Goal: Information Seeking & Learning: Learn about a topic

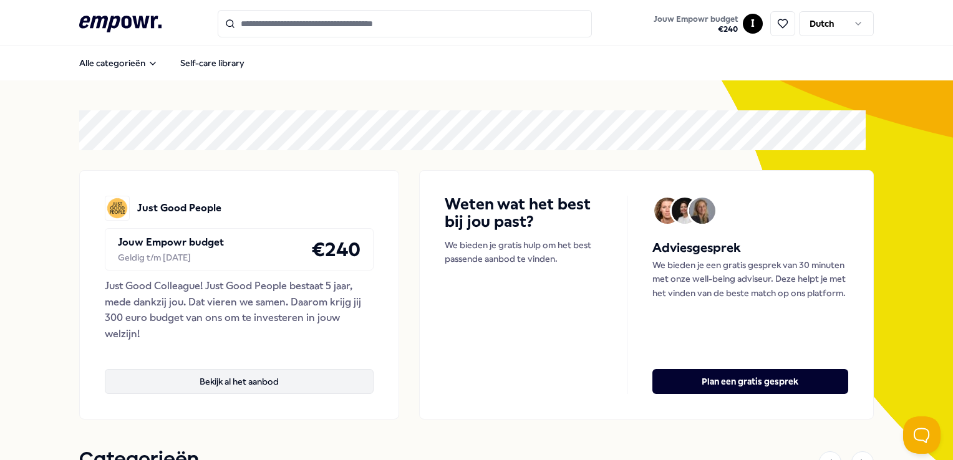
drag, startPoint x: 0, startPoint y: 0, endPoint x: 287, endPoint y: 375, distance: 472.4
click at [287, 375] on button "Bekijk al het aanbod" at bounding box center [239, 381] width 269 height 25
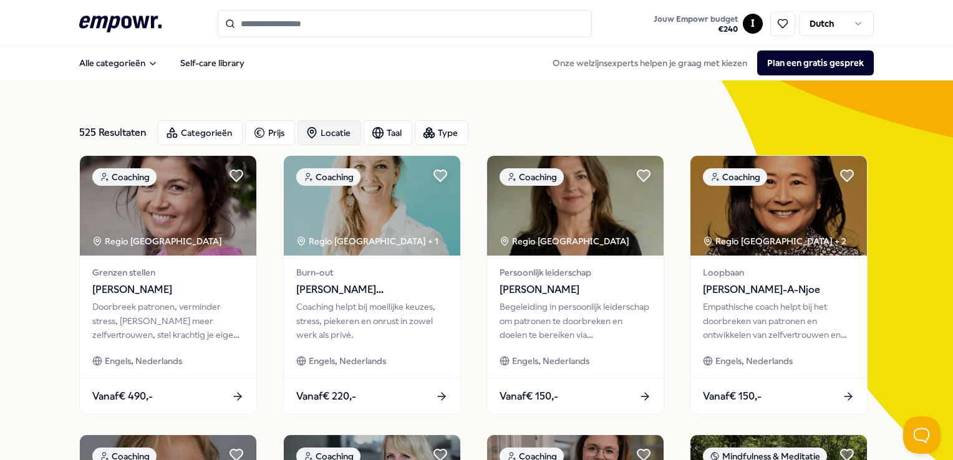
click at [339, 138] on div "Locatie" at bounding box center [329, 132] width 64 height 25
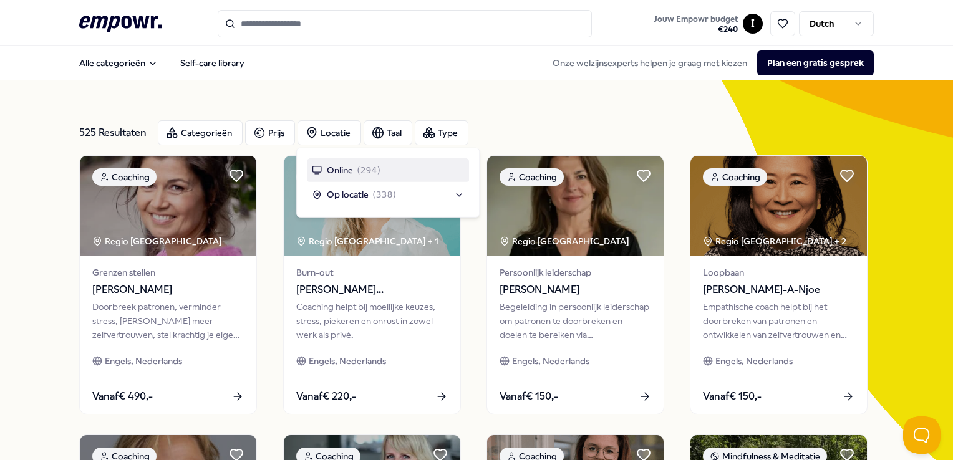
click at [344, 172] on span "Online" at bounding box center [340, 170] width 26 height 14
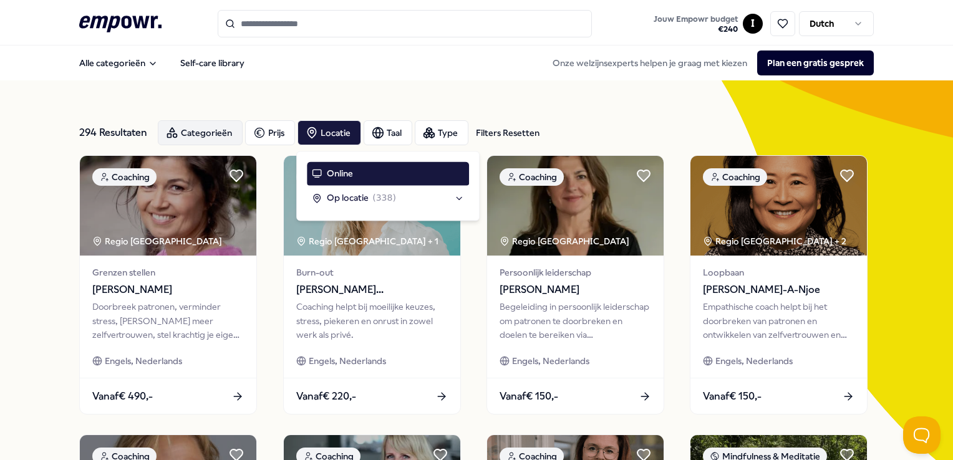
click at [219, 140] on div "Categorieën" at bounding box center [200, 132] width 85 height 25
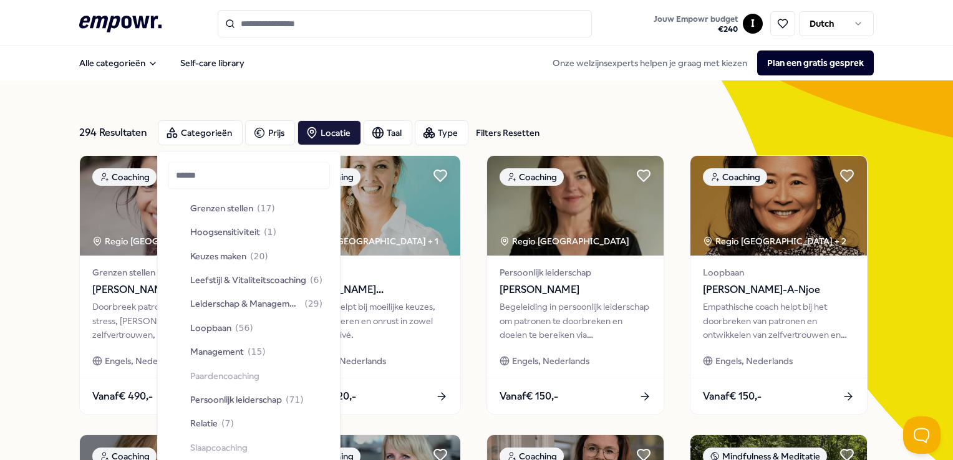
scroll to position [242, 0]
click at [239, 302] on span "Leiderschap & Management" at bounding box center [245, 304] width 111 height 14
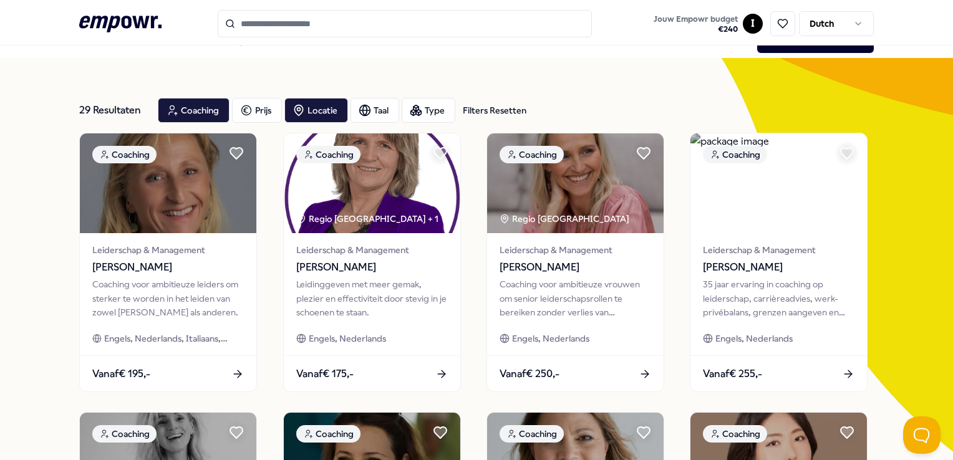
scroll to position [22, 0]
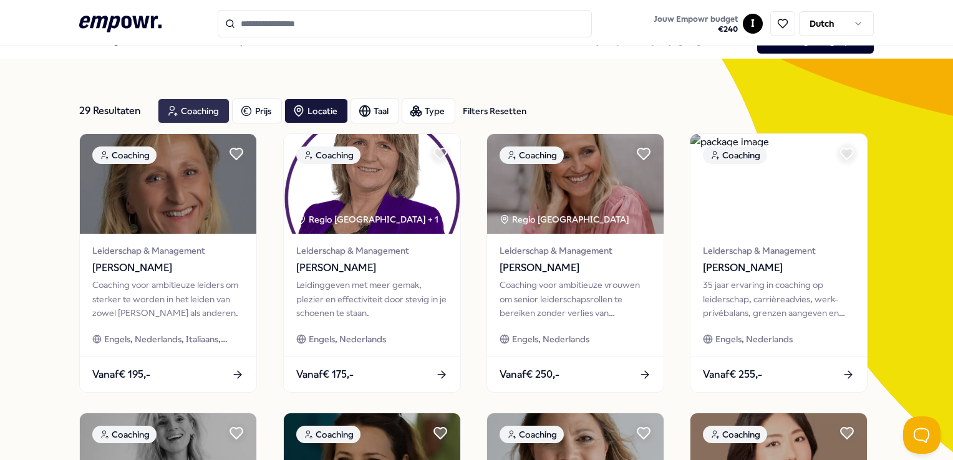
click at [197, 113] on div "Coaching" at bounding box center [194, 111] width 72 height 25
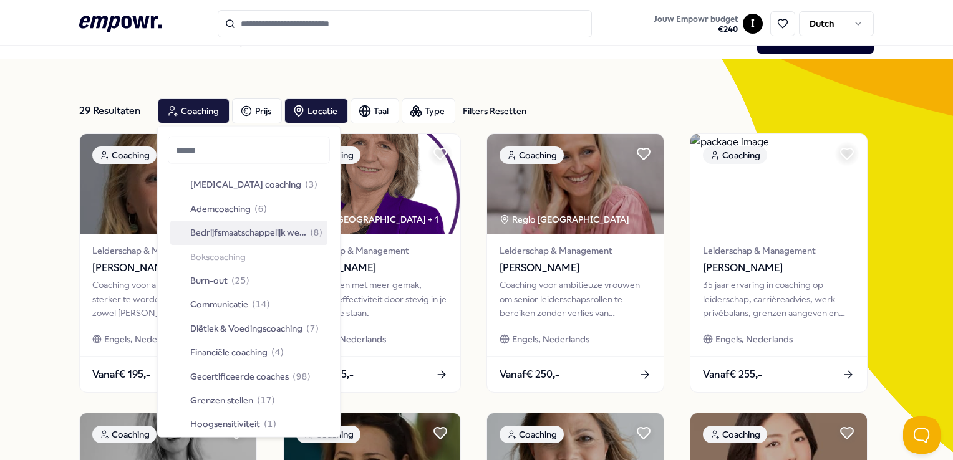
scroll to position [54, 0]
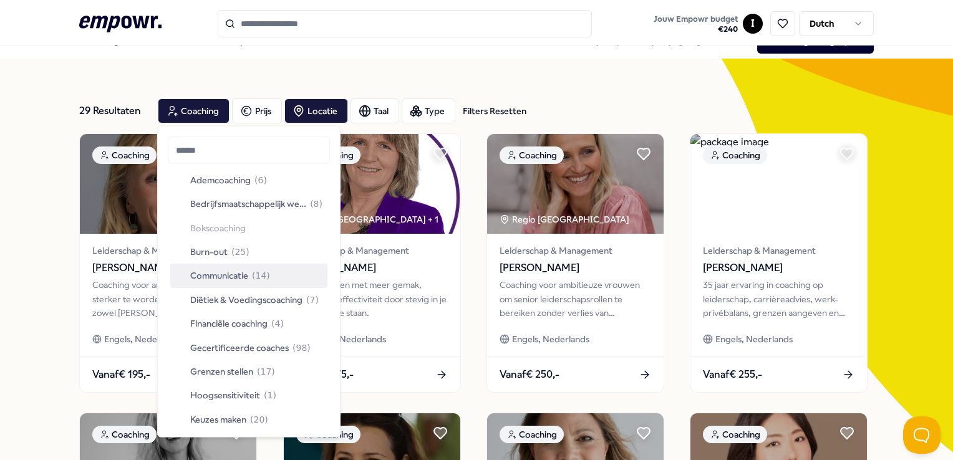
click at [227, 271] on span "Communicatie" at bounding box center [219, 276] width 58 height 14
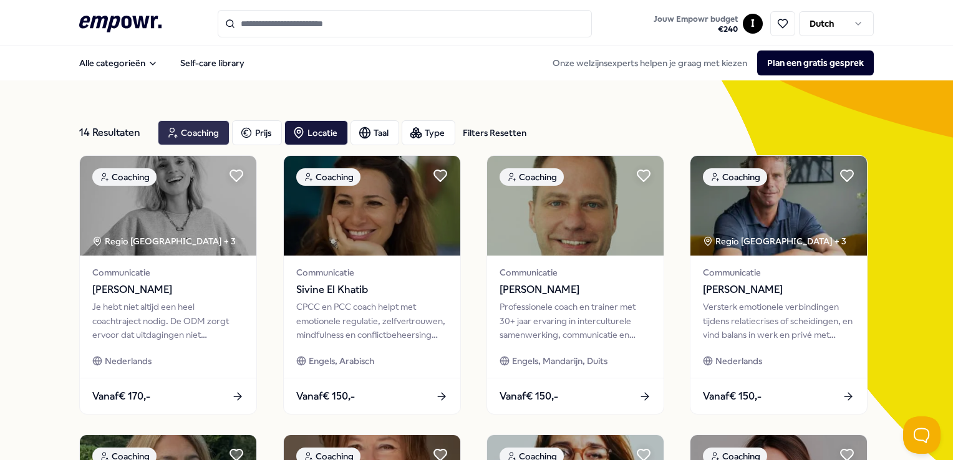
click at [192, 135] on div "Coaching" at bounding box center [194, 132] width 72 height 25
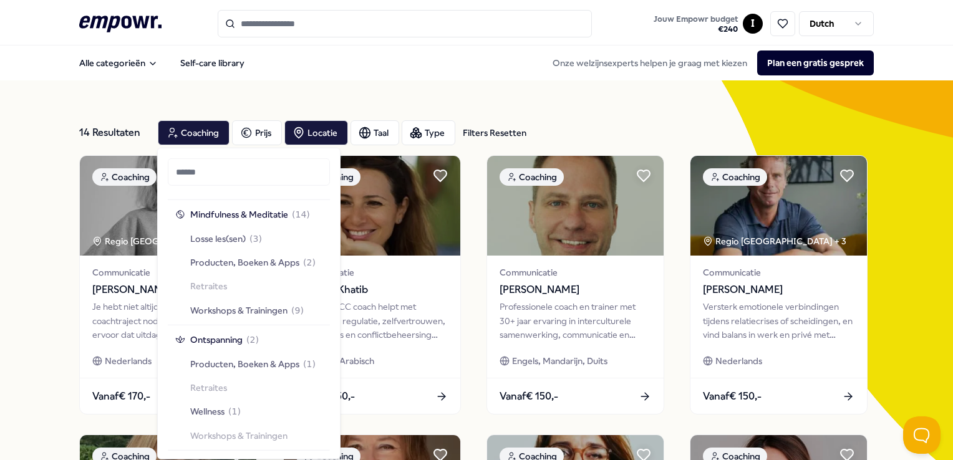
scroll to position [1110, 0]
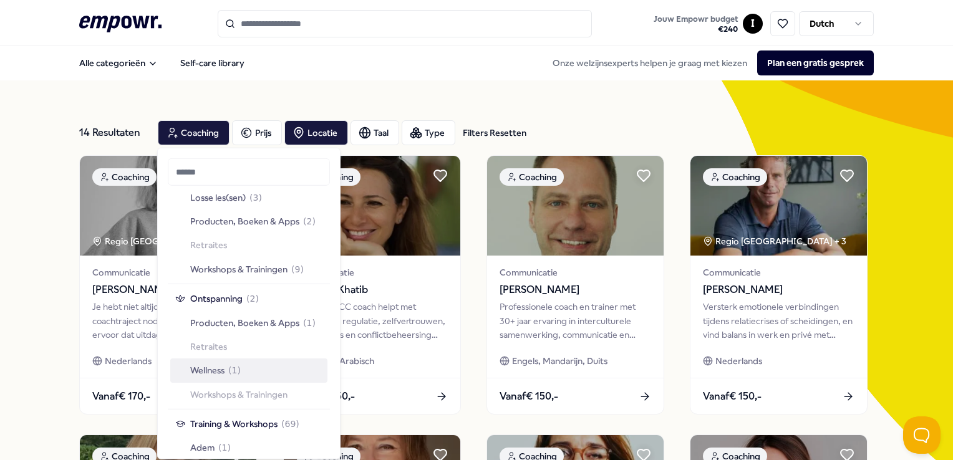
click at [213, 367] on span "Wellness" at bounding box center [207, 370] width 34 height 14
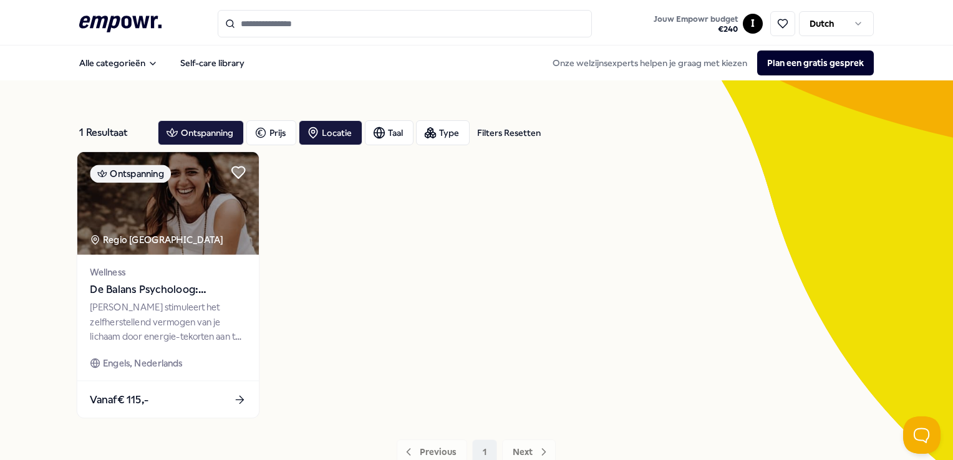
click at [206, 280] on div "Wellness [PERSON_NAME] Psycholoog: [PERSON_NAME]" at bounding box center [168, 281] width 156 height 33
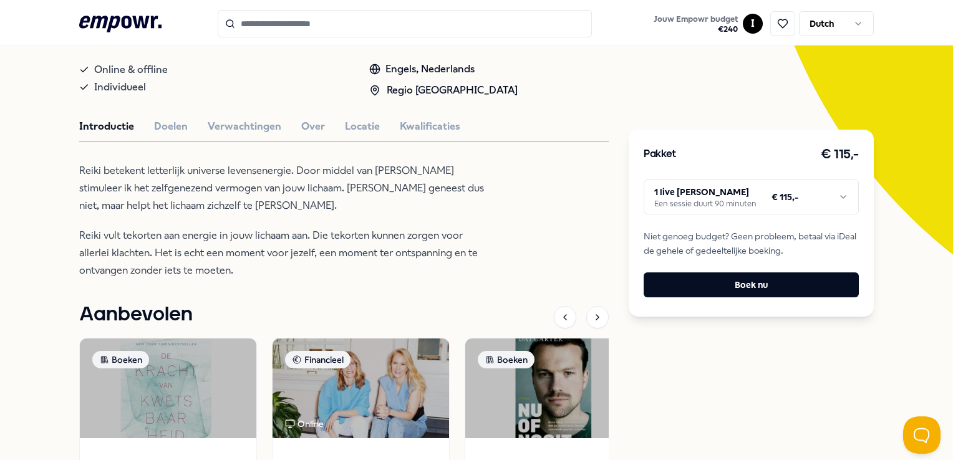
scroll to position [201, 0]
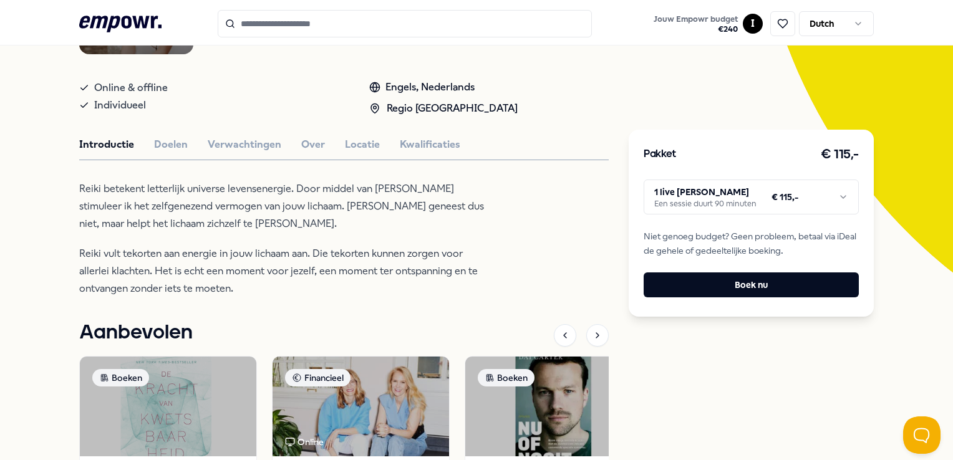
click at [162, 158] on div "De Balans Psycholoog Ontspanning De Balans Psycholoog: [PERSON_NAME] stimuleert…" at bounding box center [343, 285] width 529 height 688
click at [163, 153] on button "Doelen" at bounding box center [171, 145] width 34 height 16
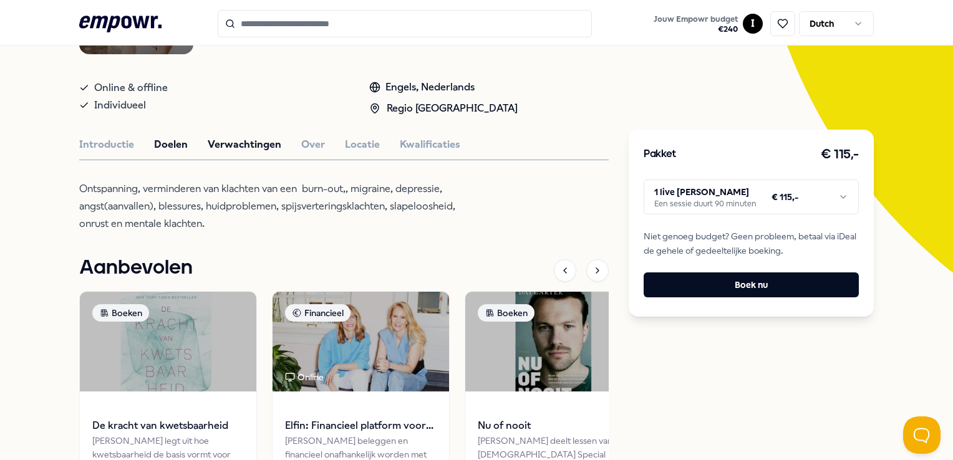
click at [222, 146] on button "Verwachtingen" at bounding box center [245, 145] width 74 height 16
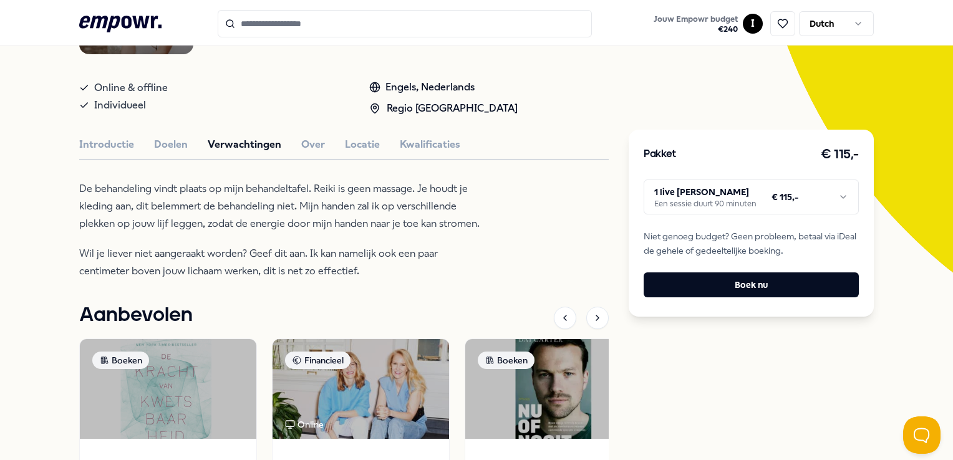
click at [287, 153] on div "Introductie Doelen Verwachtingen Over Locatie Kwalificaties" at bounding box center [343, 145] width 529 height 16
click at [312, 143] on button "Over" at bounding box center [313, 145] width 24 height 16
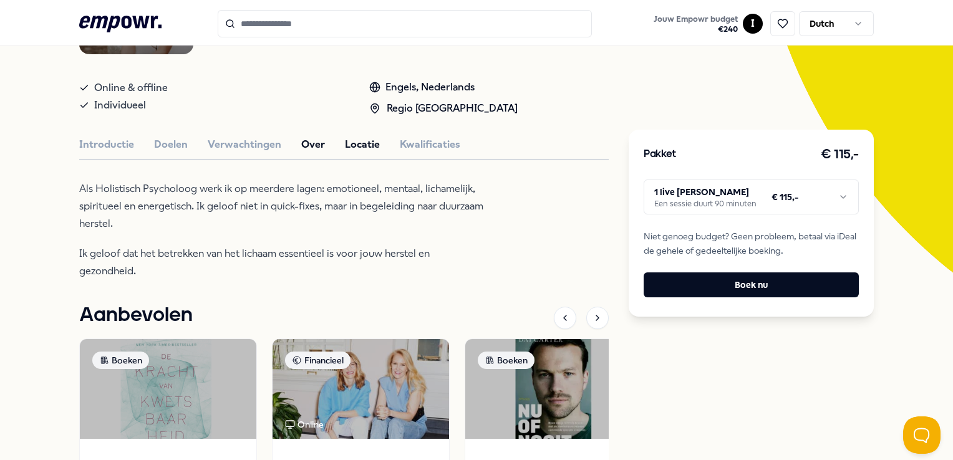
click at [345, 145] on button "Locatie" at bounding box center [362, 145] width 35 height 16
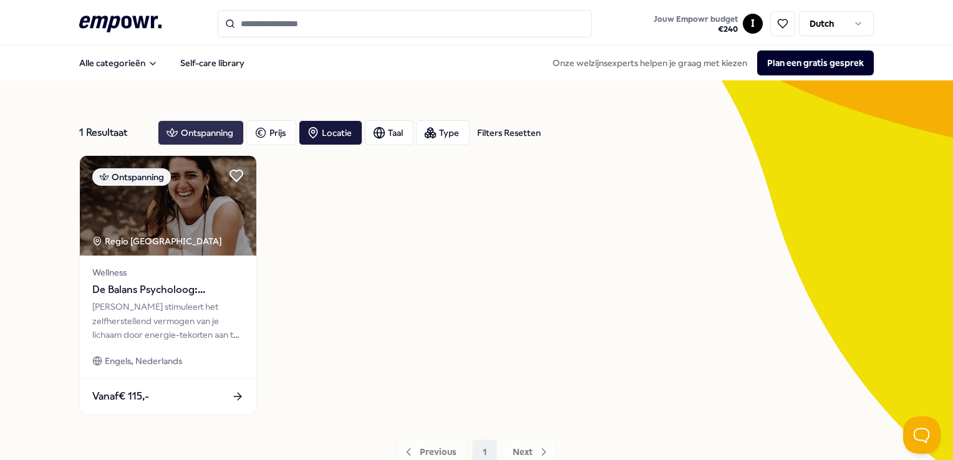
click at [208, 123] on div "Ontspanning" at bounding box center [201, 132] width 86 height 25
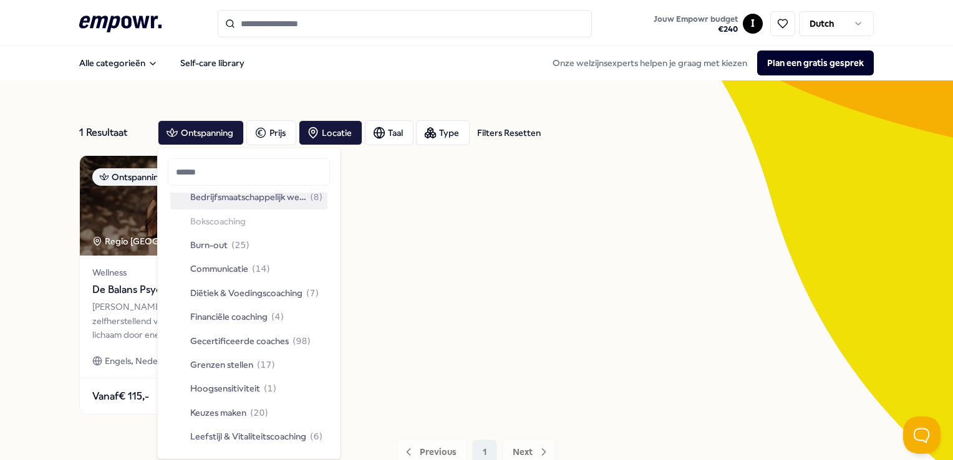
scroll to position [112, 0]
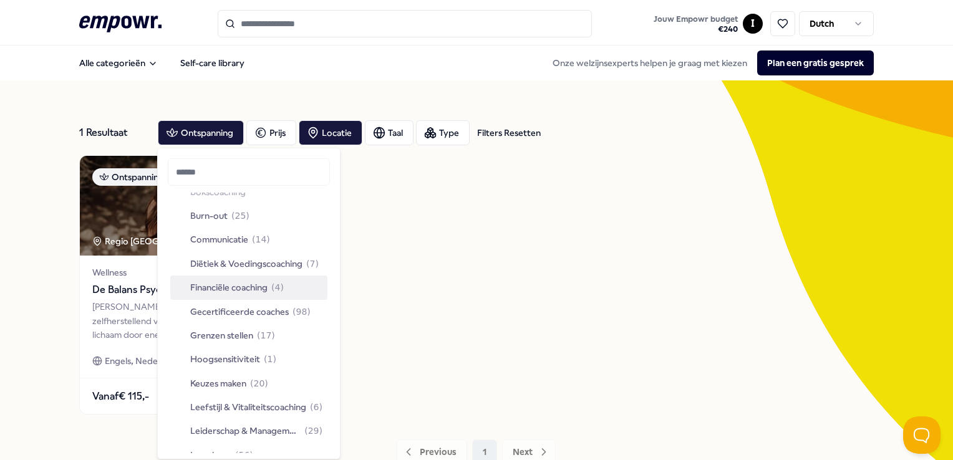
click at [219, 289] on span "Financiële coaching" at bounding box center [228, 288] width 77 height 14
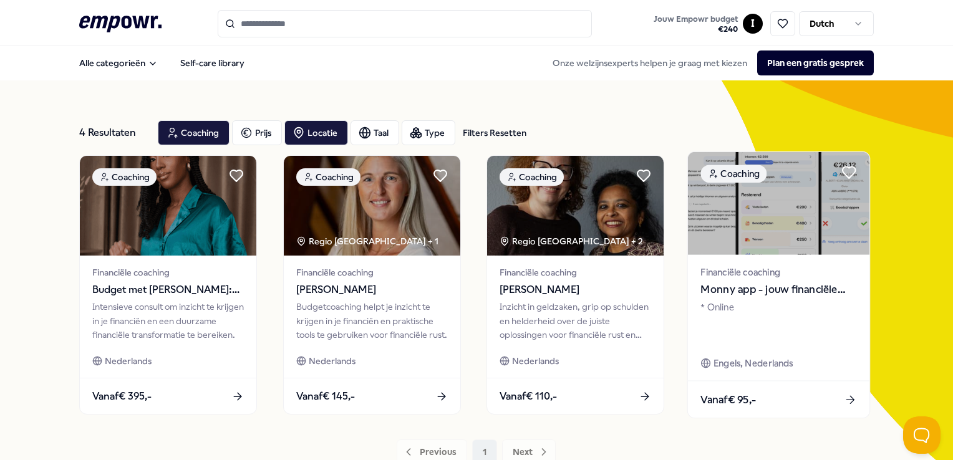
click at [768, 288] on span "Monny app - jouw financiële assistent" at bounding box center [779, 290] width 156 height 16
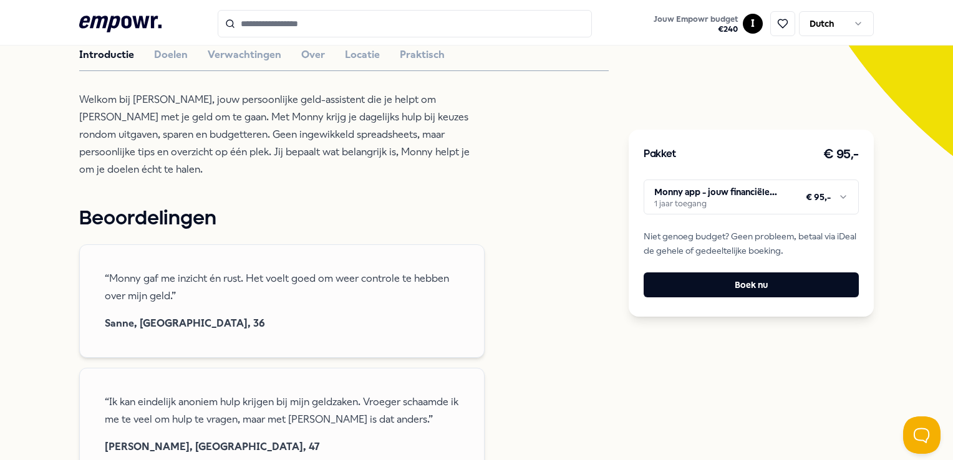
scroll to position [217, 0]
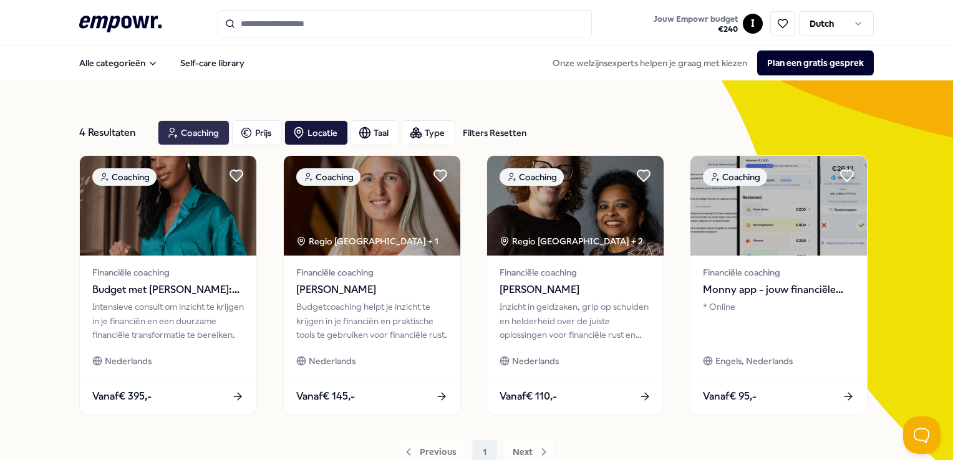
click at [216, 140] on div "Coaching" at bounding box center [194, 132] width 72 height 25
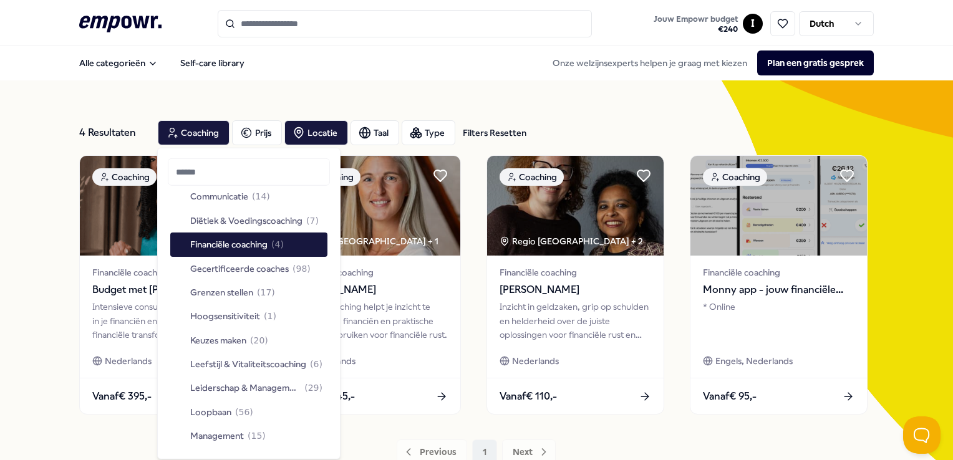
scroll to position [193, 0]
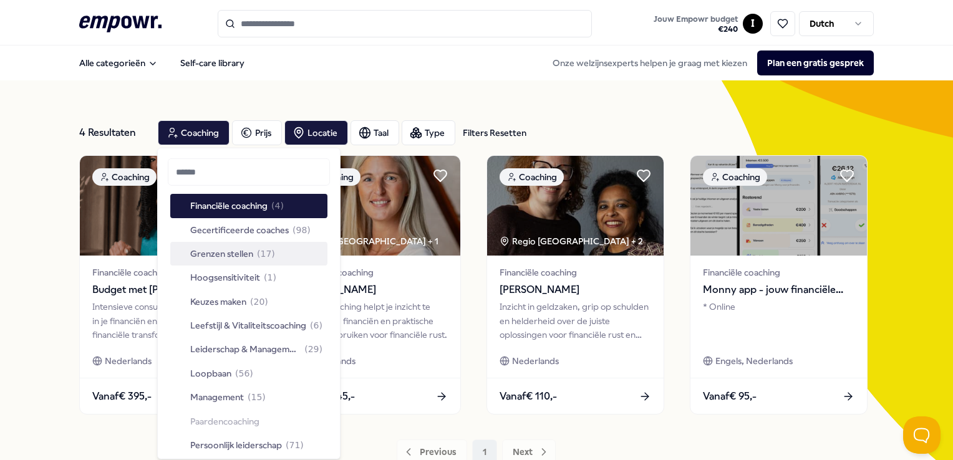
click at [240, 244] on div "Grenzen stellen ( 17 )" at bounding box center [248, 254] width 157 height 24
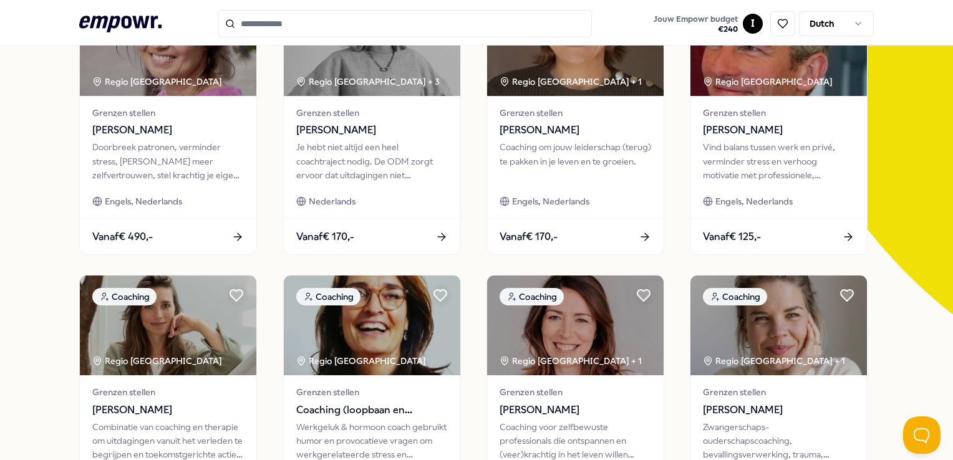
scroll to position [234, 0]
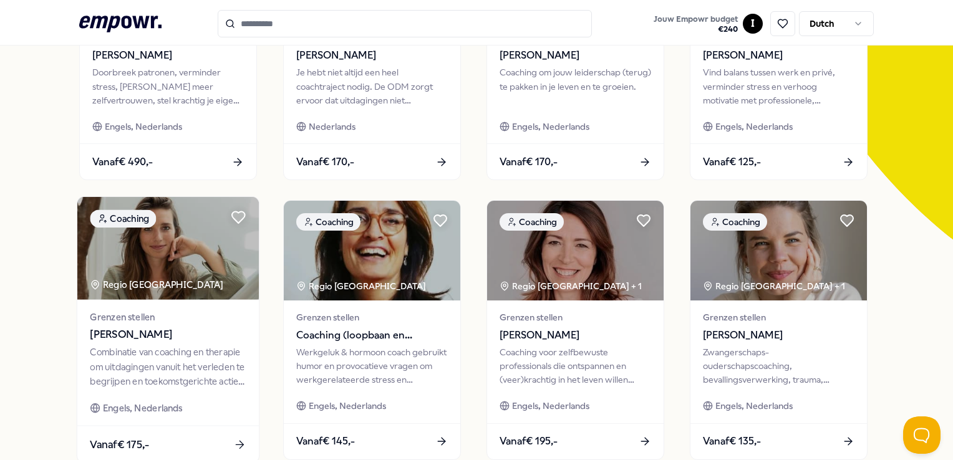
click at [165, 337] on span "[PERSON_NAME]" at bounding box center [168, 335] width 156 height 16
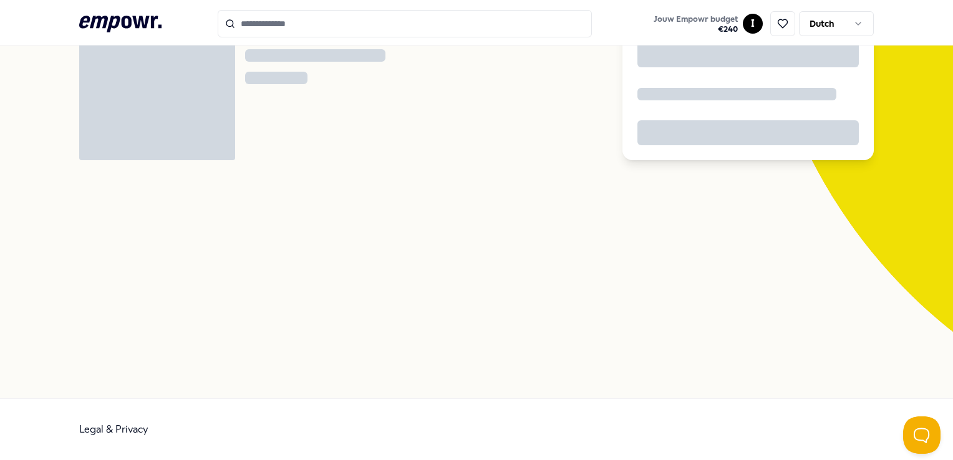
scroll to position [80, 0]
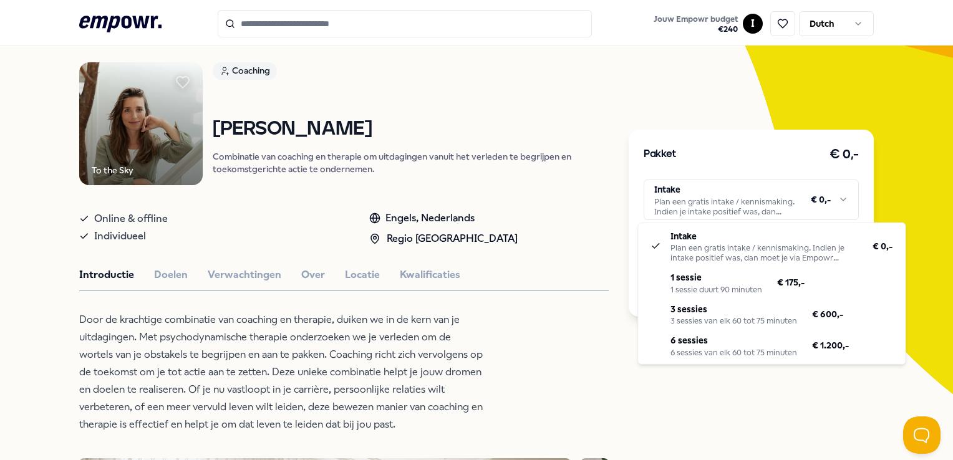
click at [738, 206] on html ".empowr-logo_svg__cls-1{fill:#03032f} Jouw Empowr budget € 240 I Dutch Alle cat…" at bounding box center [476, 230] width 953 height 460
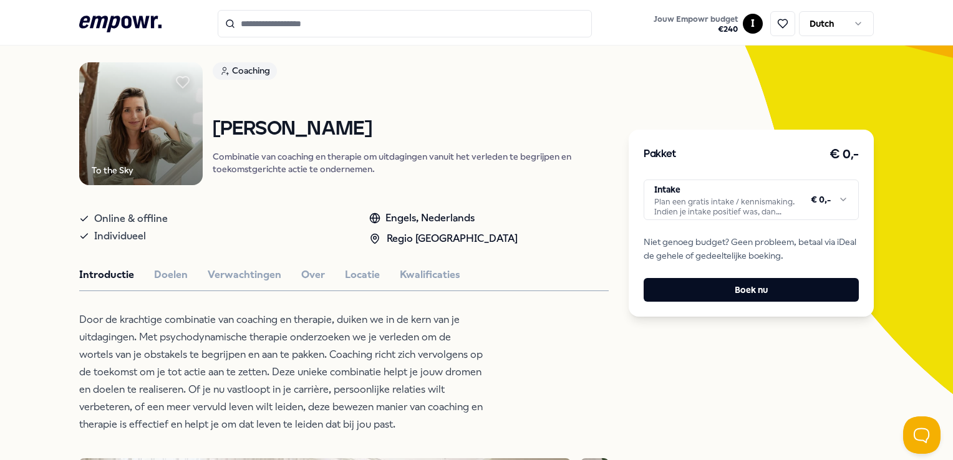
click at [652, 415] on html ".empowr-logo_svg__cls-1{fill:#03032f} Jouw Empowr budget € 240 I Dutch Alle cat…" at bounding box center [476, 230] width 953 height 460
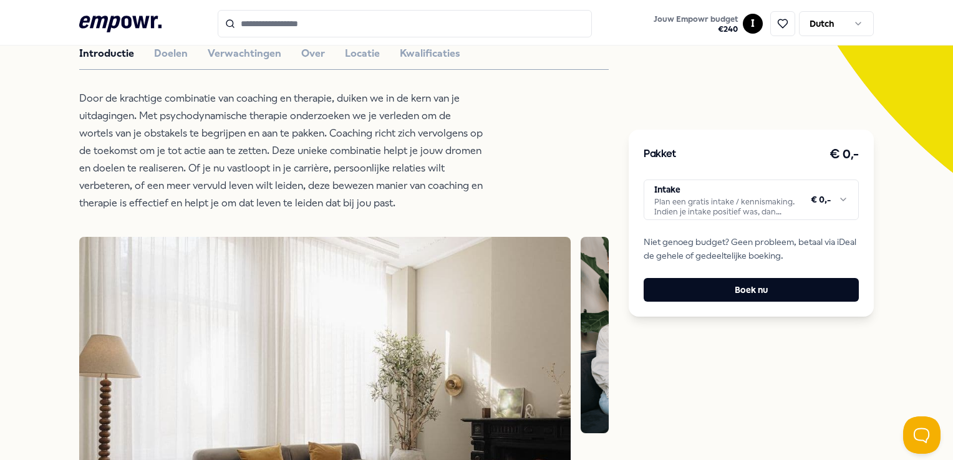
scroll to position [301, 0]
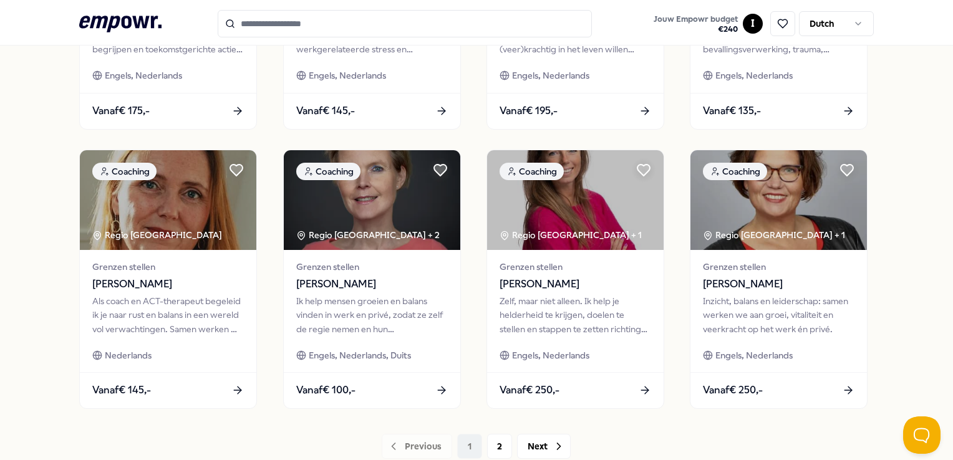
scroll to position [648, 0]
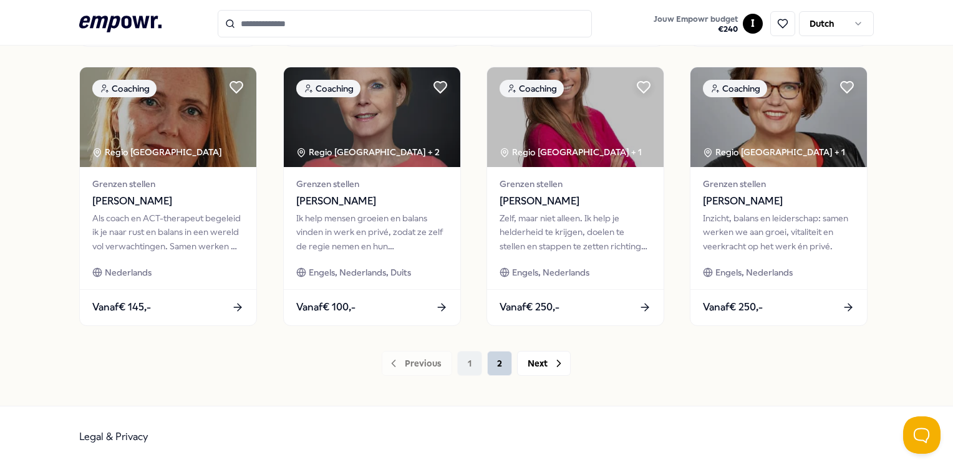
click at [493, 365] on button "2" at bounding box center [499, 363] width 25 height 25
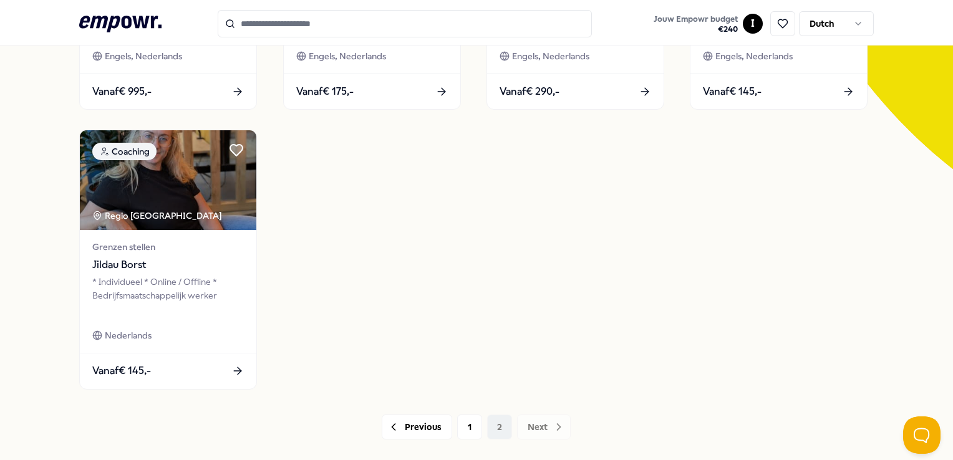
scroll to position [304, 0]
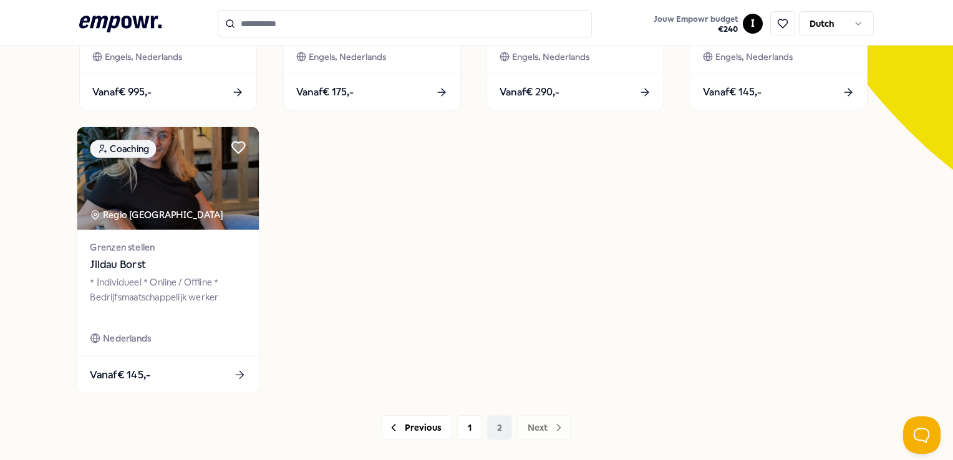
click at [160, 258] on span "Jildau Borst" at bounding box center [168, 265] width 156 height 16
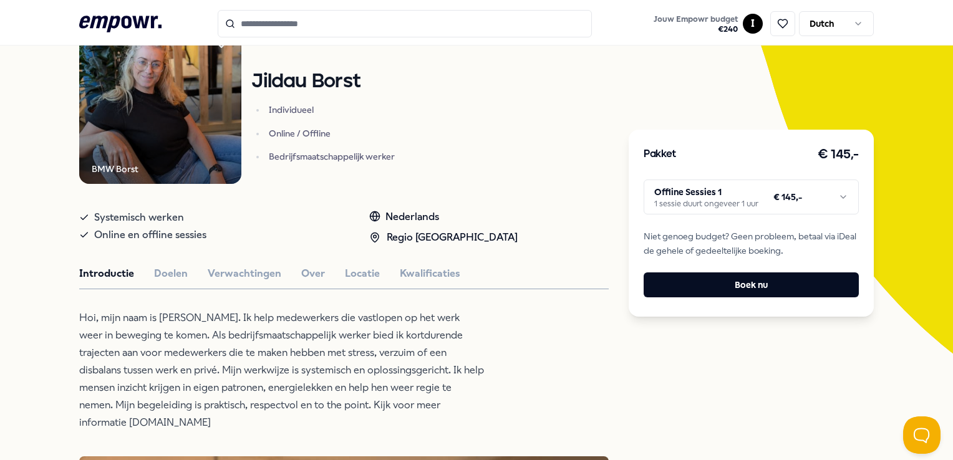
scroll to position [121, 0]
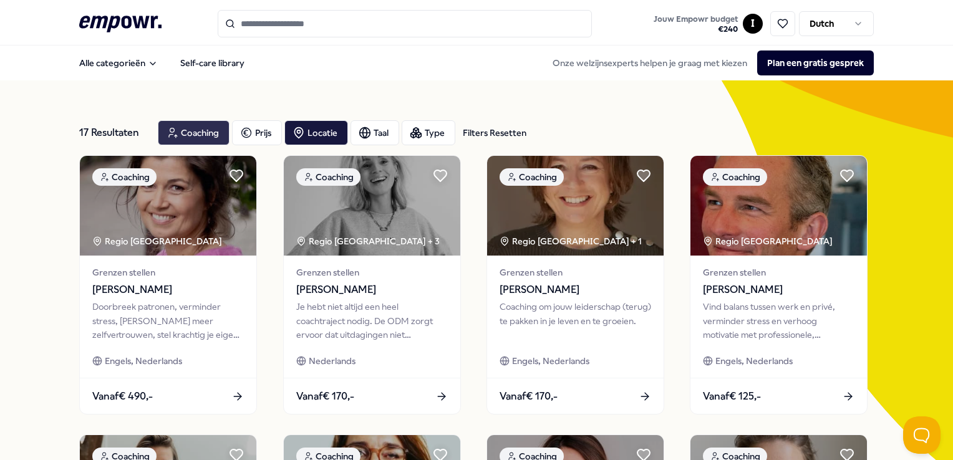
click at [214, 128] on div "Coaching" at bounding box center [194, 132] width 72 height 25
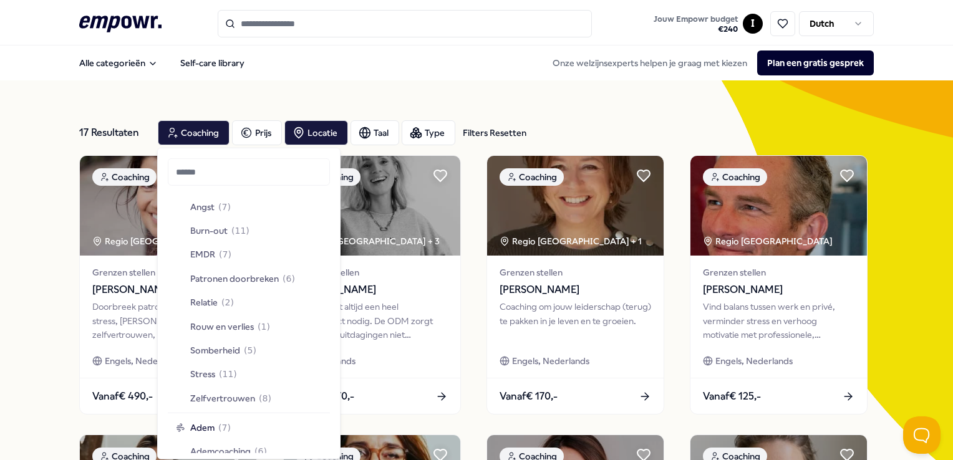
scroll to position [718, 0]
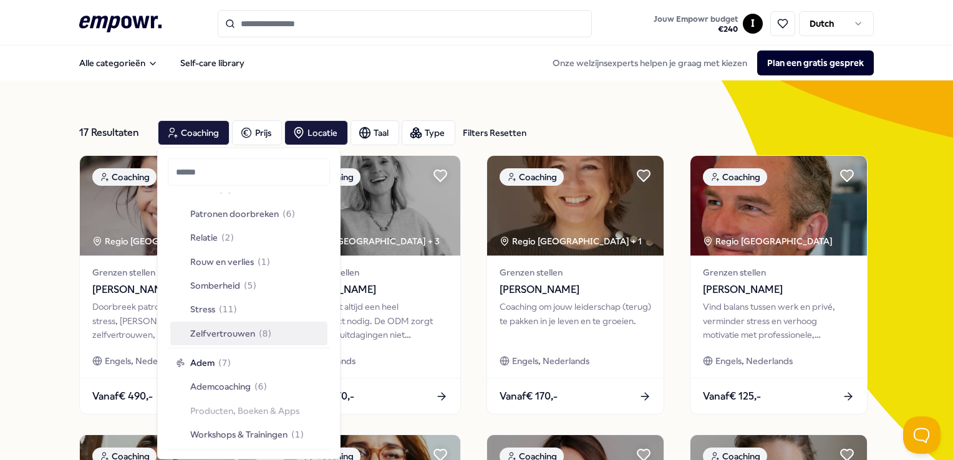
click at [241, 339] on span "Zelfvertrouwen" at bounding box center [222, 333] width 65 height 14
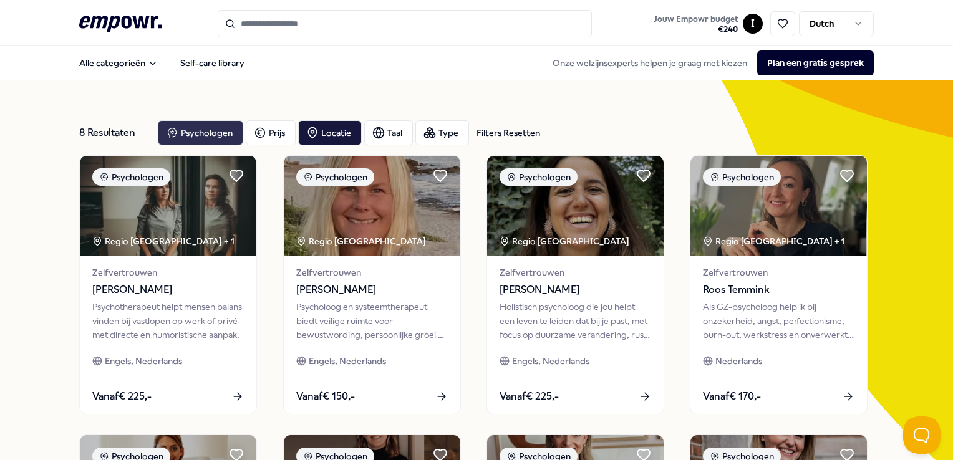
click at [195, 143] on div "Psychologen" at bounding box center [200, 132] width 85 height 25
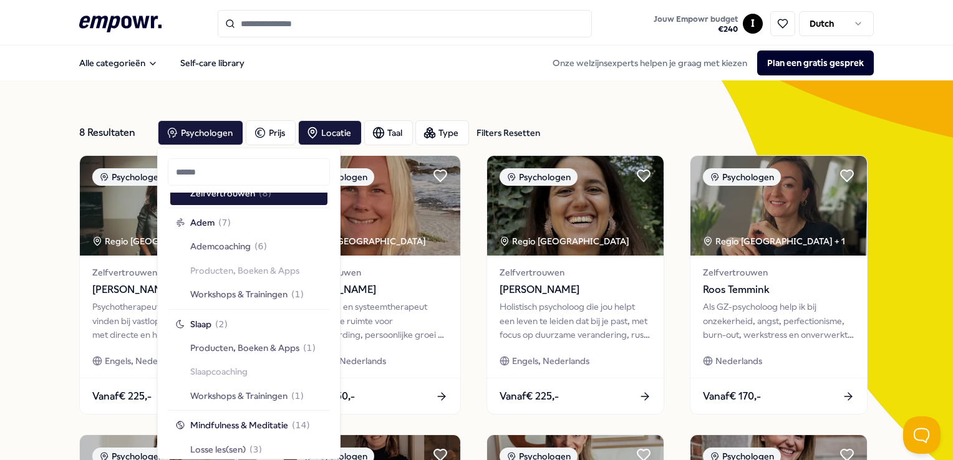
scroll to position [858, 0]
click at [226, 397] on span "Workshops & Trainingen" at bounding box center [238, 396] width 97 height 14
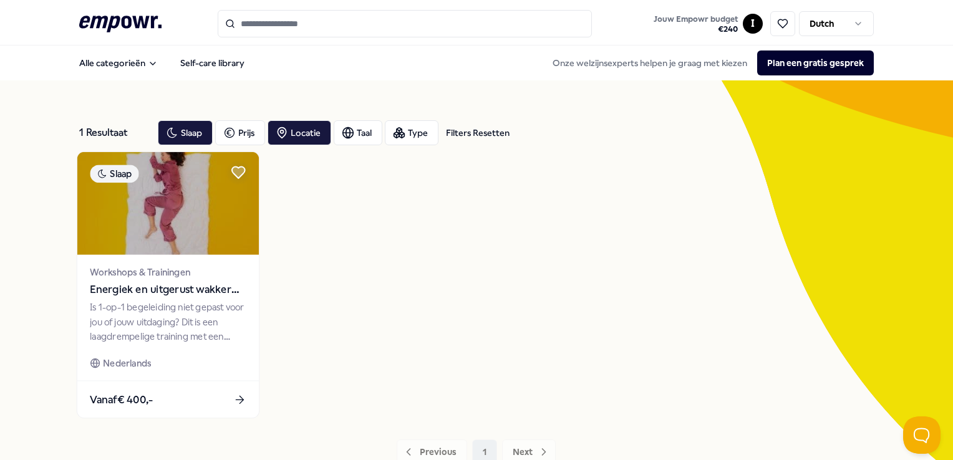
click at [120, 293] on span "Energiek en uitgerust wakker worden" at bounding box center [168, 290] width 156 height 16
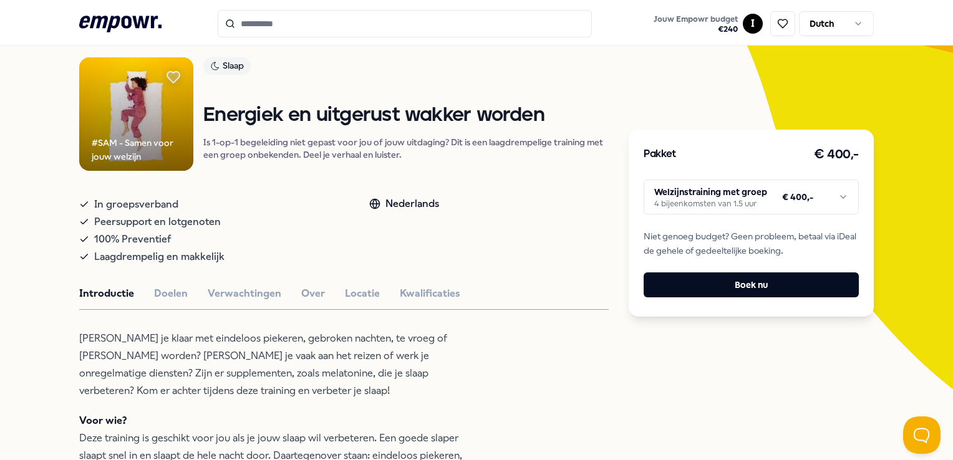
scroll to position [69, 0]
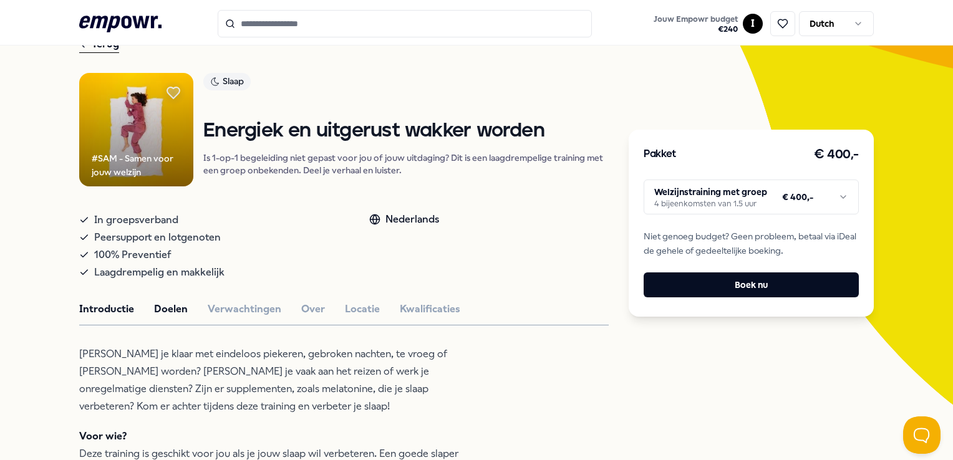
click at [171, 306] on button "Doelen" at bounding box center [171, 309] width 34 height 16
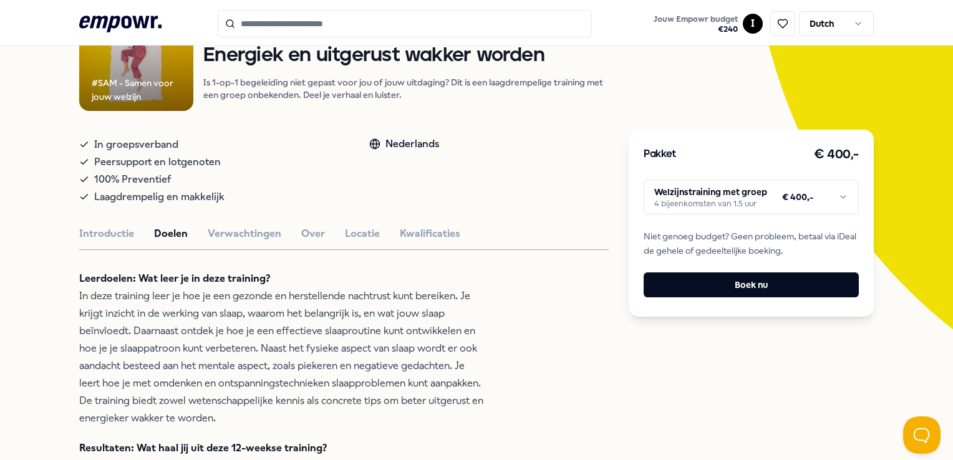
scroll to position [142, 0]
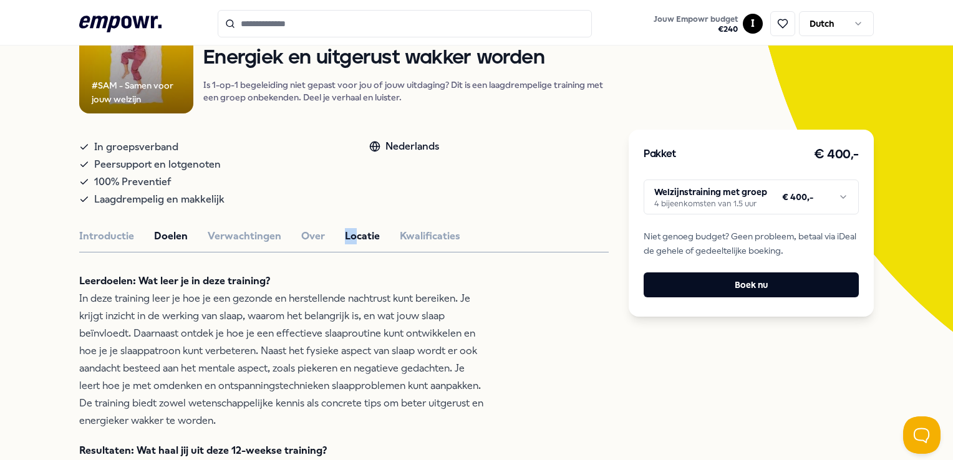
drag, startPoint x: 335, startPoint y: 228, endPoint x: 349, endPoint y: 229, distance: 13.1
click at [349, 229] on div "Introductie Doelen Verwachtingen Over Locatie Kwalificaties" at bounding box center [343, 236] width 529 height 16
click at [349, 229] on button "Locatie" at bounding box center [362, 236] width 35 height 16
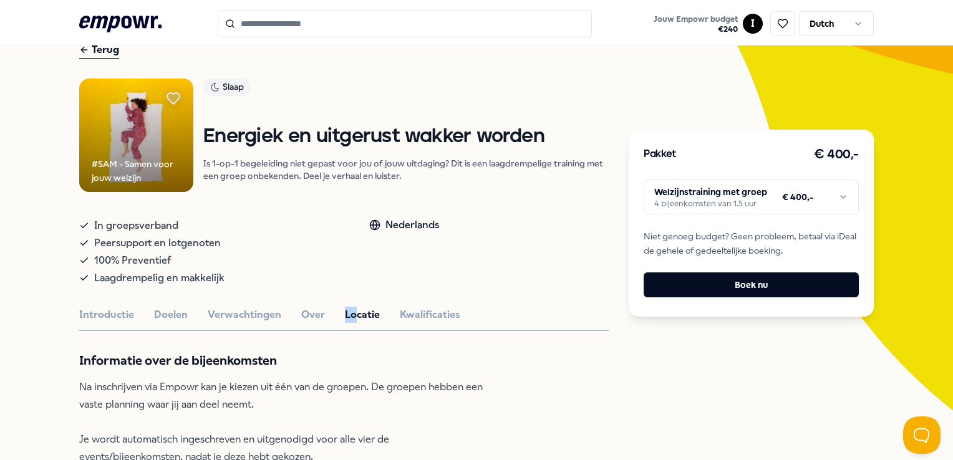
scroll to position [40, 0]
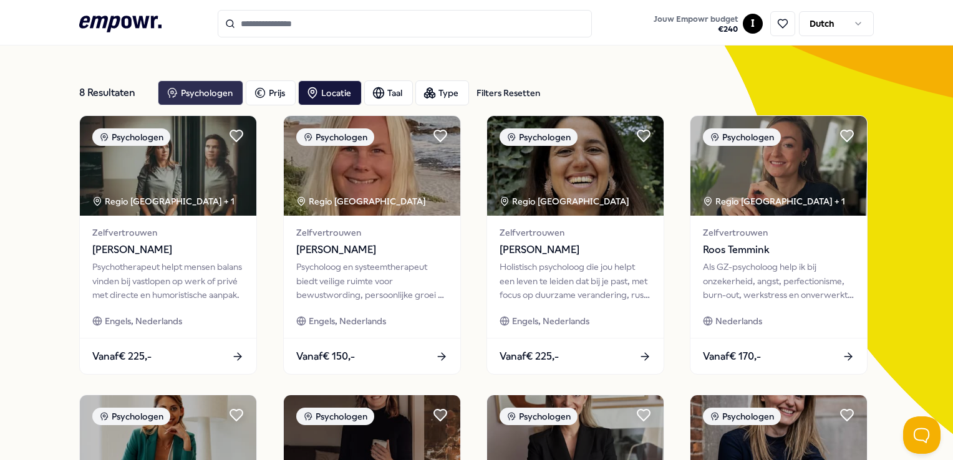
click at [216, 89] on div "Psychologen" at bounding box center [200, 92] width 85 height 25
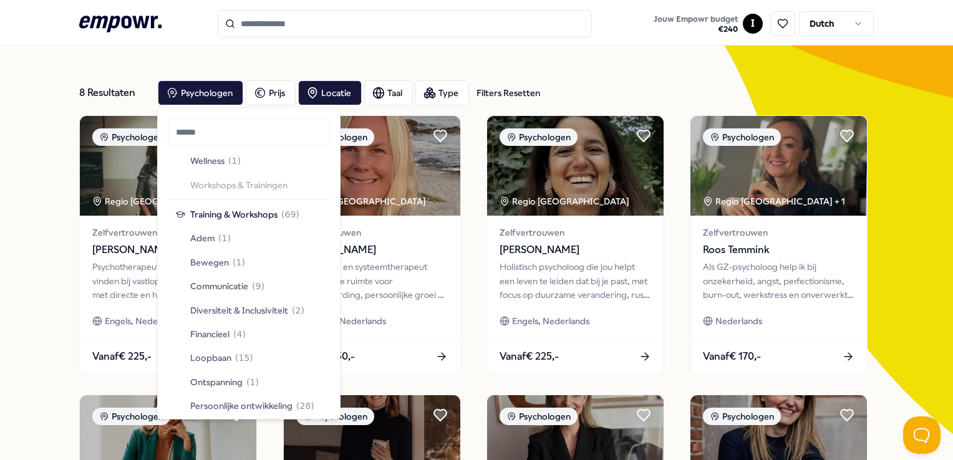
scroll to position [1329, 0]
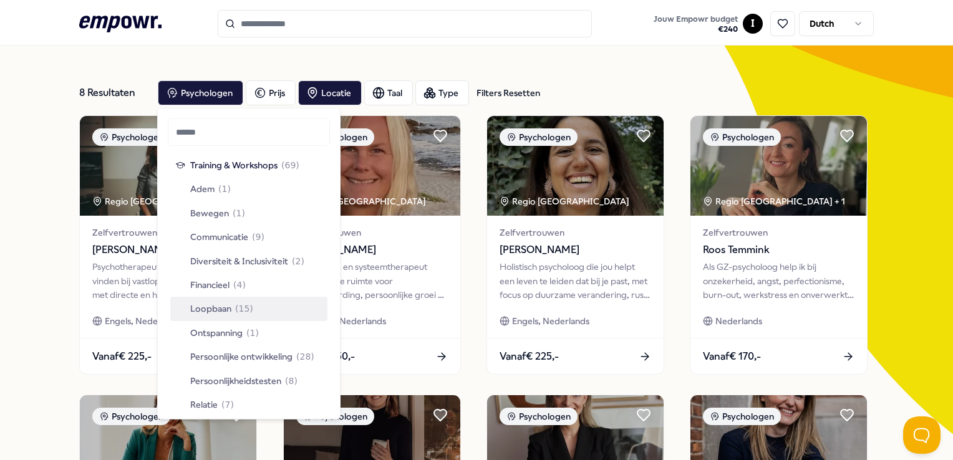
click at [243, 310] on span "( 15 )" at bounding box center [244, 309] width 18 height 14
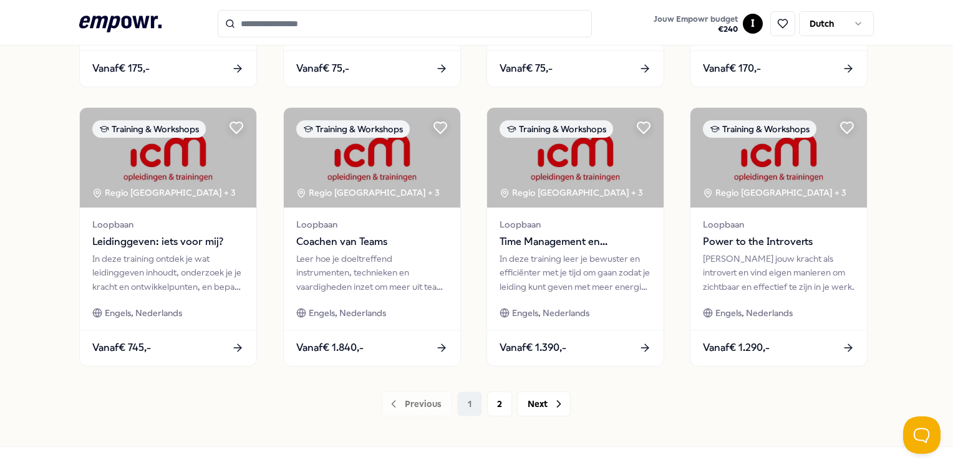
scroll to position [607, 0]
click at [506, 402] on button "2" at bounding box center [499, 404] width 25 height 25
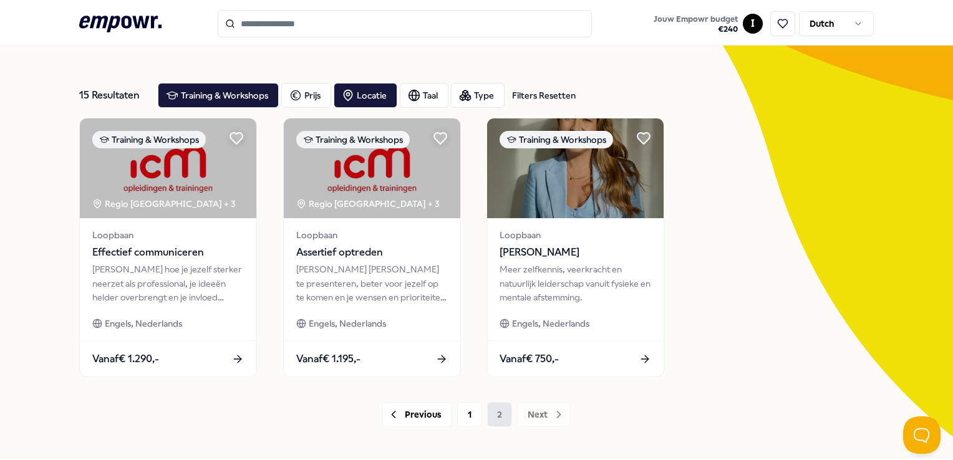
scroll to position [35, 0]
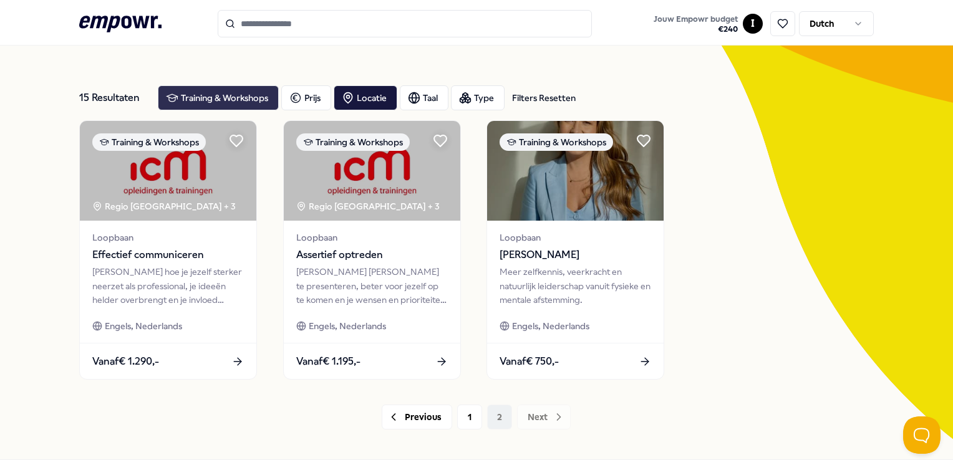
click at [222, 99] on div "Training & Workshops" at bounding box center [218, 97] width 121 height 25
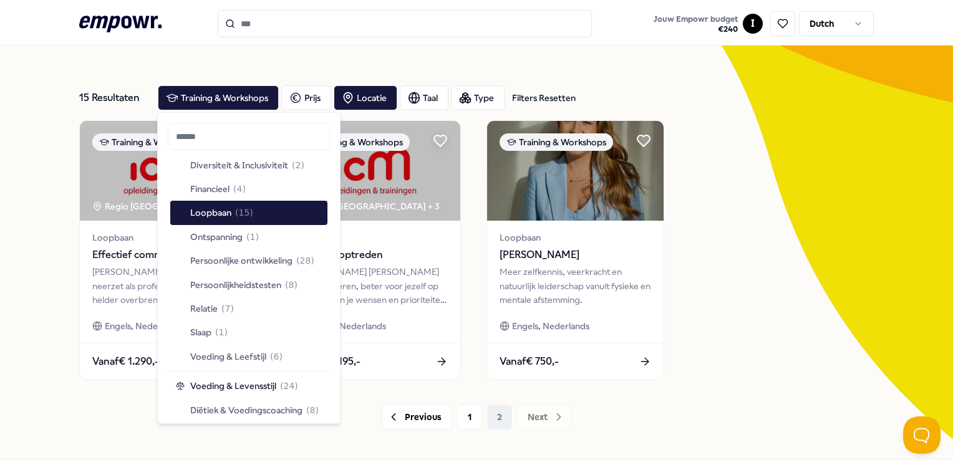
scroll to position [1481, 0]
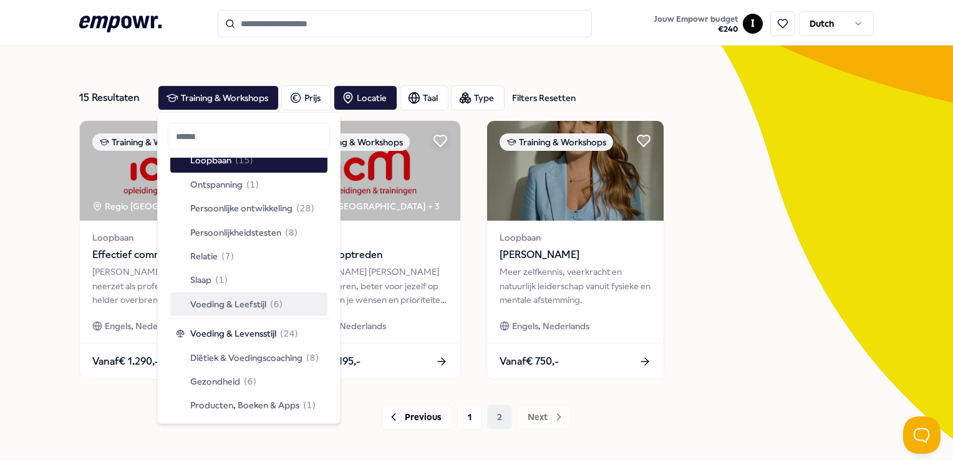
click at [247, 303] on span "Voeding & Leefstijl" at bounding box center [228, 304] width 76 height 14
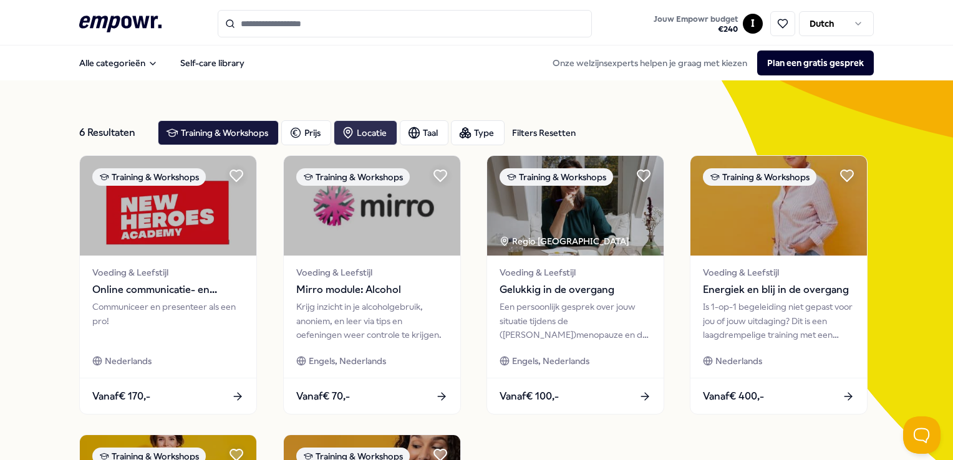
click at [373, 135] on div "Locatie" at bounding box center [366, 132] width 64 height 25
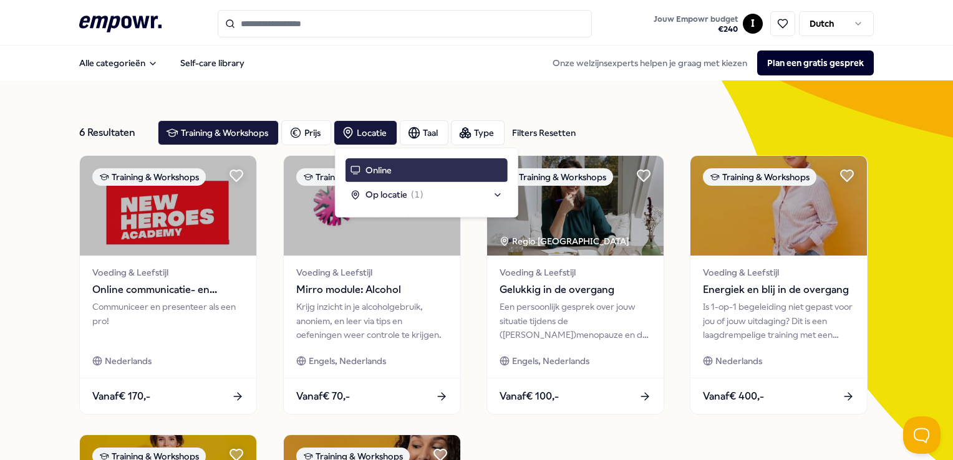
click at [385, 163] on span "Online" at bounding box center [378, 170] width 26 height 14
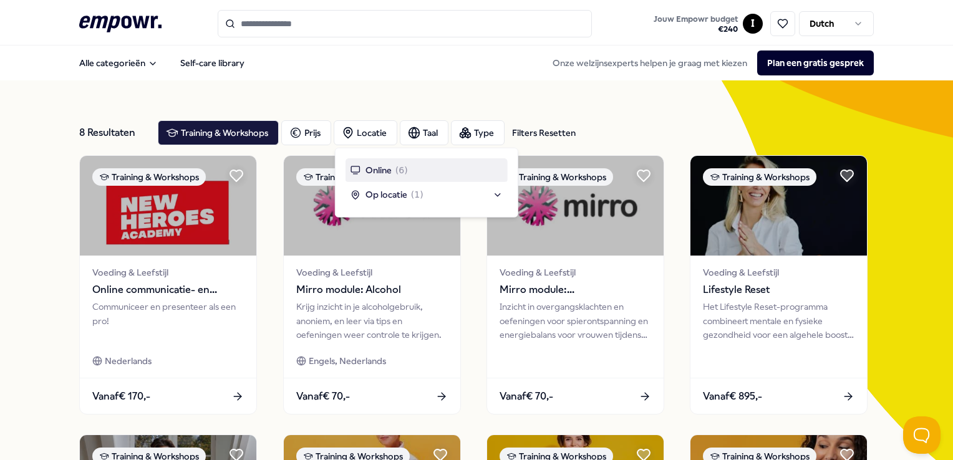
click at [232, 148] on div "8 Resultaten Filters Resetten Training & Workshops Prijs Locatie Taal Type Filt…" at bounding box center [476, 132] width 794 height 45
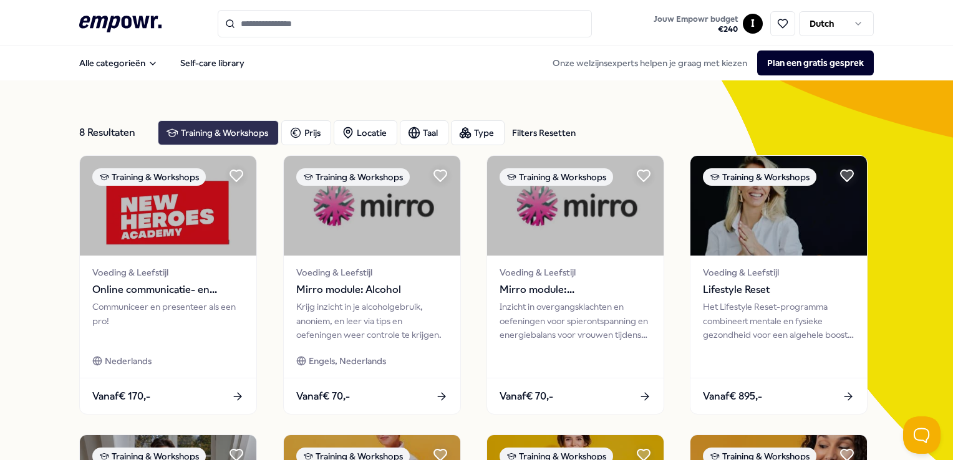
click at [234, 141] on div "Training & Workshops" at bounding box center [218, 132] width 121 height 25
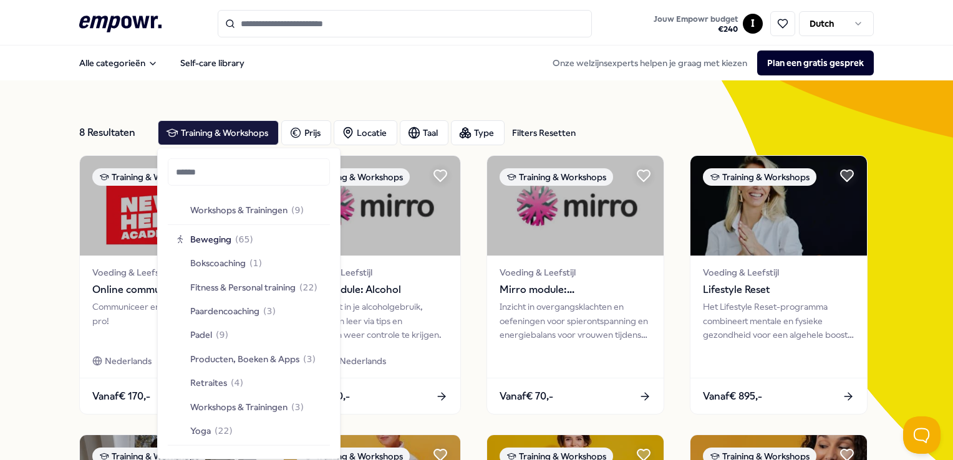
scroll to position [1815, 0]
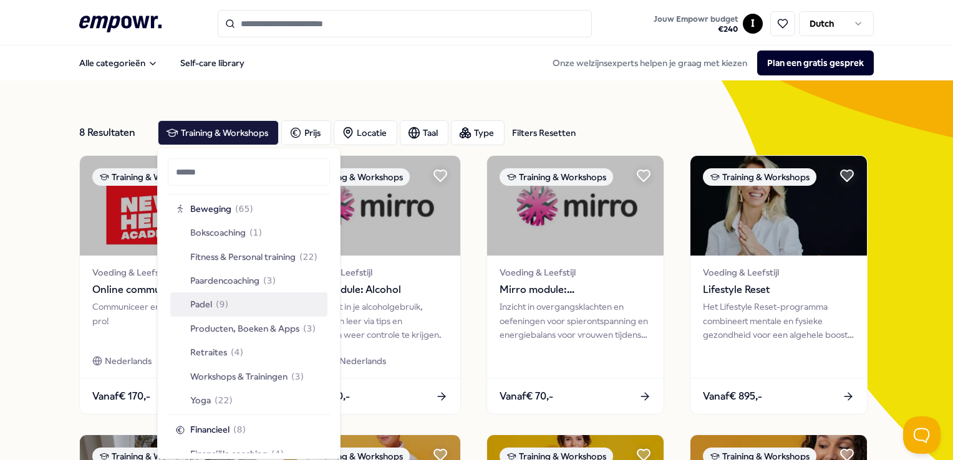
click at [223, 307] on span "( 9 )" at bounding box center [222, 304] width 12 height 14
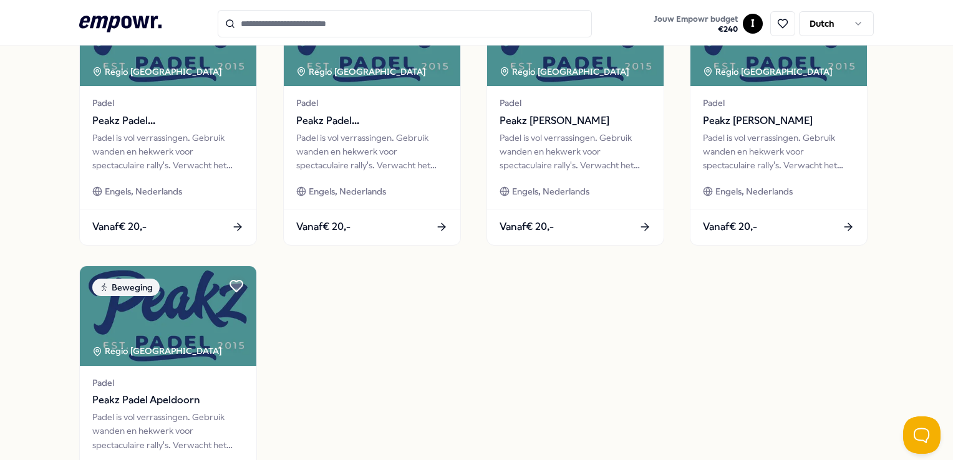
scroll to position [373, 0]
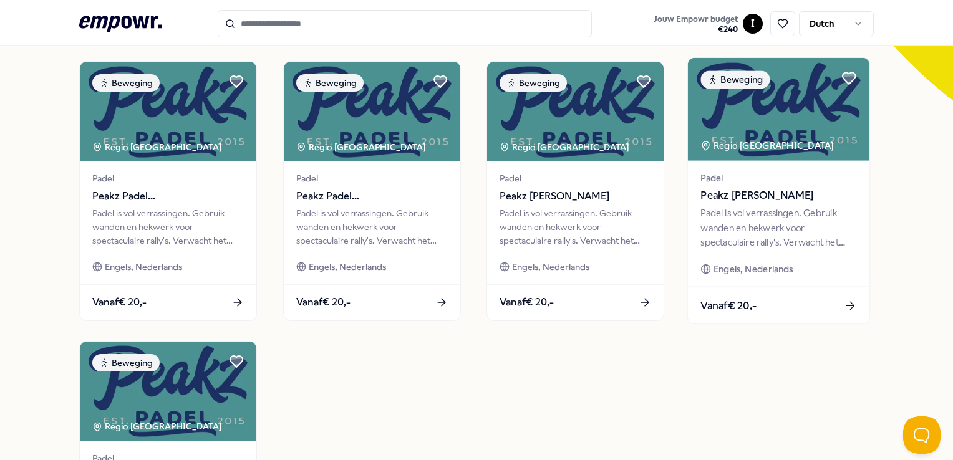
click at [759, 213] on div "Padel is vol verrassingen. Gebruik wanden en hekwerk voor spectaculaire rally's…" at bounding box center [779, 227] width 156 height 43
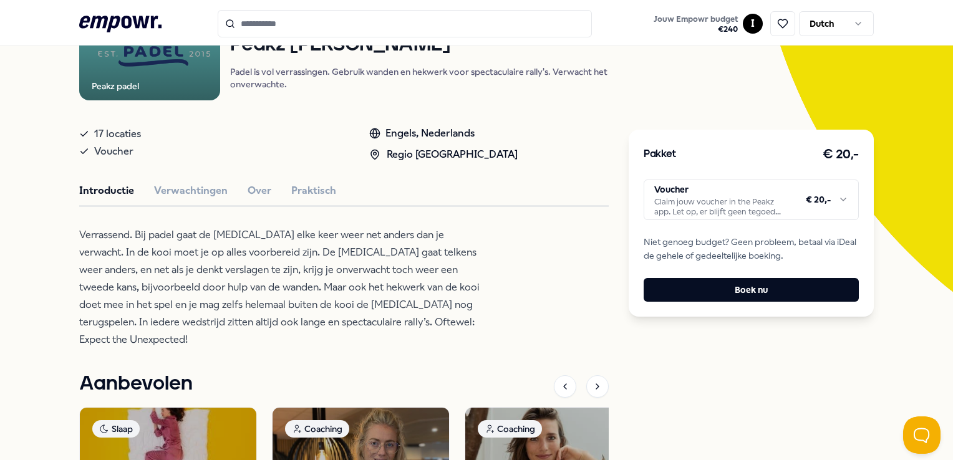
scroll to position [178, 0]
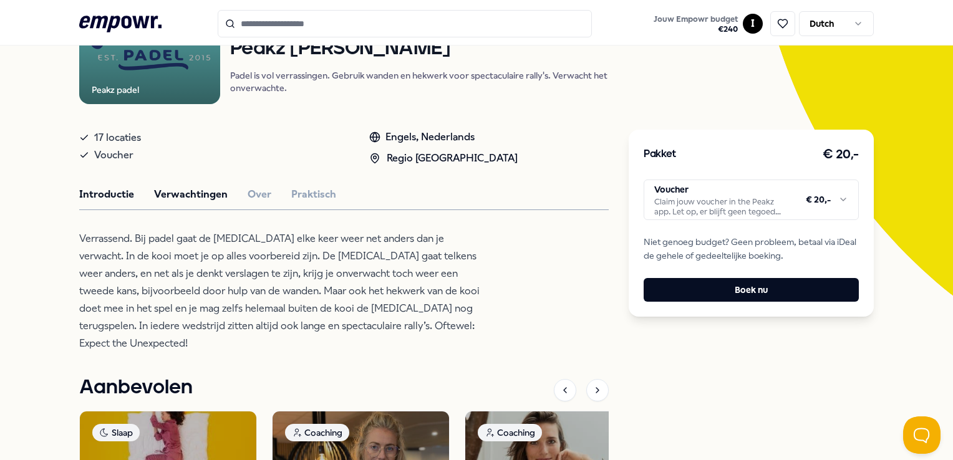
click at [182, 196] on button "Verwachtingen" at bounding box center [191, 194] width 74 height 16
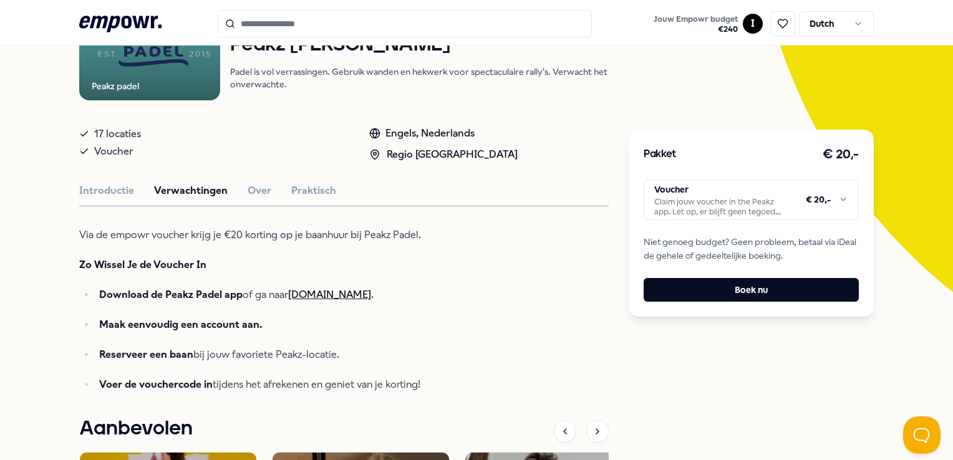
scroll to position [183, 0]
click at [249, 194] on button "Over" at bounding box center [260, 190] width 24 height 16
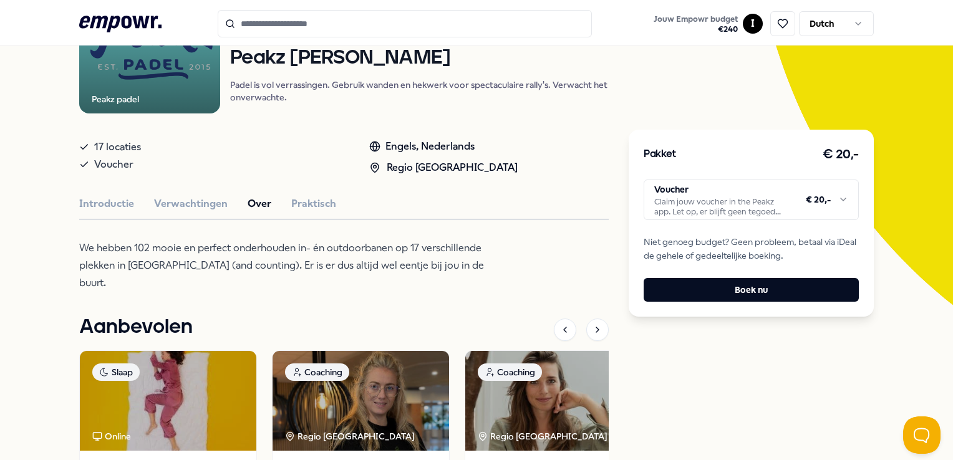
scroll to position [168, 0]
click at [304, 196] on button "Praktisch" at bounding box center [313, 204] width 45 height 16
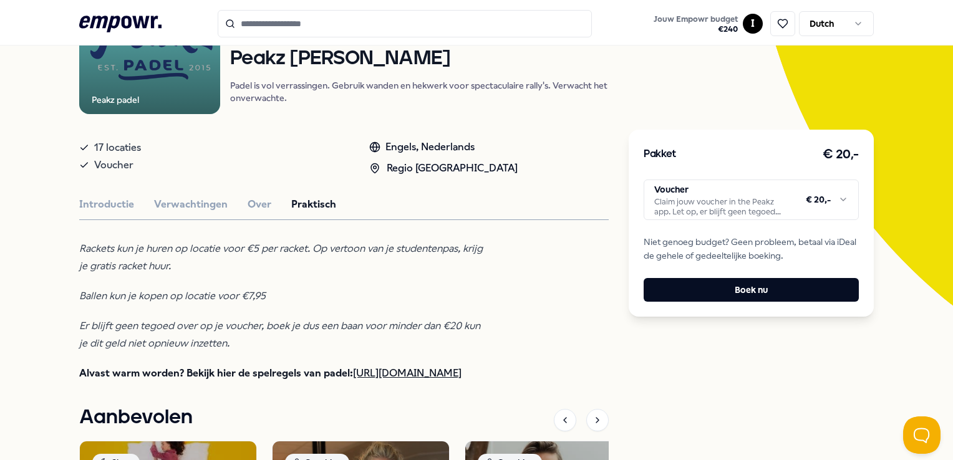
scroll to position [108, 0]
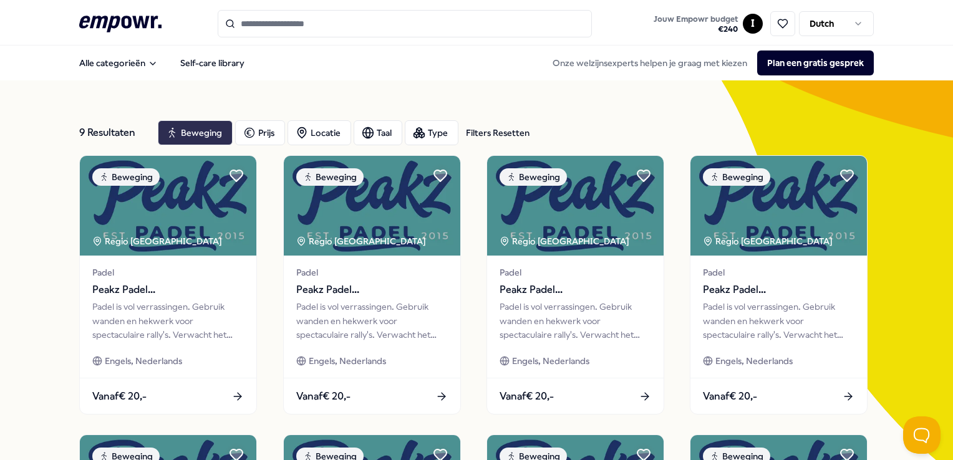
click at [193, 131] on div "Beweging" at bounding box center [195, 132] width 75 height 25
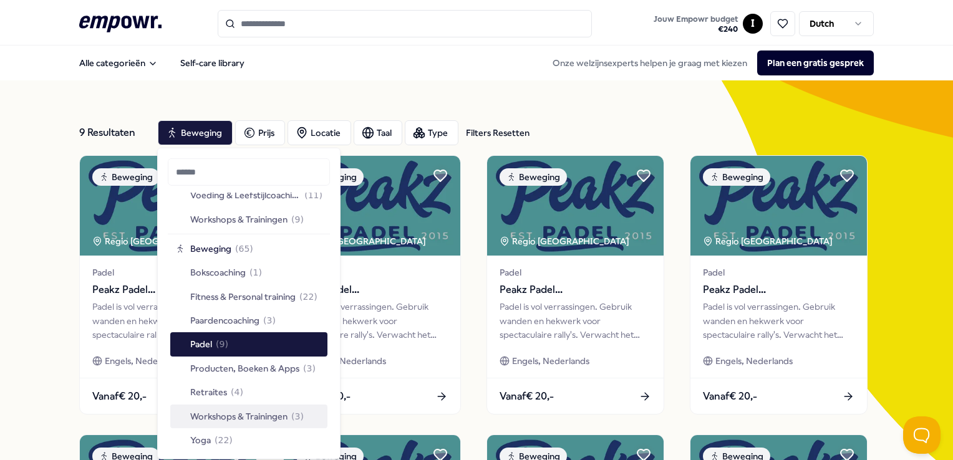
scroll to position [1869, 0]
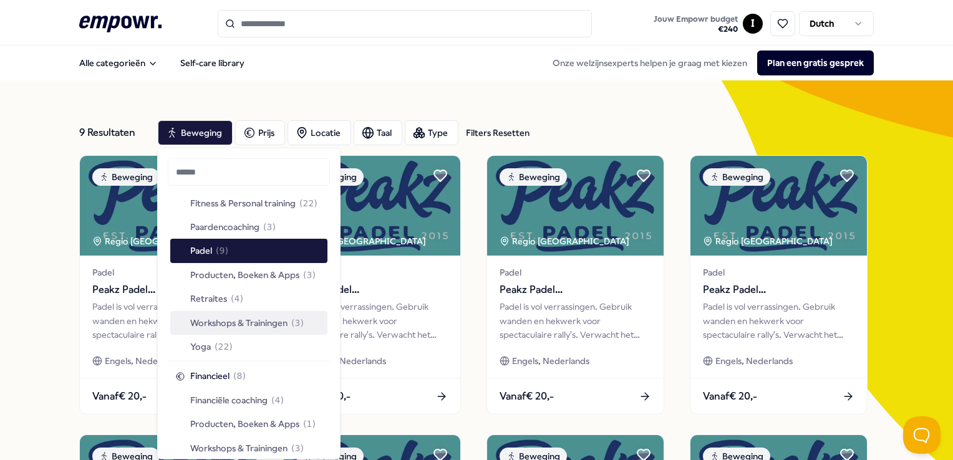
click at [248, 325] on span "Workshops & Trainingen" at bounding box center [238, 322] width 97 height 14
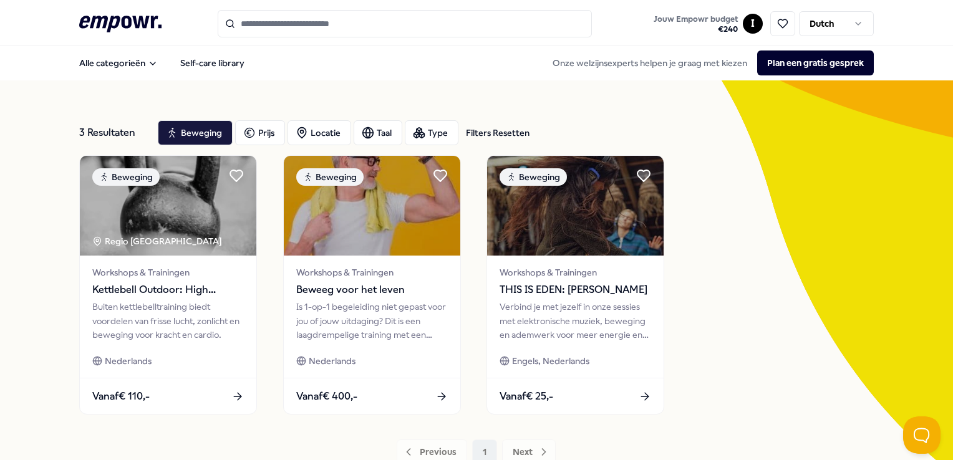
scroll to position [62, 0]
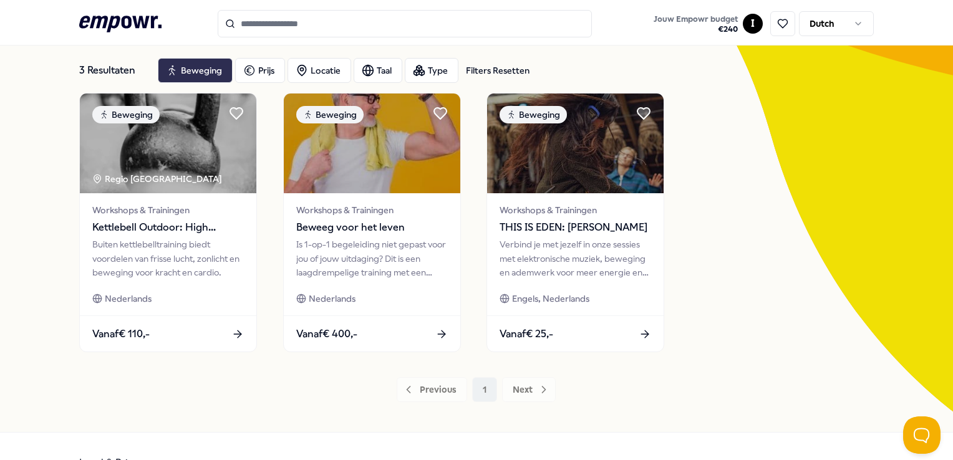
click at [190, 68] on div "Beweging" at bounding box center [195, 70] width 75 height 25
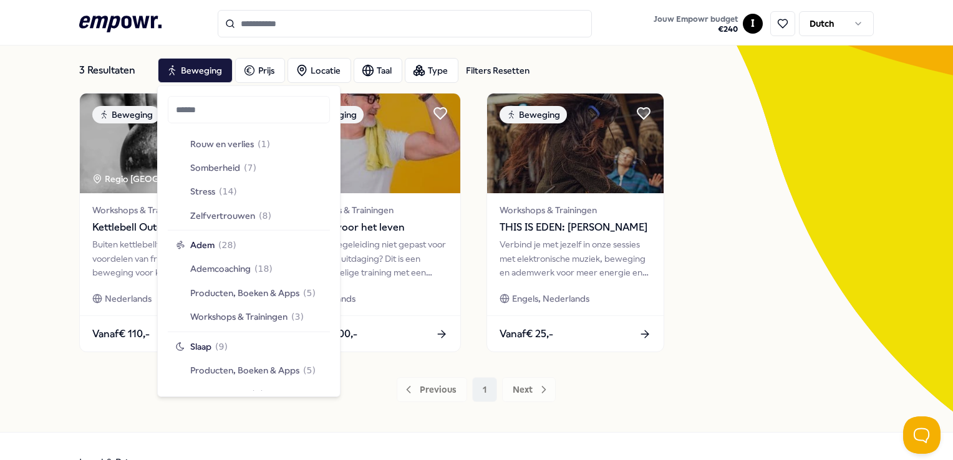
scroll to position [830, 0]
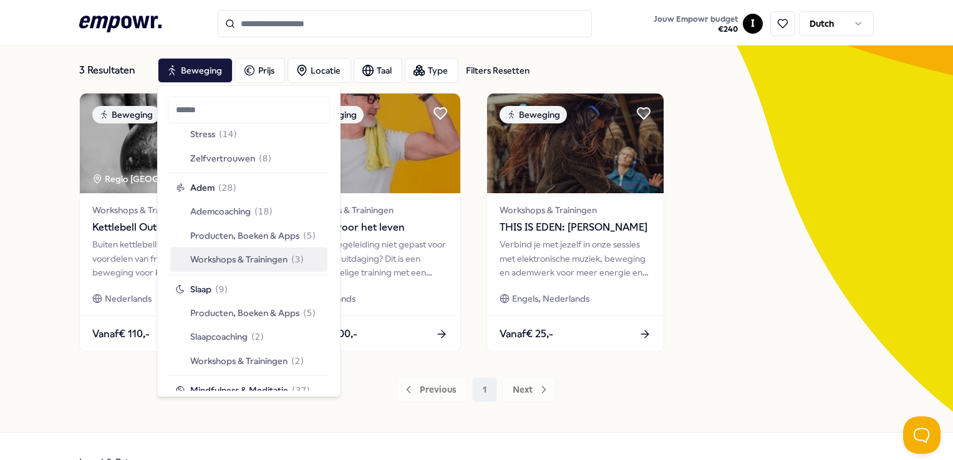
click at [223, 256] on span "Workshops & Trainingen" at bounding box center [238, 260] width 97 height 14
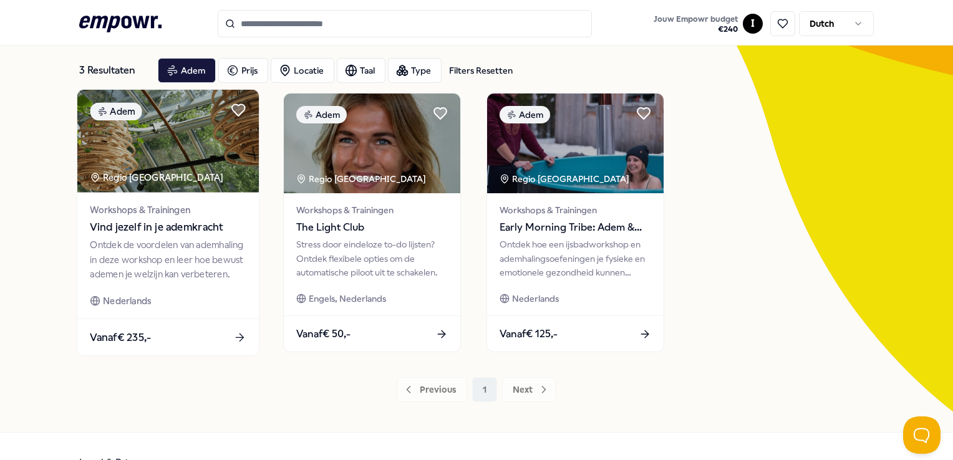
click at [204, 229] on span "Vind jezelf in je ademkracht" at bounding box center [168, 227] width 156 height 16
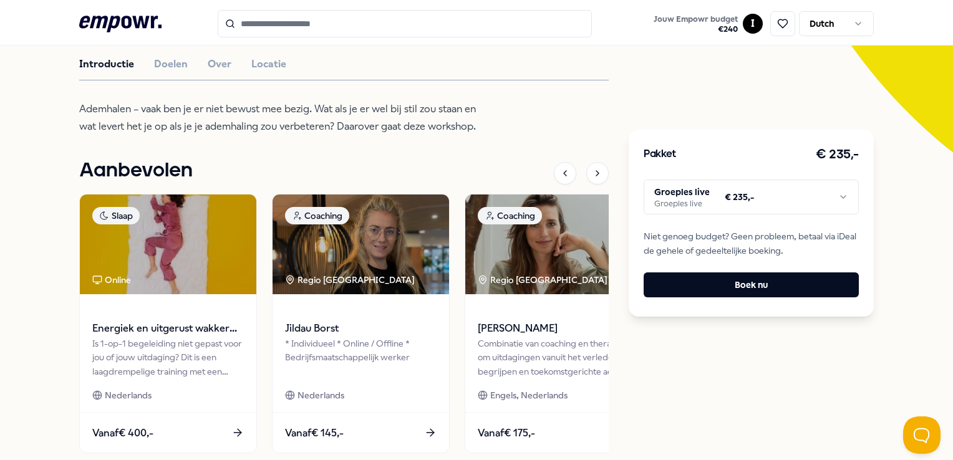
scroll to position [254, 0]
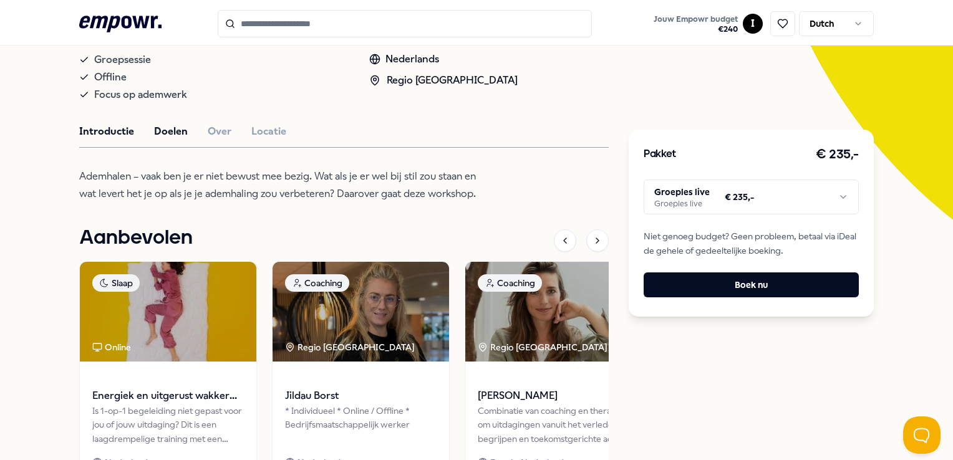
click at [180, 131] on button "Doelen" at bounding box center [171, 131] width 34 height 16
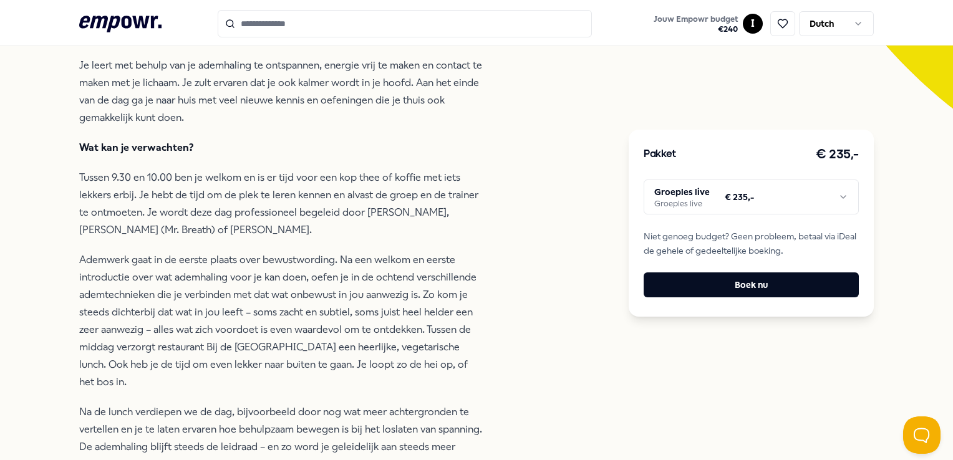
scroll to position [365, 0]
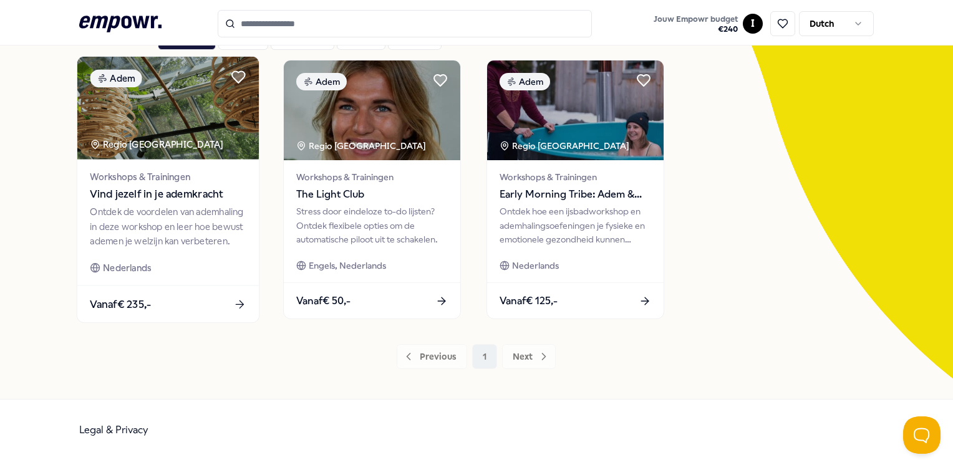
scroll to position [3, 0]
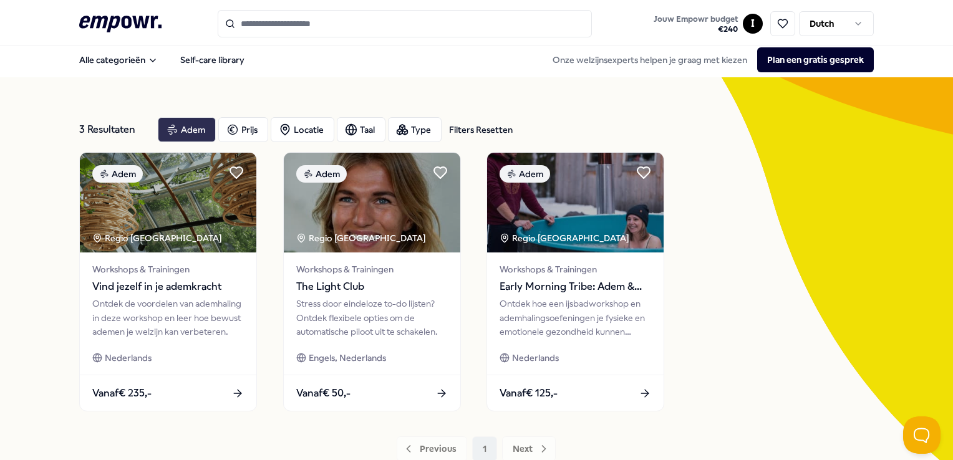
click at [197, 131] on div "Adem" at bounding box center [187, 129] width 58 height 25
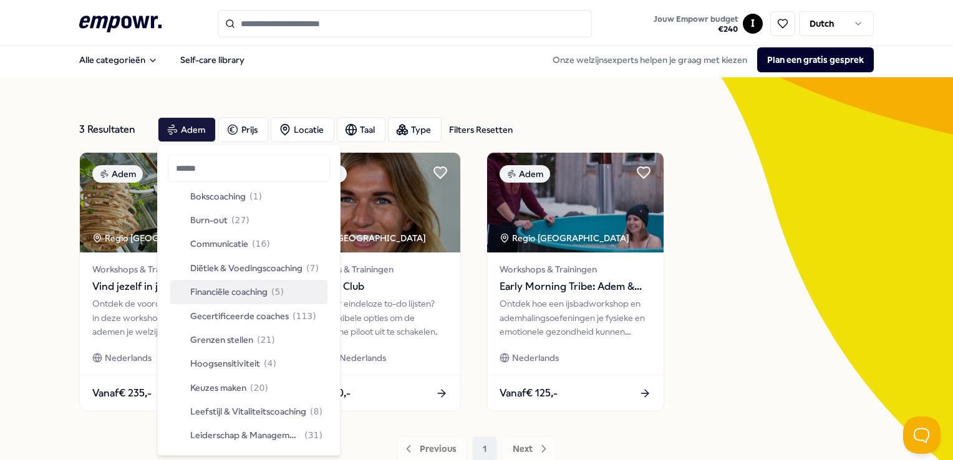
scroll to position [92, 0]
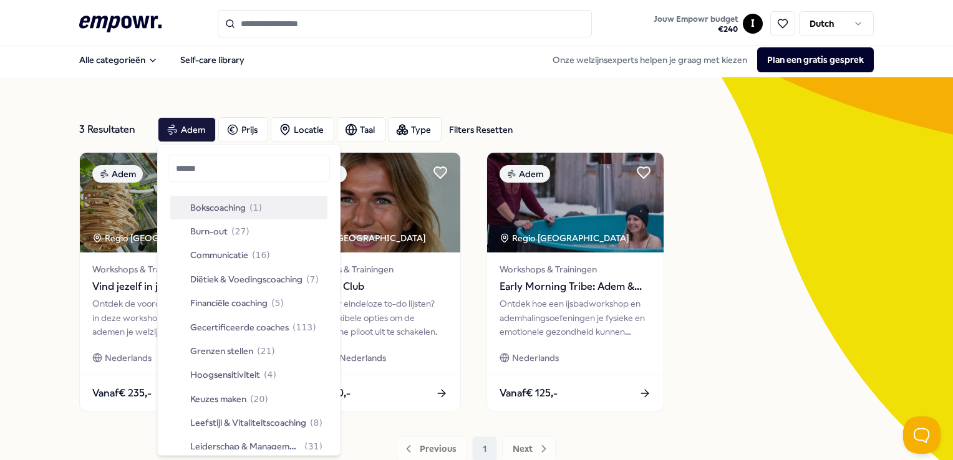
click at [259, 209] on span "( 1 )" at bounding box center [255, 208] width 12 height 14
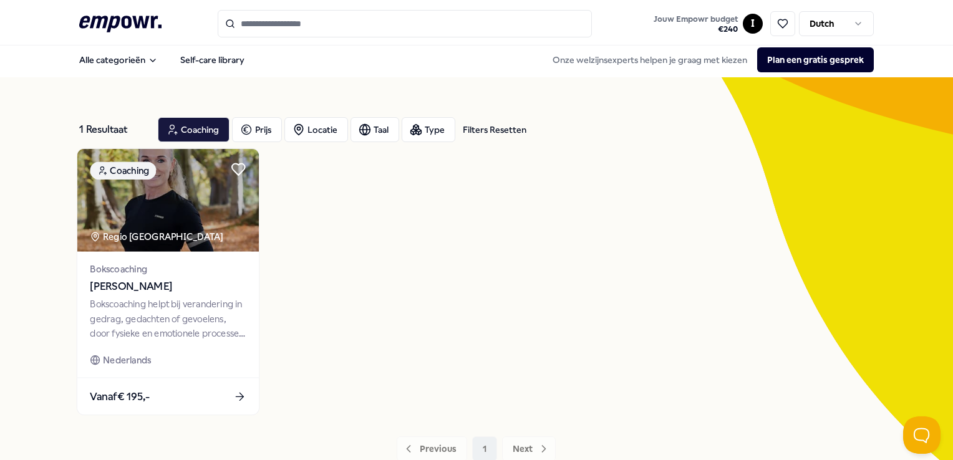
click at [207, 308] on div "Bokscoaching helpt bij verandering in gedrag, gedachten of gevoelens, door fysi…" at bounding box center [168, 318] width 156 height 43
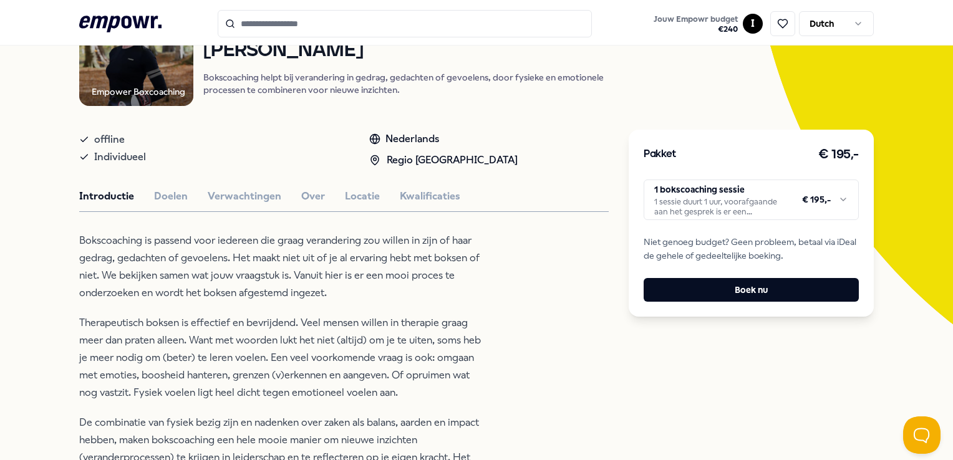
scroll to position [147, 0]
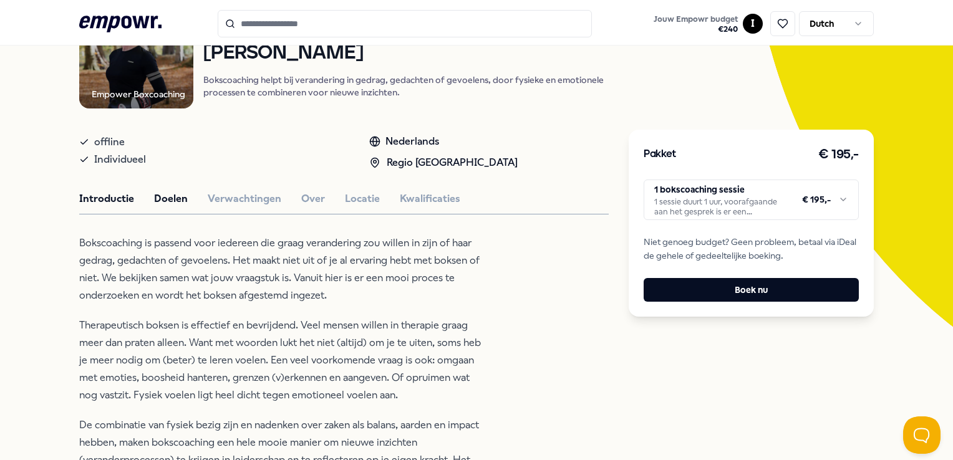
click at [158, 191] on button "Doelen" at bounding box center [171, 199] width 34 height 16
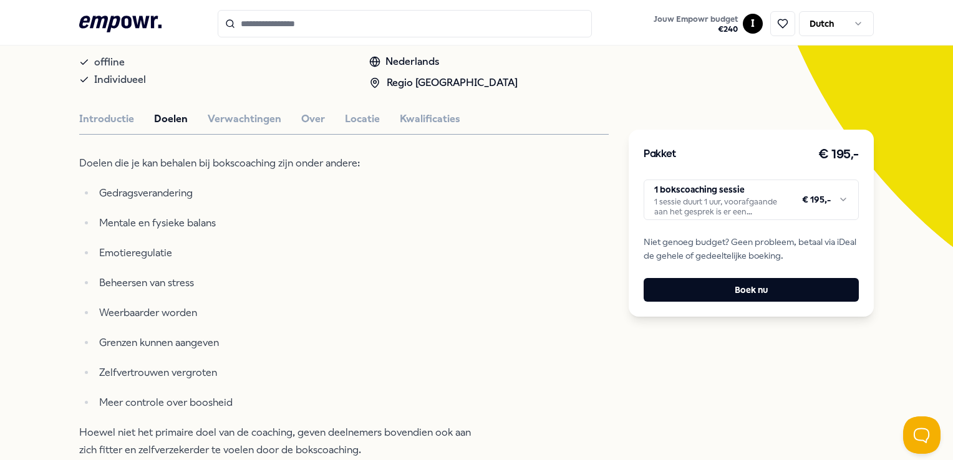
scroll to position [226, 0]
click at [224, 119] on button "Verwachtingen" at bounding box center [245, 120] width 74 height 16
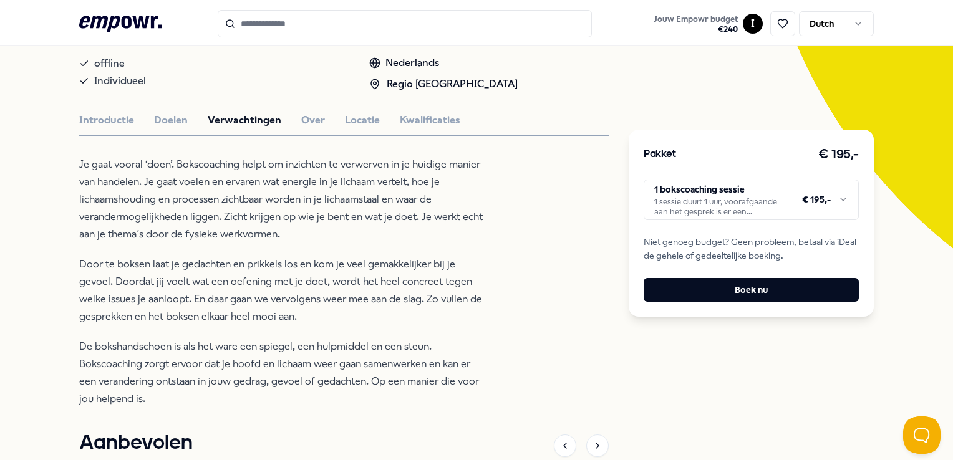
click at [288, 112] on div "Introductie Doelen Verwachtingen Over Locatie Kwalificaties" at bounding box center [343, 120] width 529 height 16
click at [302, 113] on button "Over" at bounding box center [313, 120] width 24 height 16
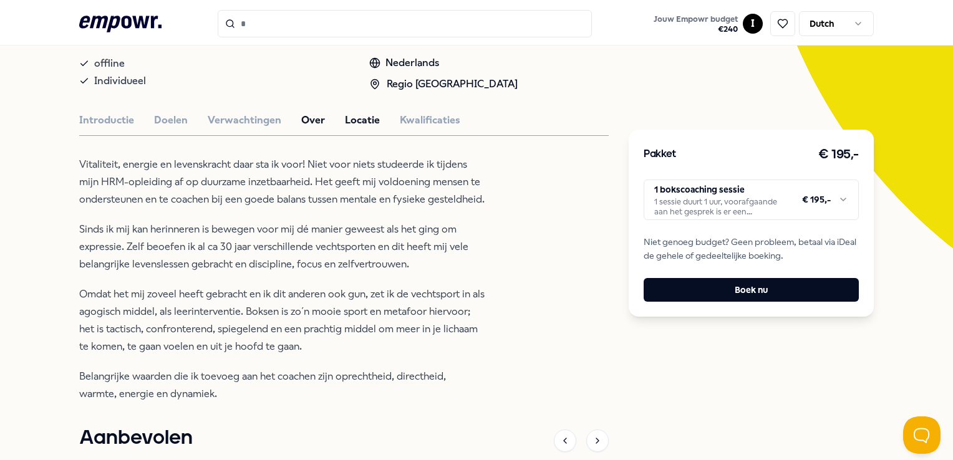
click at [371, 114] on button "Locatie" at bounding box center [362, 120] width 35 height 16
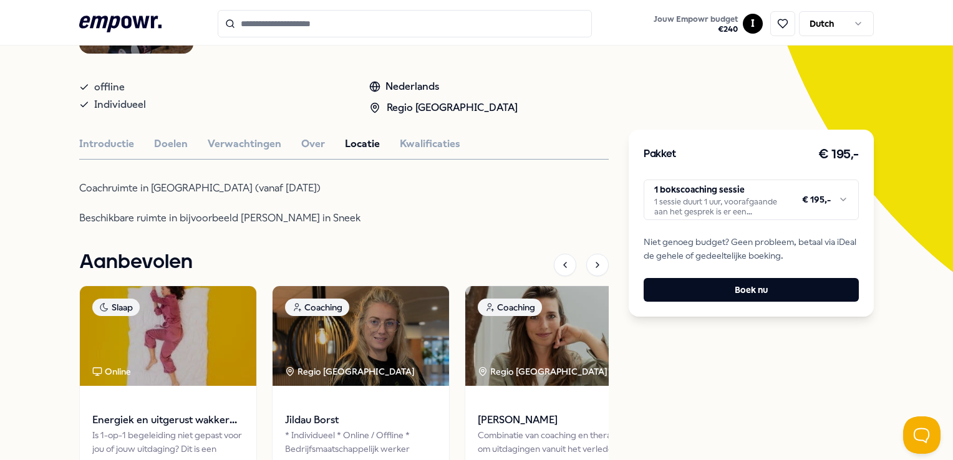
scroll to position [202, 0]
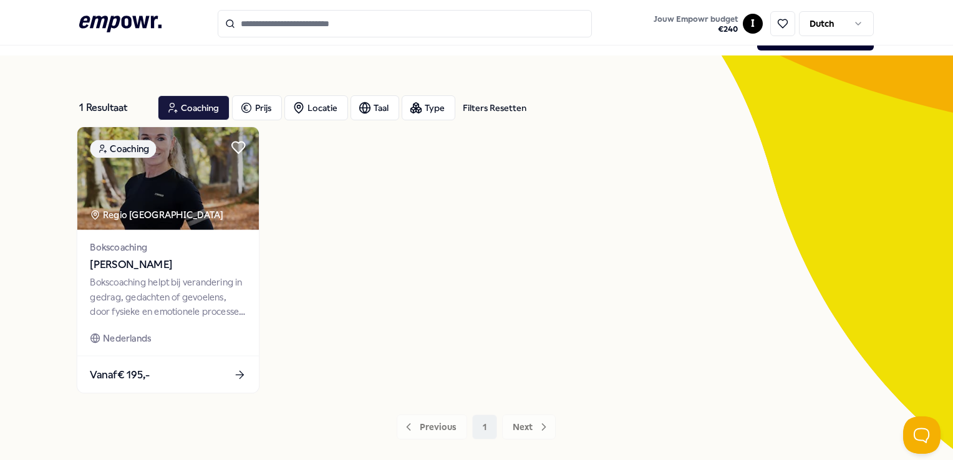
scroll to position [23, 0]
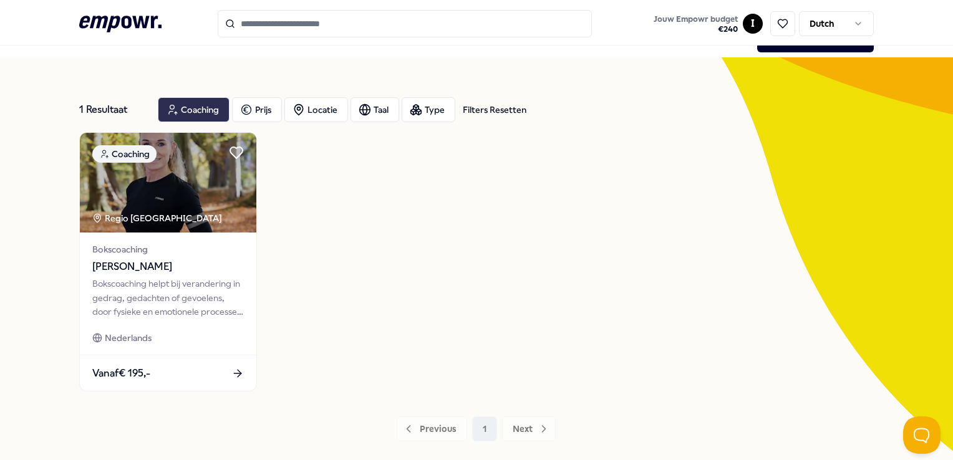
click at [203, 112] on div "Coaching" at bounding box center [194, 109] width 72 height 25
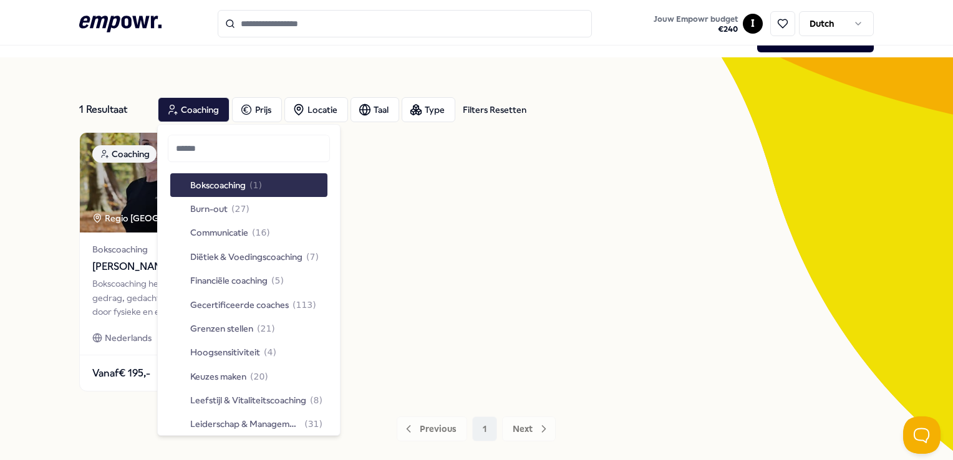
scroll to position [129, 0]
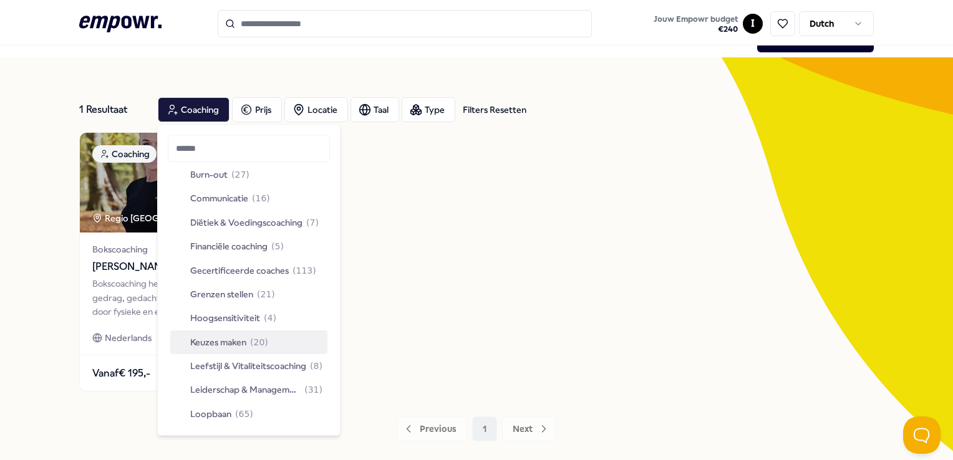
click at [232, 330] on div "Keuzes maken ( 20 )" at bounding box center [248, 342] width 157 height 24
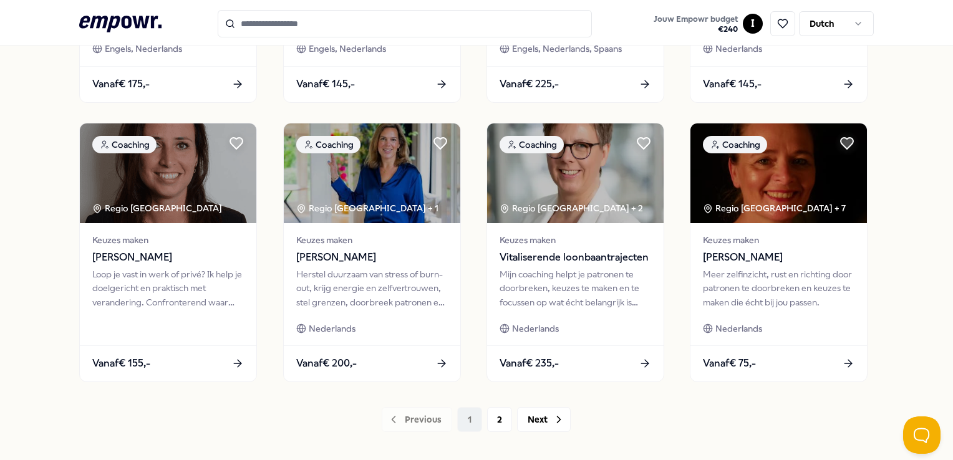
scroll to position [593, 0]
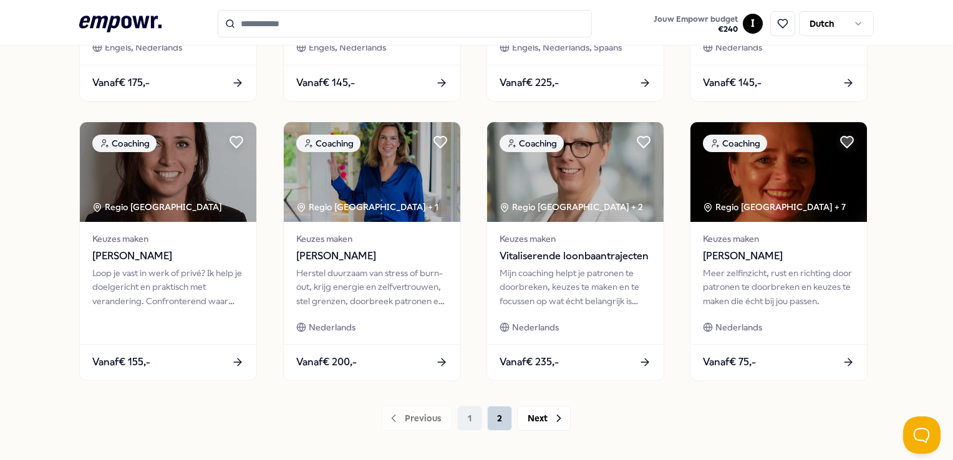
click at [493, 420] on button "2" at bounding box center [499, 418] width 25 height 25
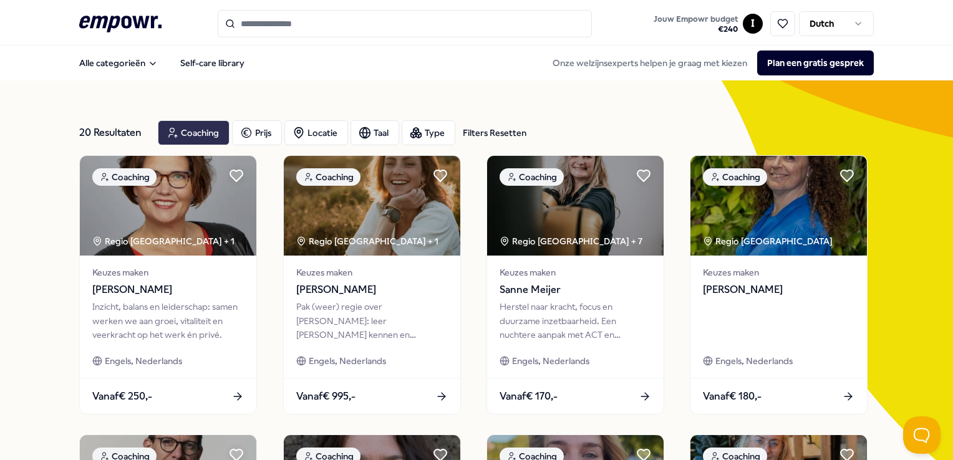
click at [199, 125] on div "Coaching" at bounding box center [194, 132] width 72 height 25
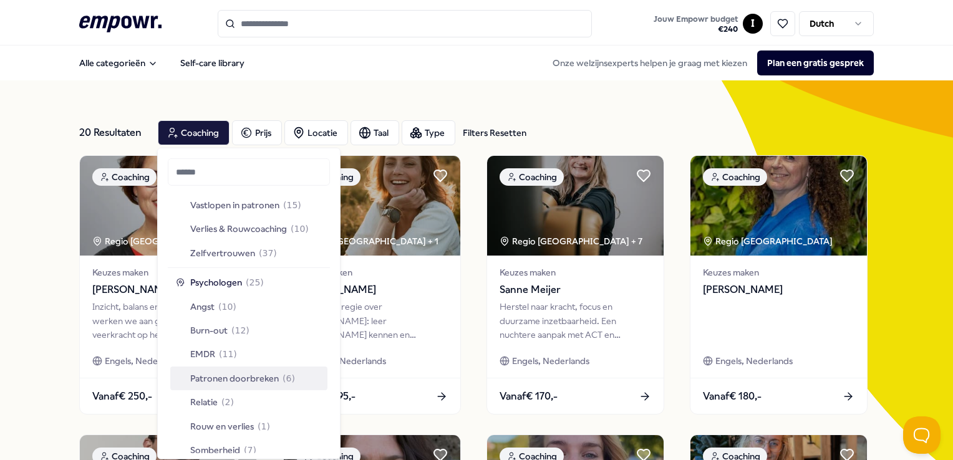
scroll to position [599, 0]
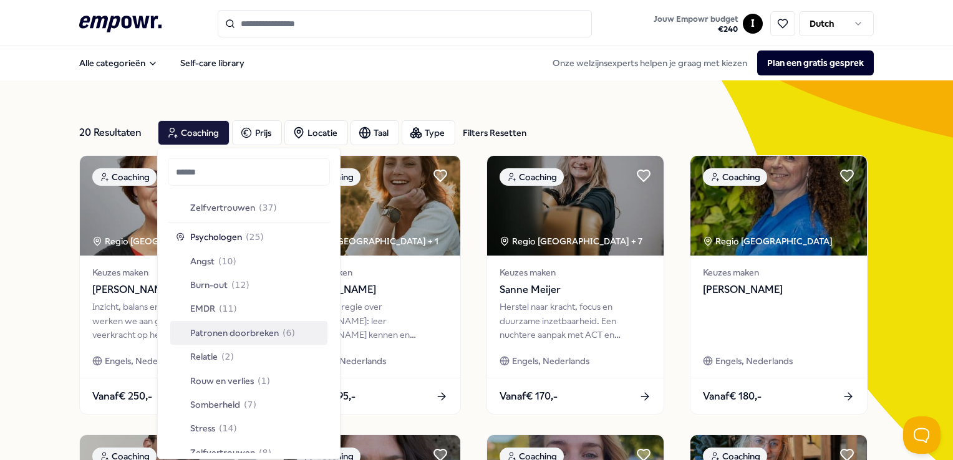
click at [252, 338] on span "Patronen doorbreken" at bounding box center [234, 333] width 89 height 14
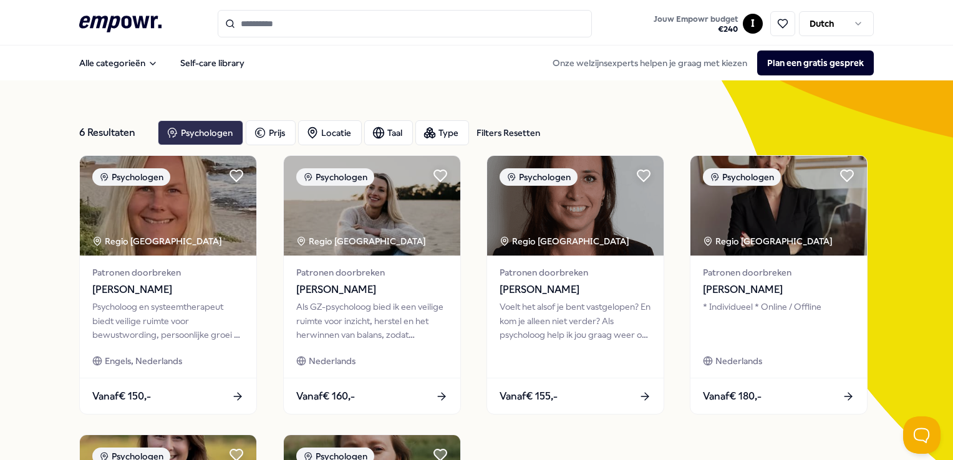
click at [181, 133] on div "Psychologen" at bounding box center [200, 132] width 85 height 25
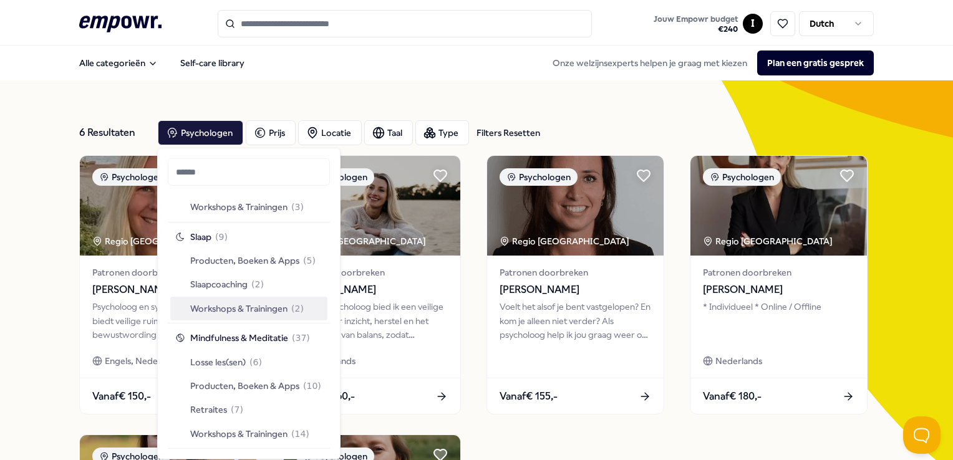
scroll to position [984, 0]
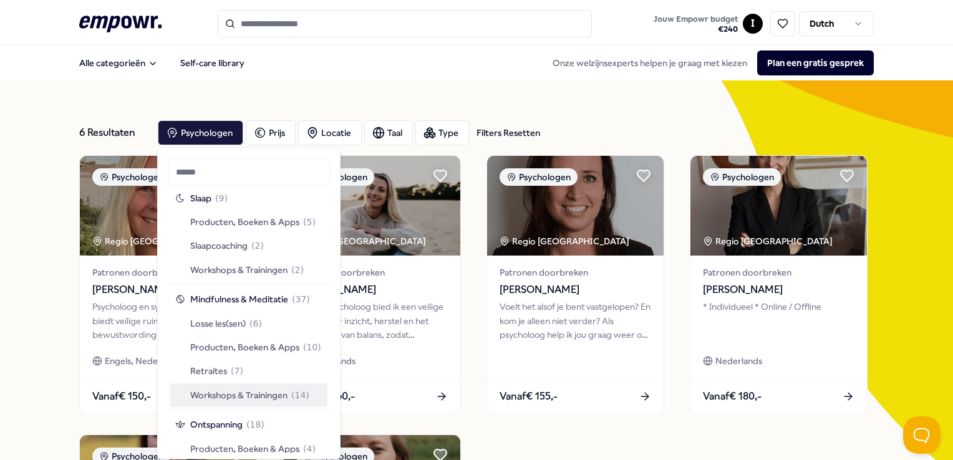
click at [242, 397] on span "Workshops & Trainingen" at bounding box center [238, 395] width 97 height 14
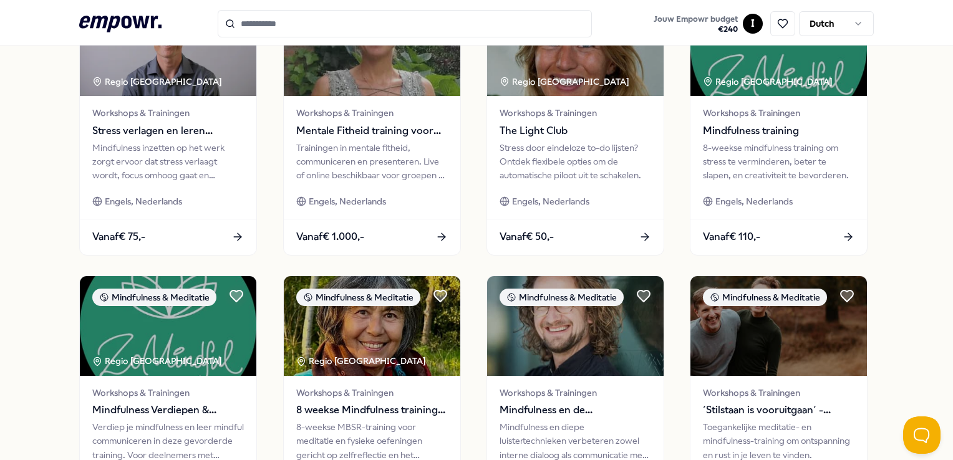
scroll to position [575, 0]
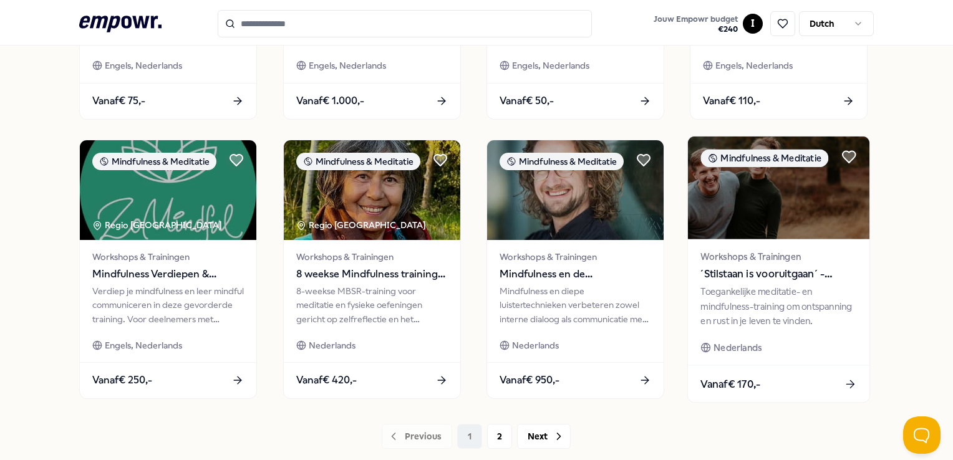
click at [773, 295] on div "Toegankelijke meditatie- en mindfulness-training om ontspanning en rust in je l…" at bounding box center [779, 306] width 156 height 43
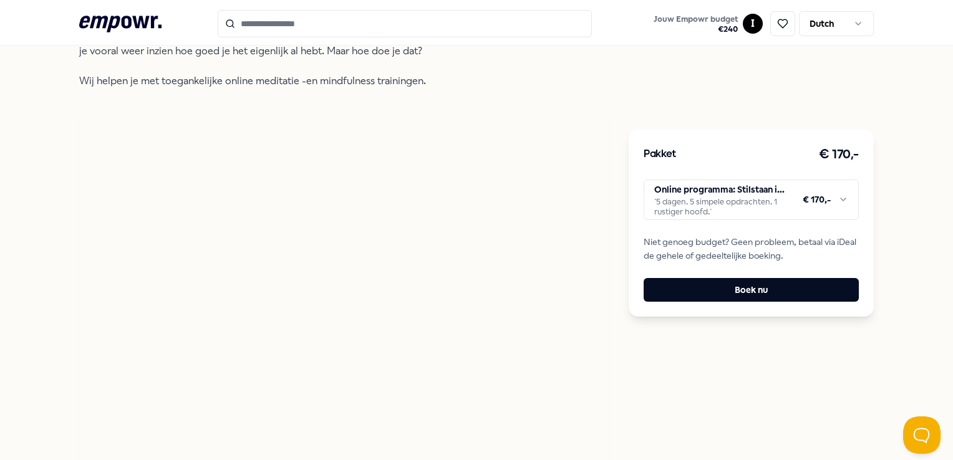
scroll to position [446, 0]
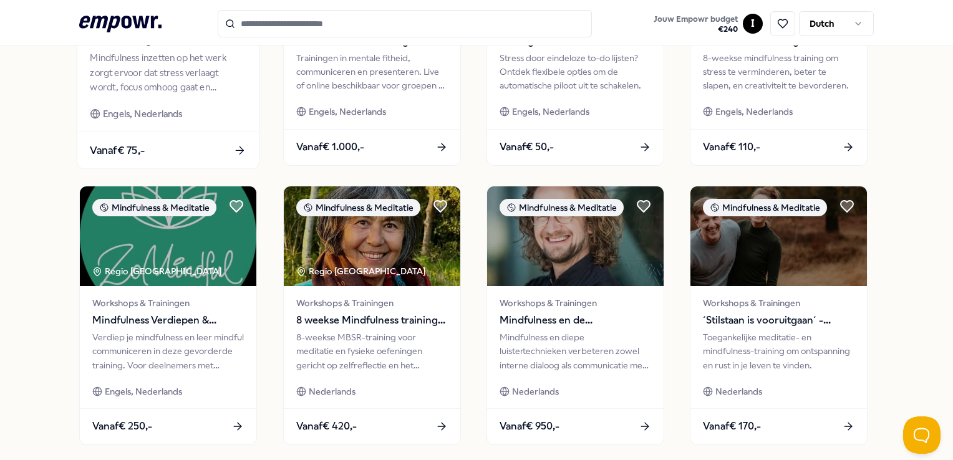
scroll to position [654, 0]
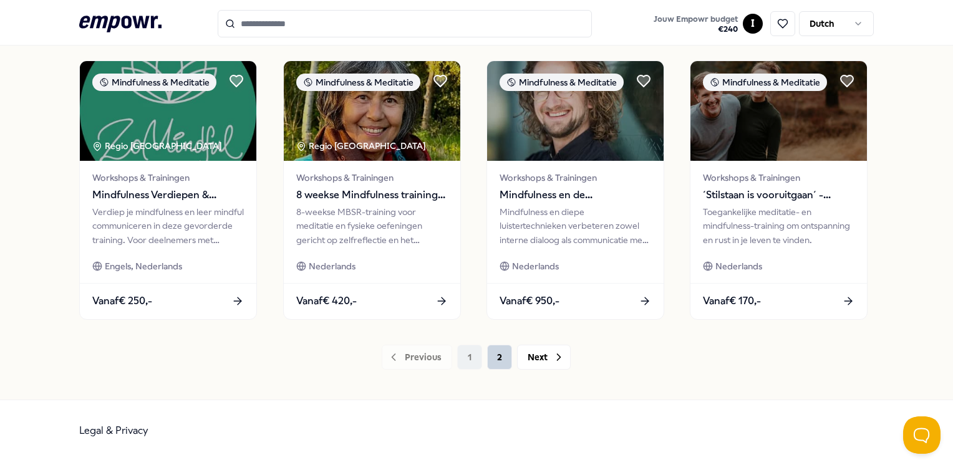
click at [496, 353] on button "2" at bounding box center [499, 357] width 25 height 25
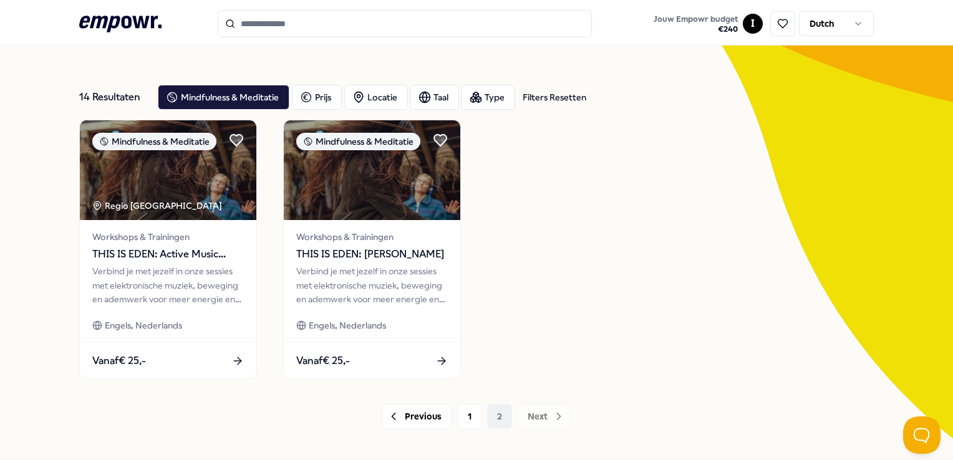
scroll to position [36, 0]
click at [471, 418] on button "1" at bounding box center [469, 416] width 25 height 25
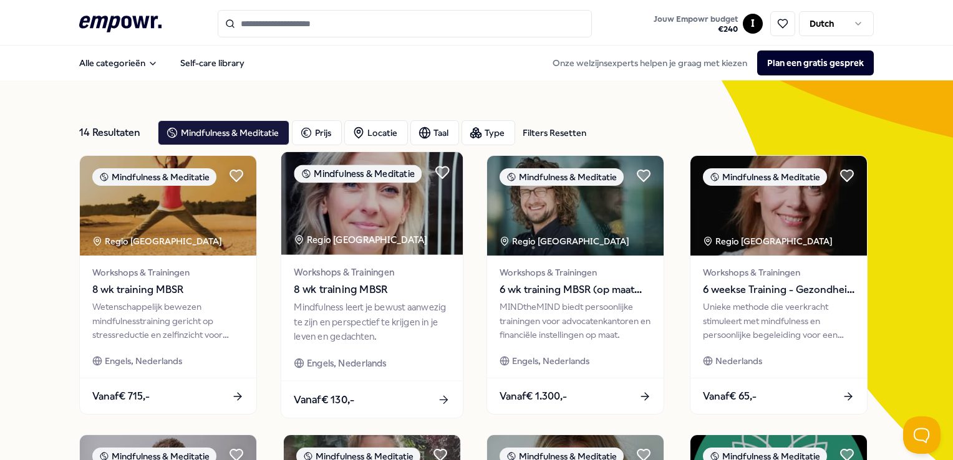
scroll to position [29, 0]
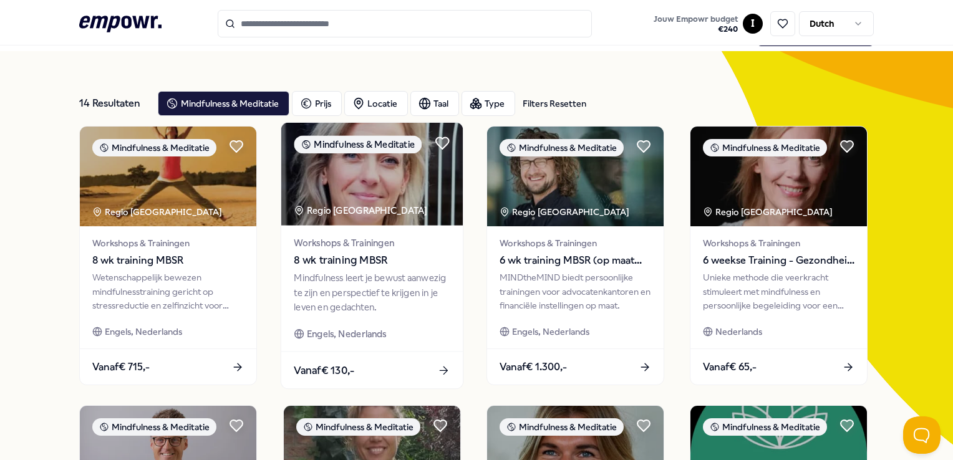
click at [358, 255] on span "8 wk training MBSR" at bounding box center [372, 261] width 156 height 16
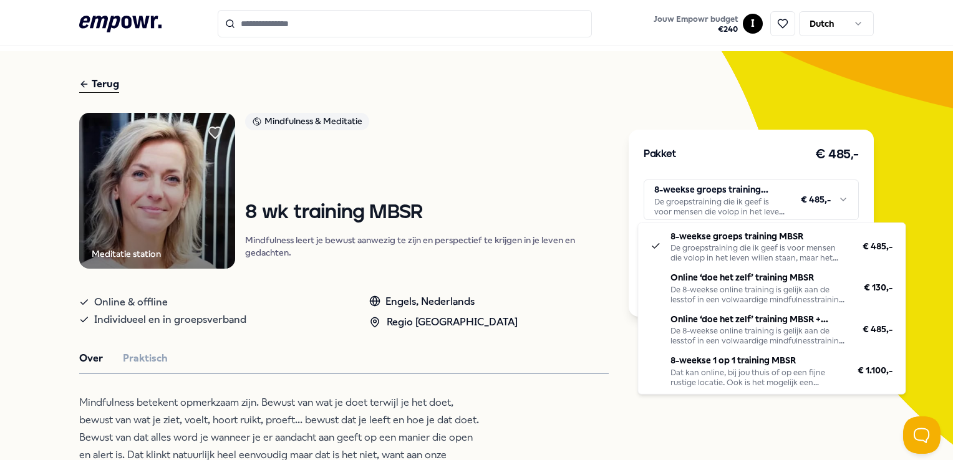
click at [731, 196] on html ".empowr-logo_svg__cls-1{fill:#03032f} Jouw Empowr budget € 240 I Dutch Alle cat…" at bounding box center [476, 230] width 953 height 460
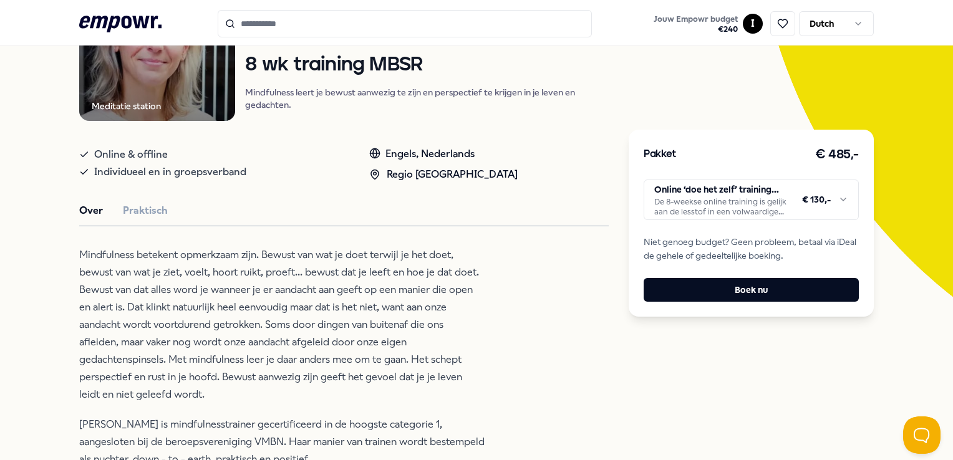
scroll to position [144, 0]
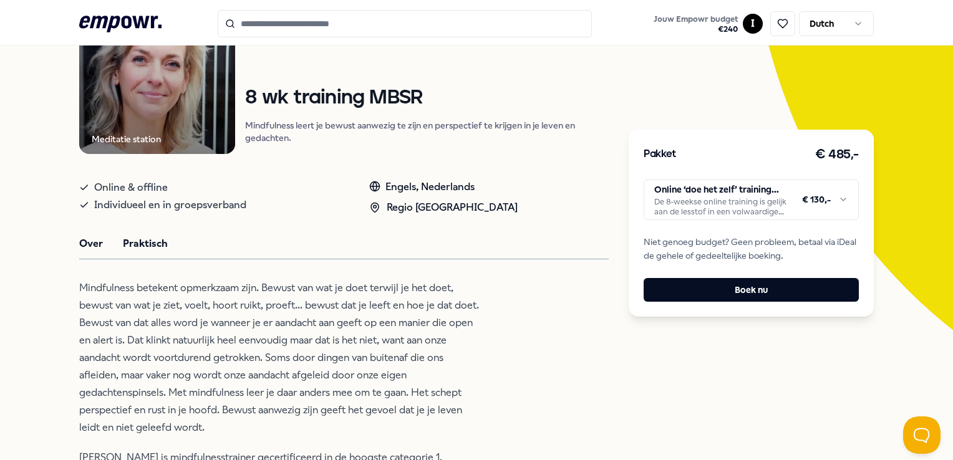
click at [150, 241] on button "Praktisch" at bounding box center [145, 244] width 45 height 16
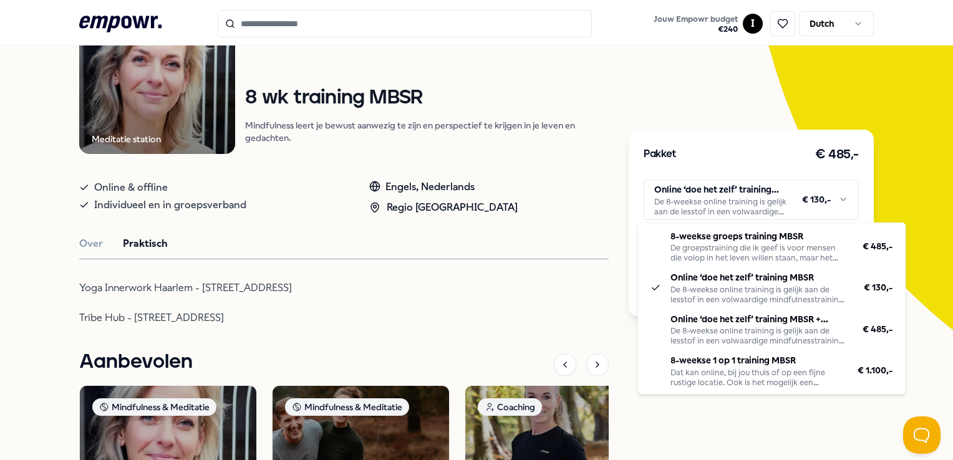
click at [700, 193] on html ".empowr-logo_svg__cls-1{fill:#03032f} Jouw Empowr budget € 240 I Dutch Alle cat…" at bounding box center [476, 230] width 953 height 460
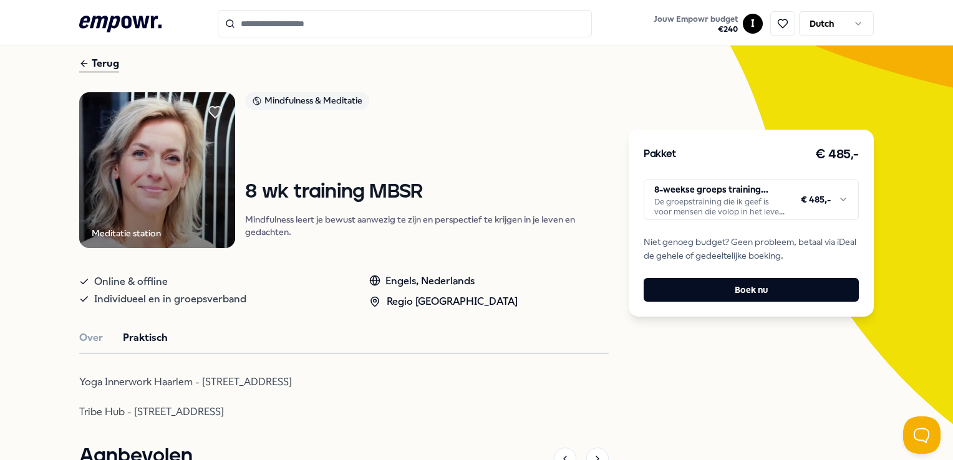
scroll to position [148, 0]
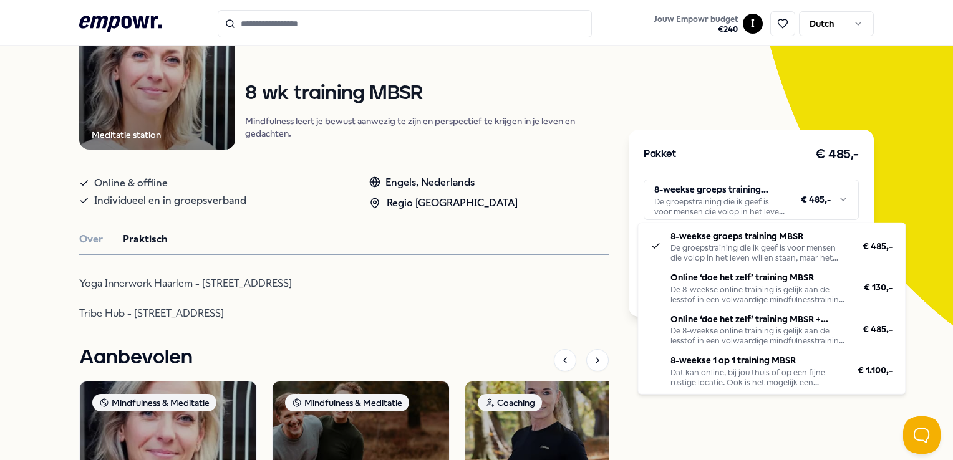
click at [704, 184] on html ".empowr-logo_svg__cls-1{fill:#03032f} Jouw Empowr budget € 240 I Dutch Alle cat…" at bounding box center [476, 230] width 953 height 460
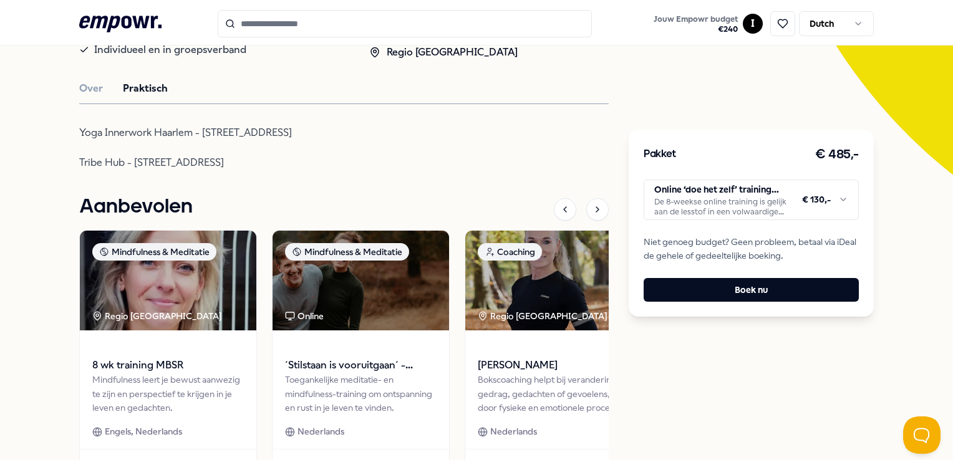
scroll to position [425, 0]
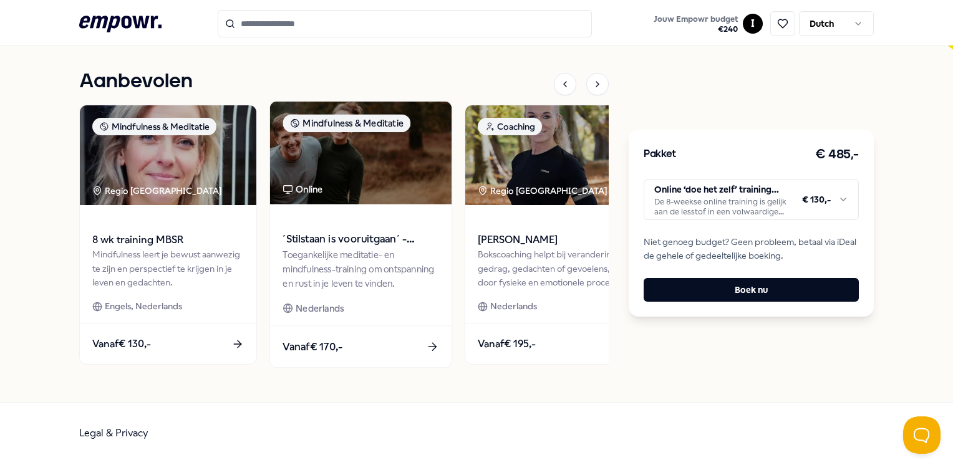
click at [349, 268] on div "Toegankelijke meditatie- en mindfulness-training om ontspanning en rust in je l…" at bounding box center [361, 269] width 156 height 43
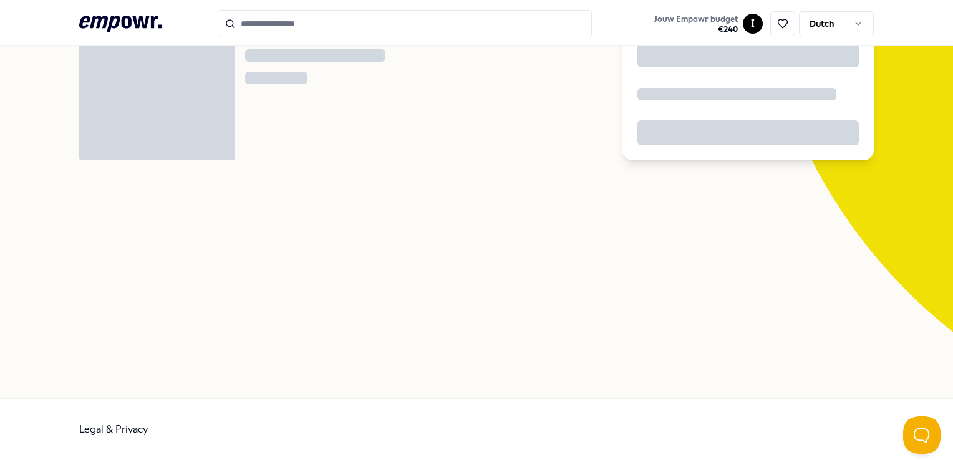
scroll to position [80, 0]
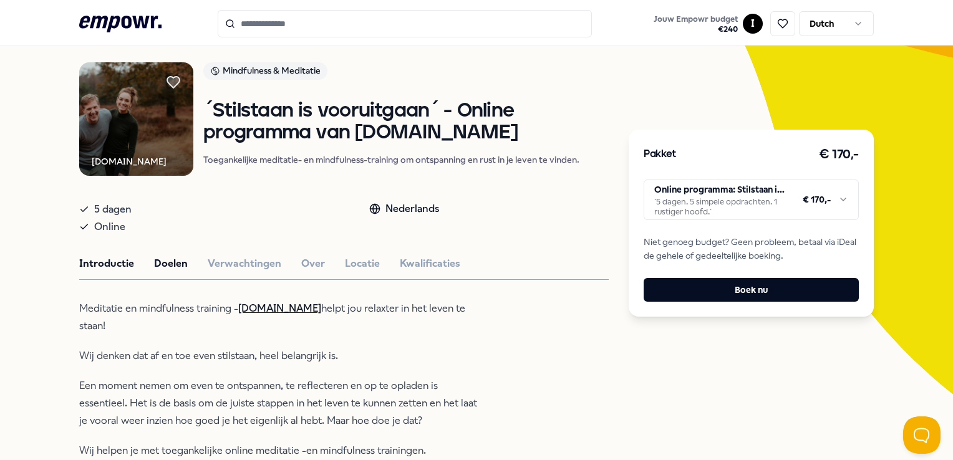
click at [166, 272] on button "Doelen" at bounding box center [171, 264] width 34 height 16
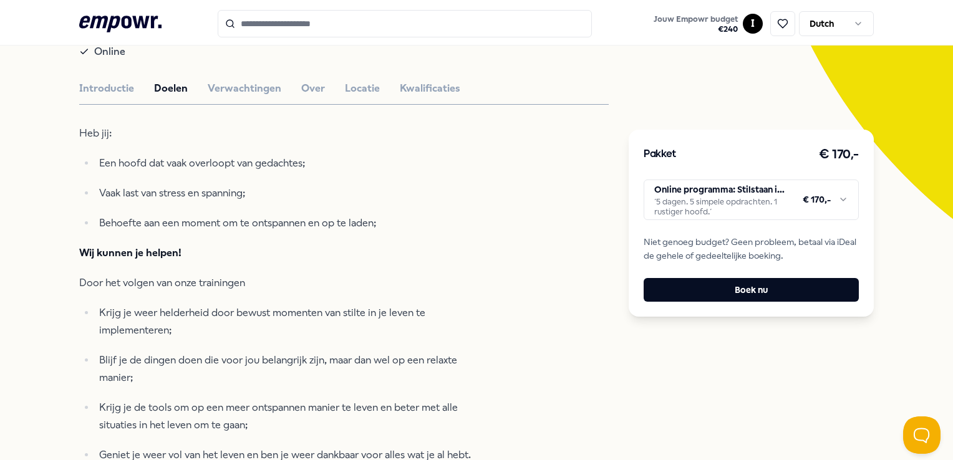
scroll to position [253, 0]
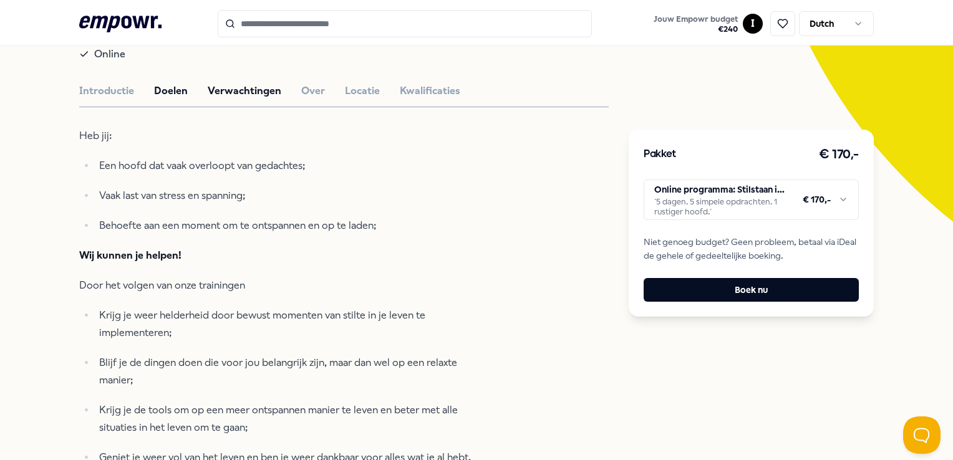
click at [233, 95] on button "Verwachtingen" at bounding box center [245, 91] width 74 height 16
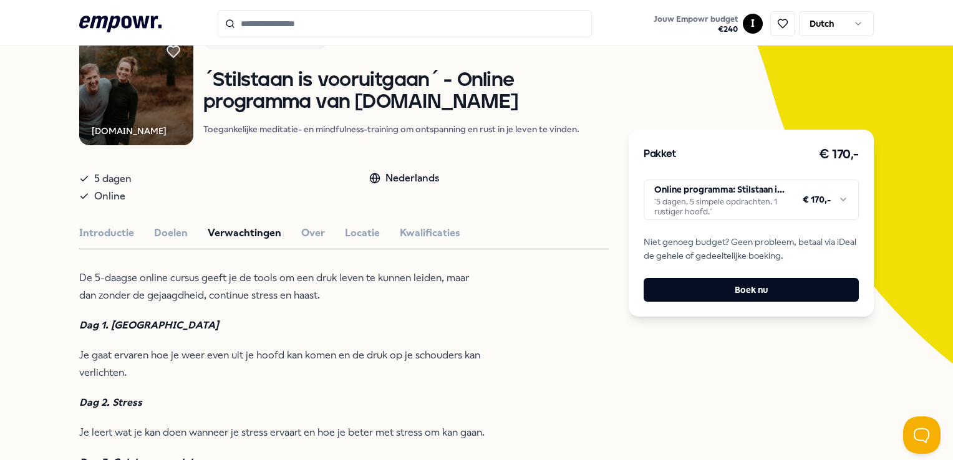
scroll to position [110, 0]
click at [307, 238] on button "Over" at bounding box center [313, 234] width 24 height 16
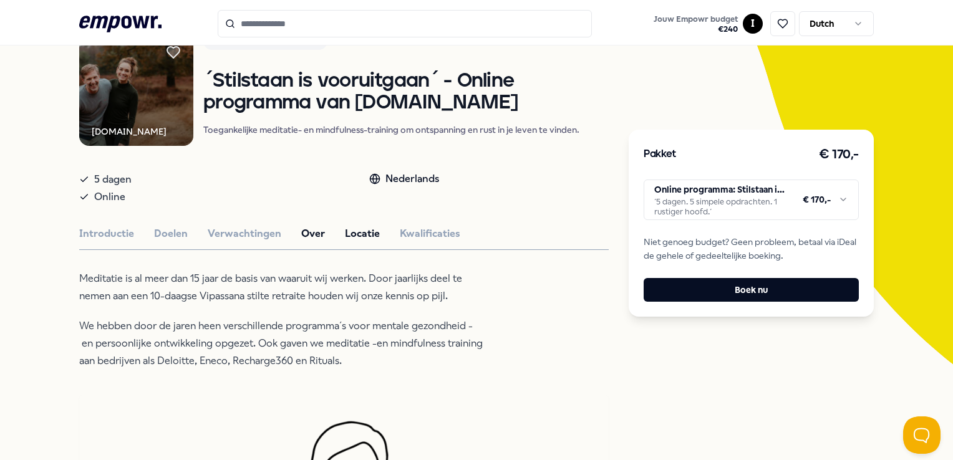
click at [345, 242] on button "Locatie" at bounding box center [362, 234] width 35 height 16
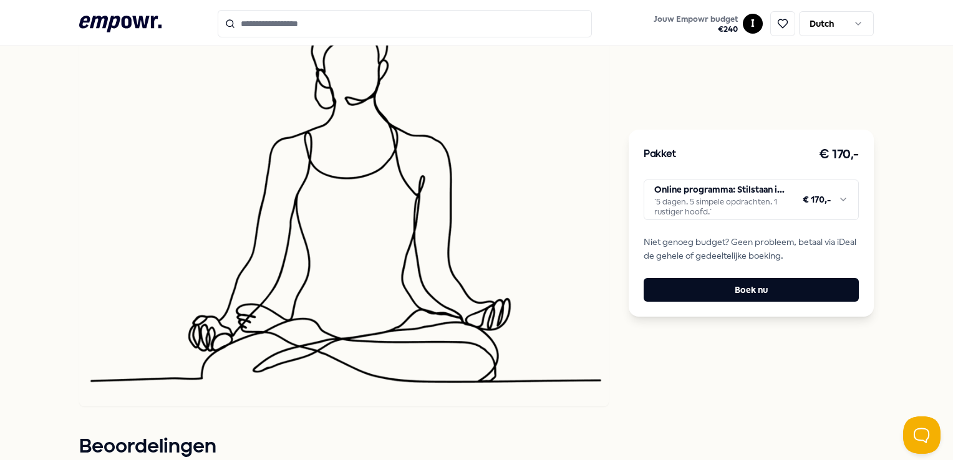
scroll to position [438, 0]
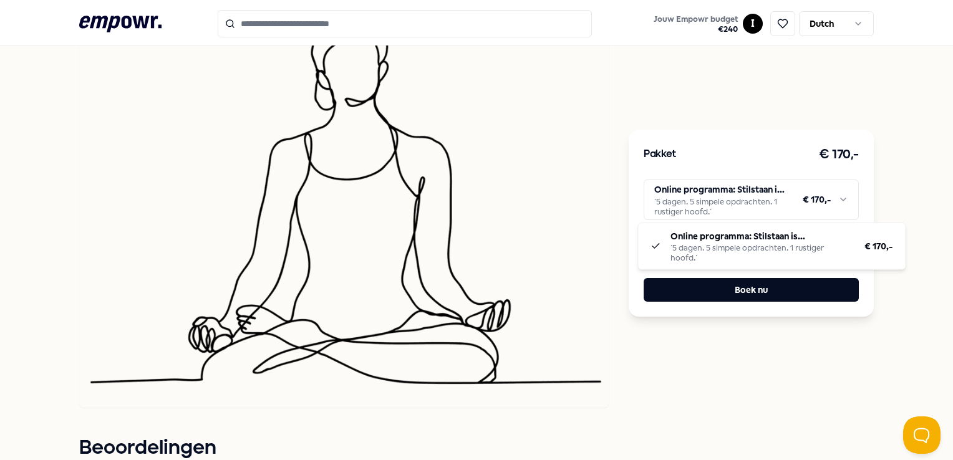
click at [709, 189] on html ".empowr-logo_svg__cls-1{fill:#03032f} Jouw Empowr budget € 240 I Dutch Alle cat…" at bounding box center [476, 230] width 953 height 460
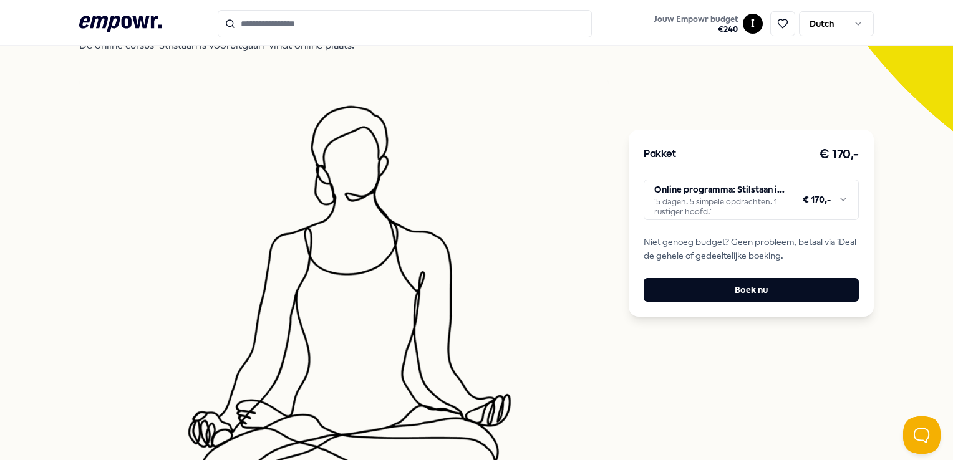
click at [502, 198] on img at bounding box center [343, 290] width 529 height 423
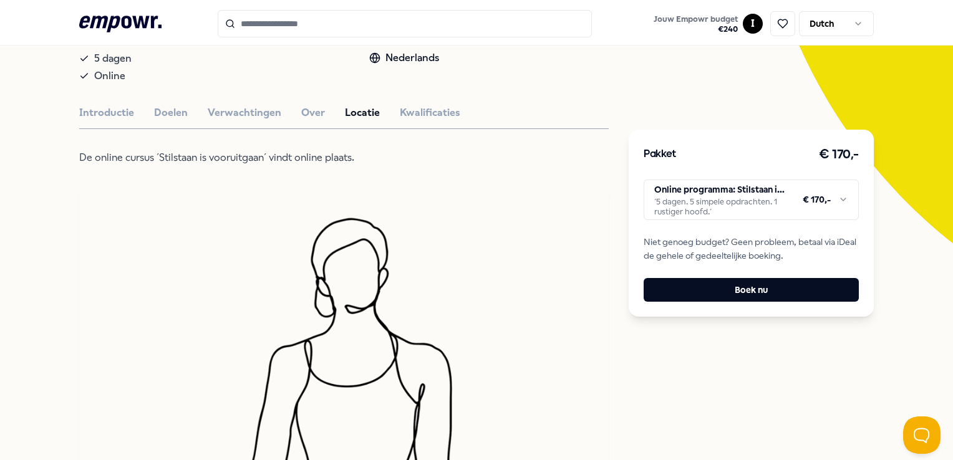
scroll to position [227, 0]
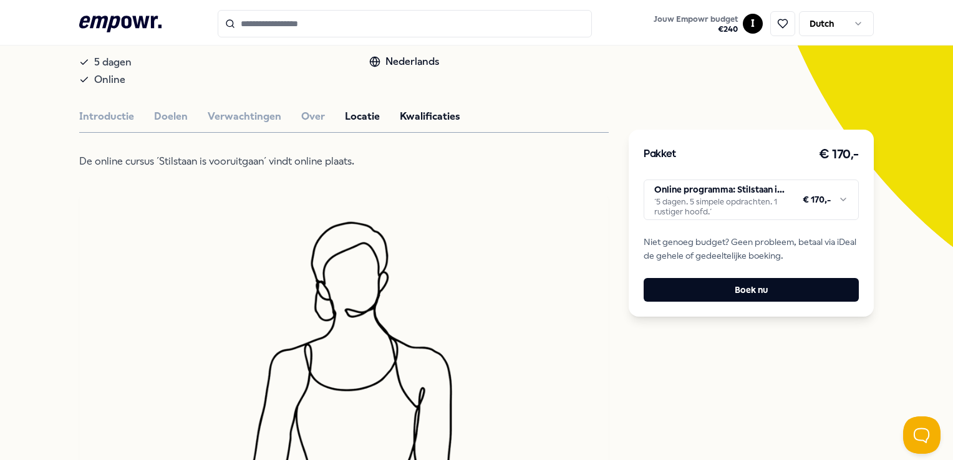
click at [400, 115] on button "Kwalificaties" at bounding box center [430, 116] width 60 height 16
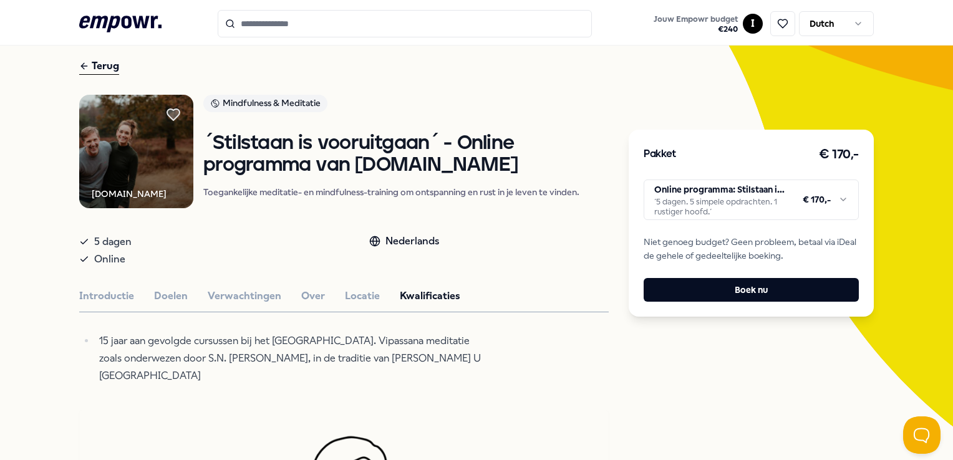
scroll to position [37, 0]
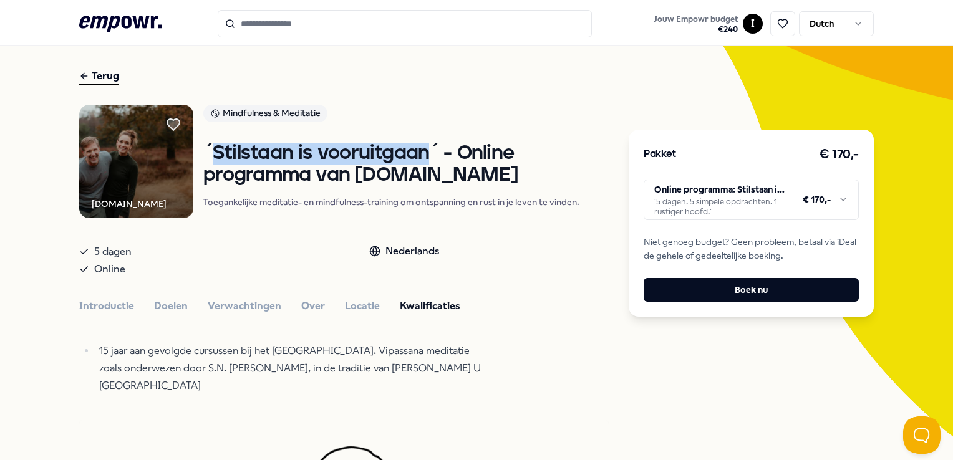
drag, startPoint x: 214, startPoint y: 158, endPoint x: 429, endPoint y: 166, distance: 214.6
click at [429, 166] on h1 "´Stilstaan is vooruitgaan´ - Online programma van [DOMAIN_NAME]" at bounding box center [405, 164] width 405 height 43
copy h1 "Stilstaan is vooruitgaan"
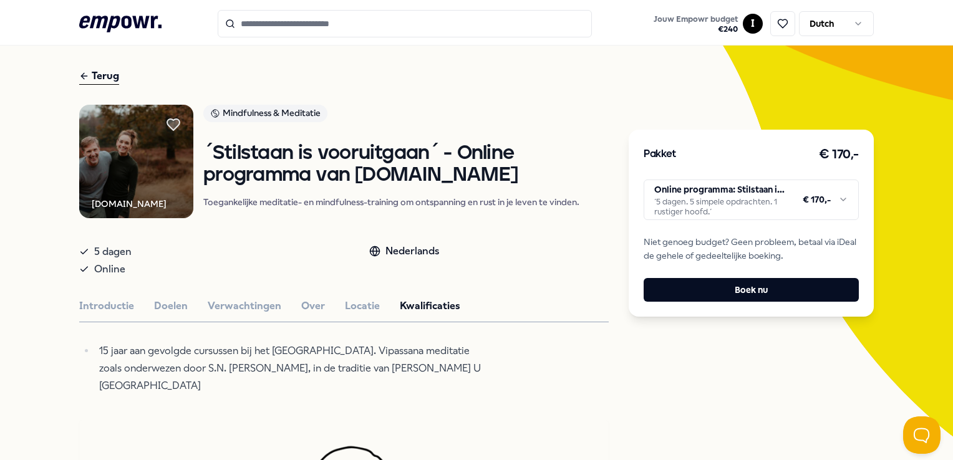
click at [108, 69] on div "Terug" at bounding box center [99, 76] width 40 height 17
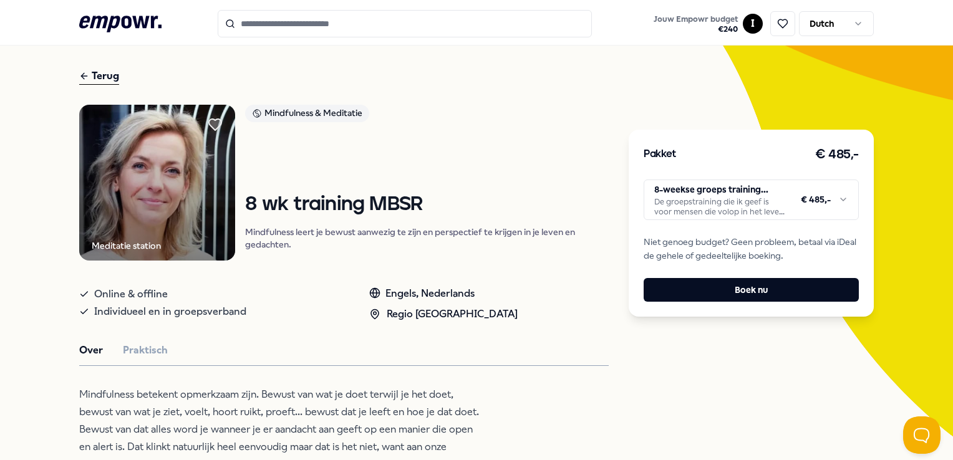
click at [108, 69] on div "Terug" at bounding box center [99, 76] width 40 height 17
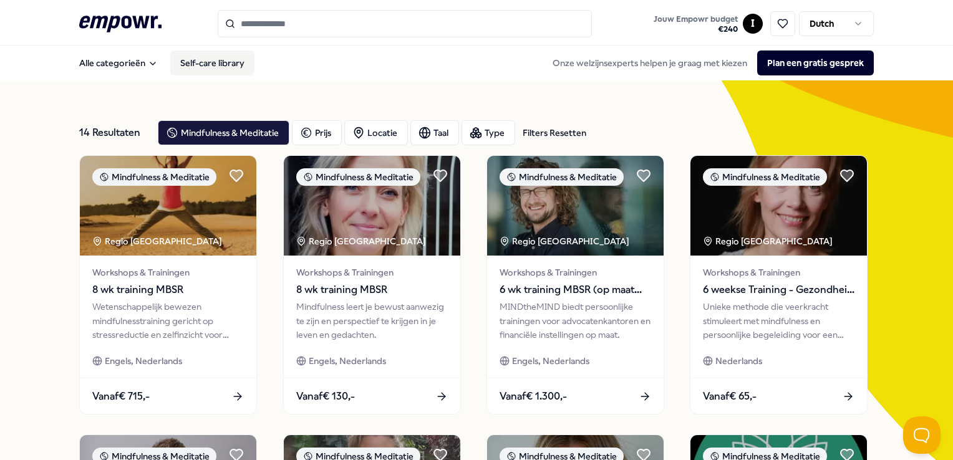
click at [219, 57] on link "Self-care library" at bounding box center [212, 63] width 84 height 25
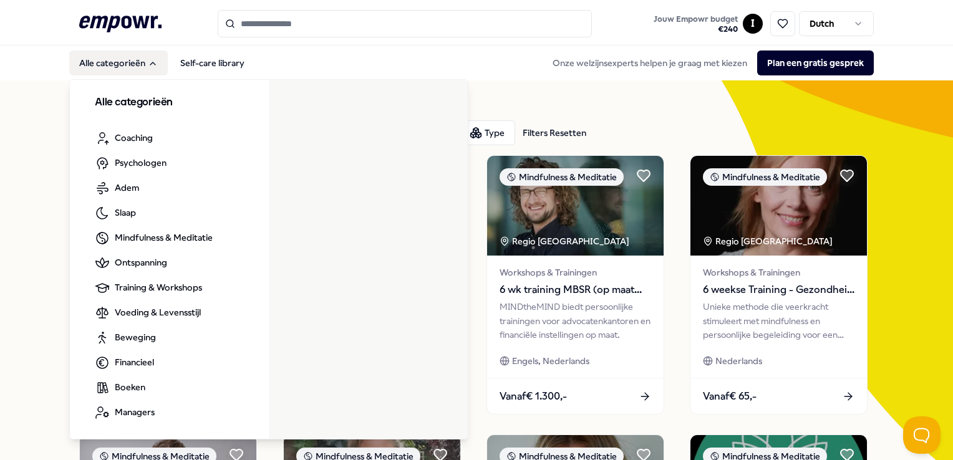
click at [145, 72] on button "Alle categorieën" at bounding box center [118, 63] width 99 height 25
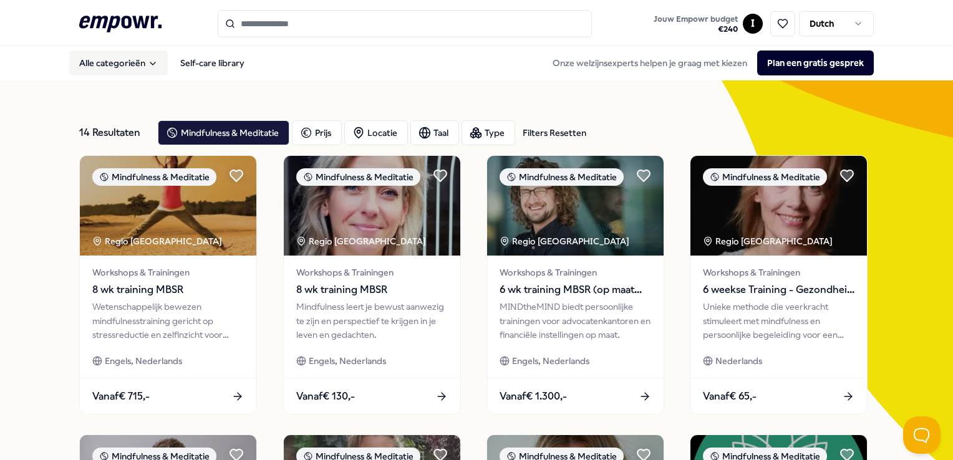
click at [145, 72] on button "Alle categorieën" at bounding box center [118, 63] width 99 height 25
click at [322, 26] on input "Search for products, categories or subcategories" at bounding box center [405, 23] width 374 height 27
type input "*"
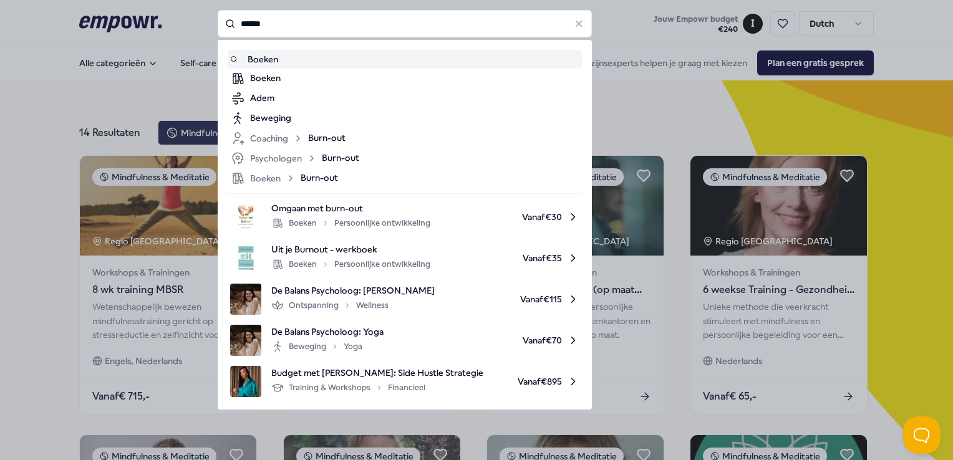
type input "******"
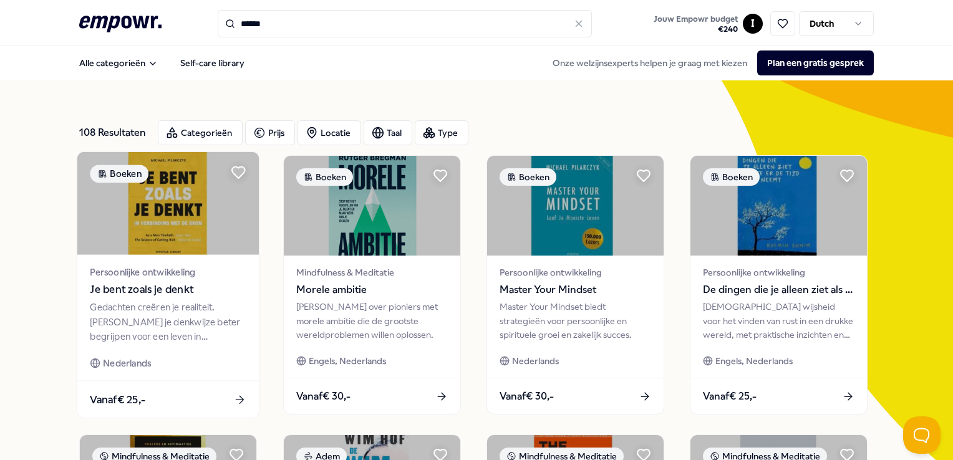
click at [198, 285] on span "Je bent zoals je denkt" at bounding box center [168, 290] width 156 height 16
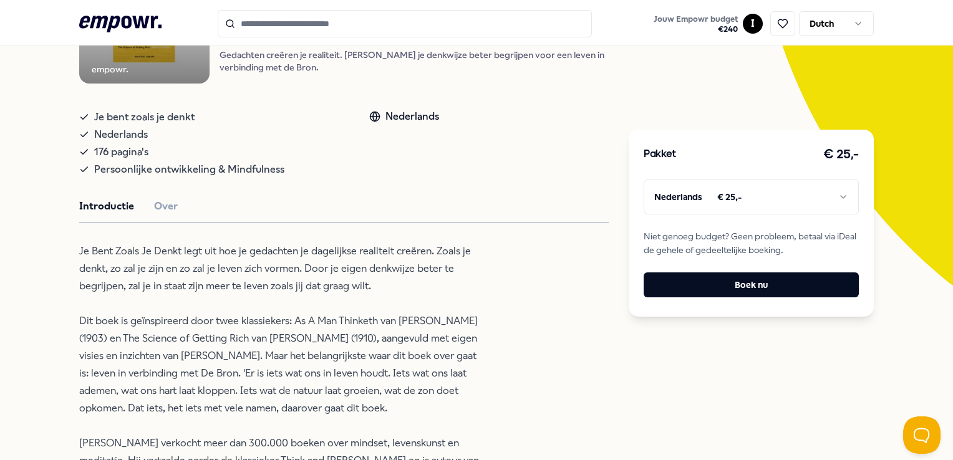
scroll to position [187, 0]
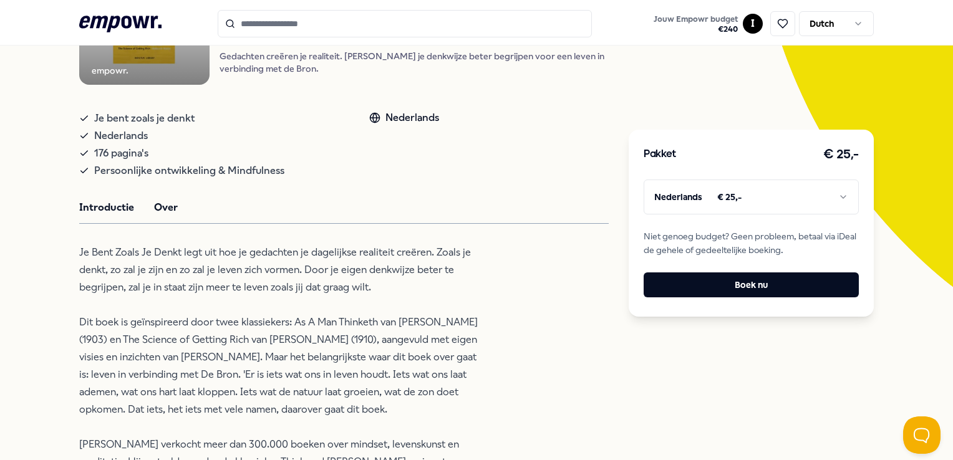
click at [175, 212] on button "Over" at bounding box center [166, 208] width 24 height 16
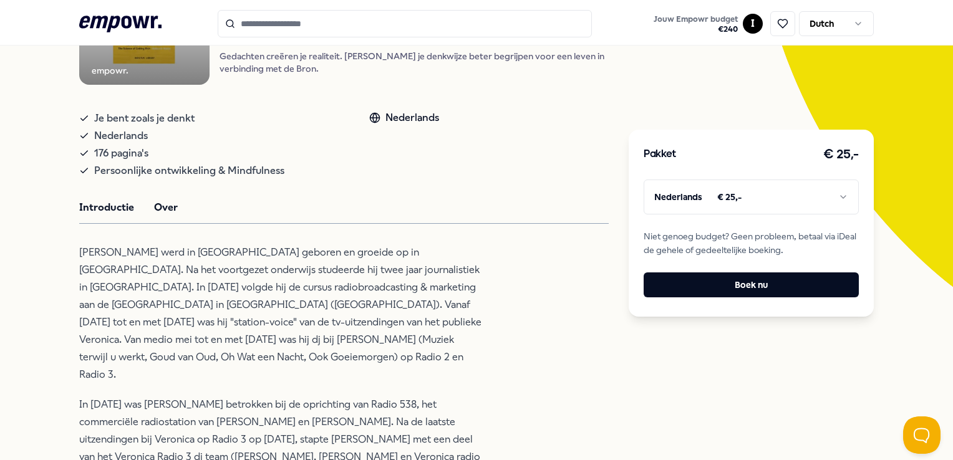
click at [122, 216] on button "Introductie" at bounding box center [106, 208] width 55 height 16
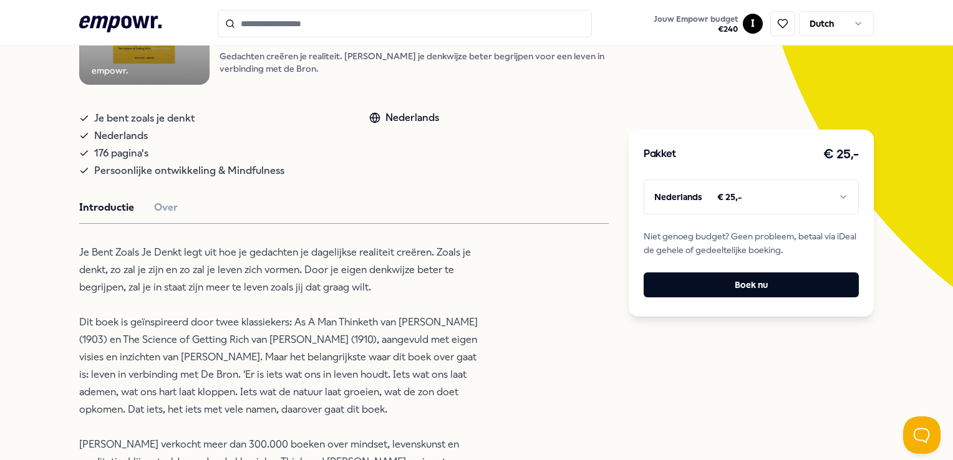
scroll to position [0, 0]
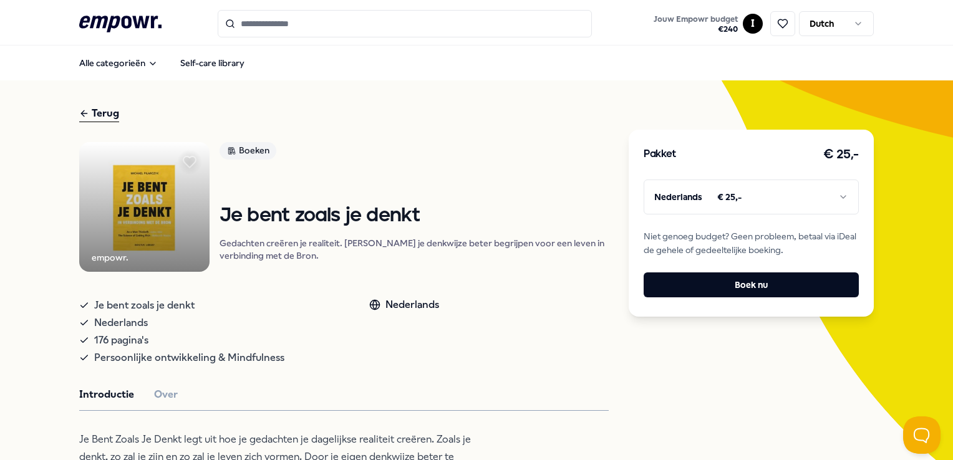
type input "******"
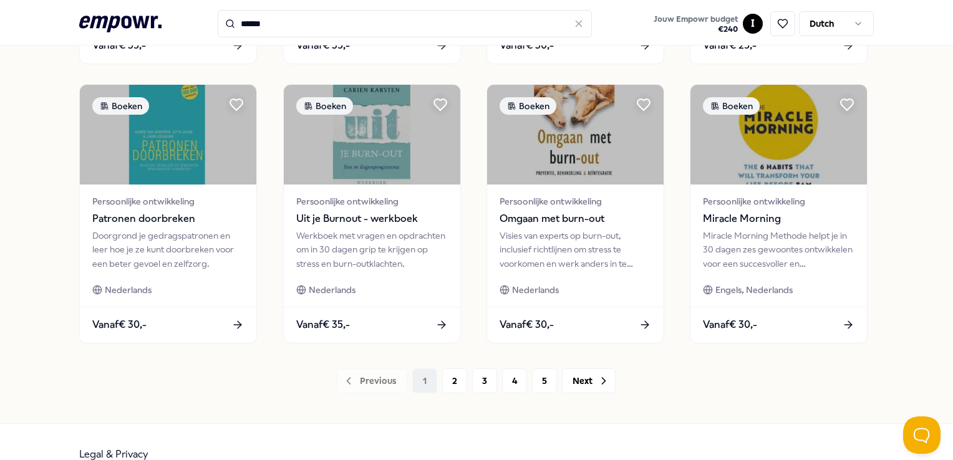
scroll to position [631, 0]
click at [448, 375] on button "2" at bounding box center [454, 380] width 25 height 25
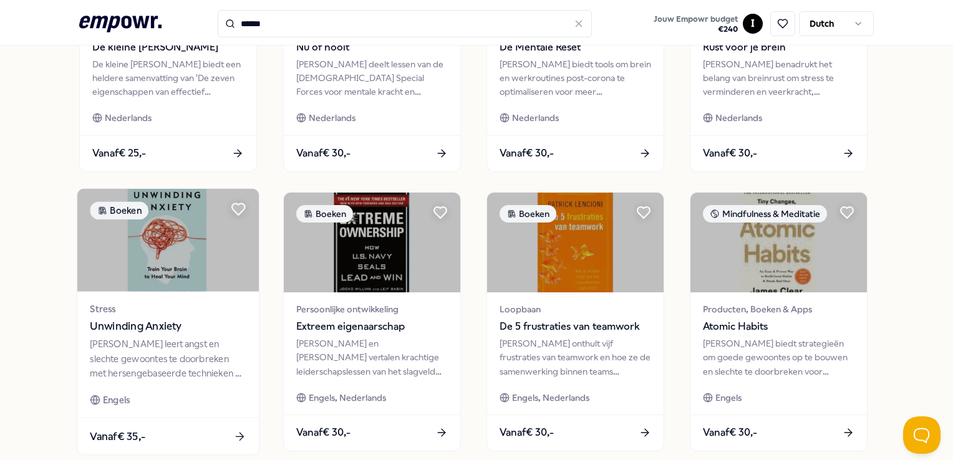
scroll to position [620, 0]
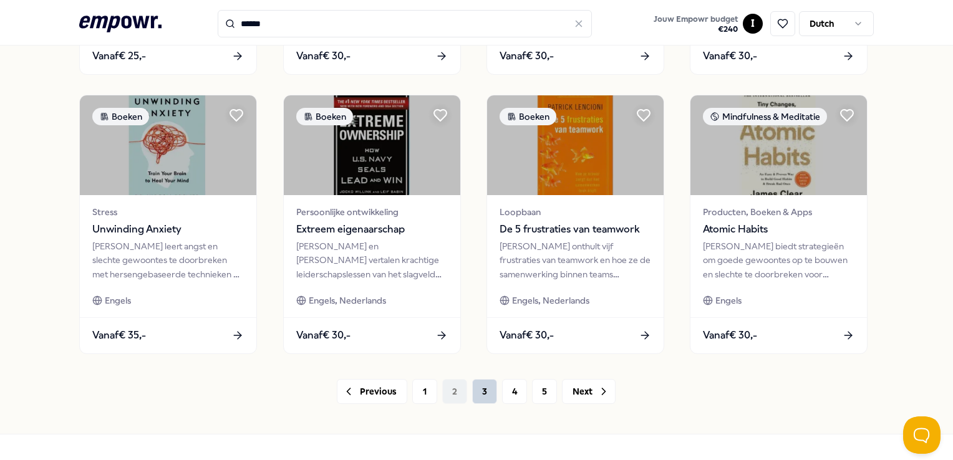
click at [481, 393] on button "3" at bounding box center [484, 391] width 25 height 25
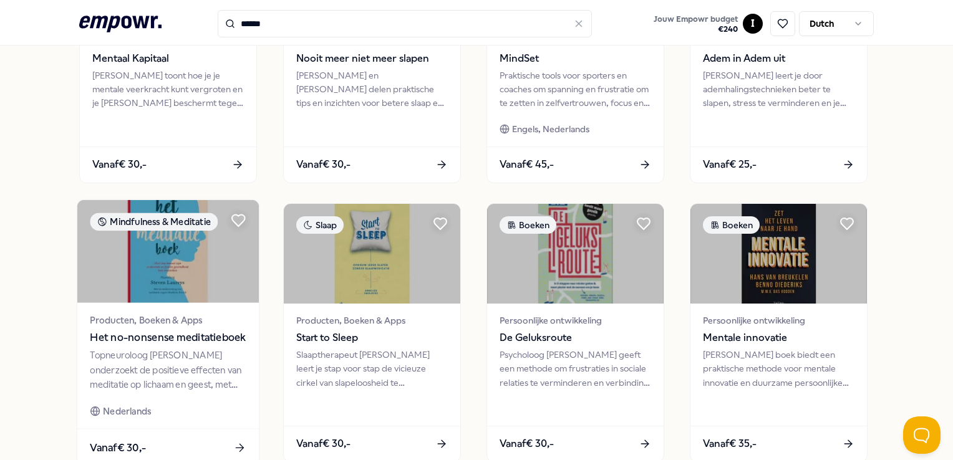
scroll to position [511, 0]
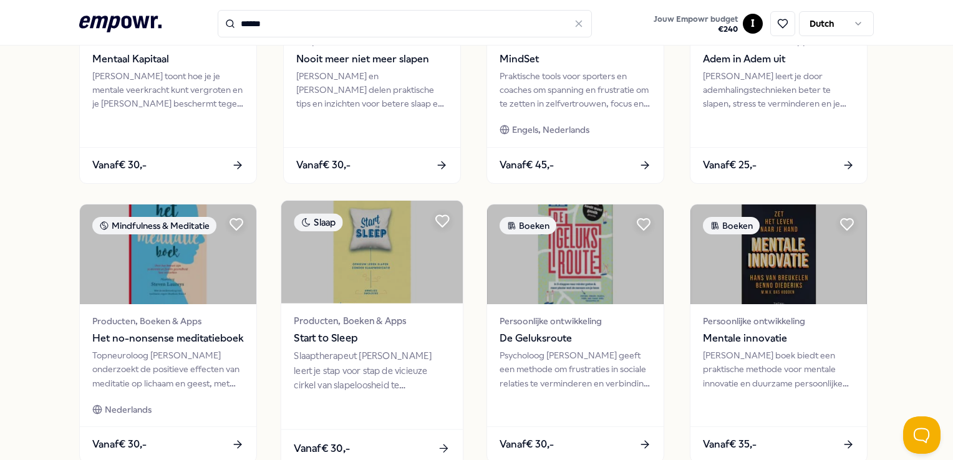
click at [350, 361] on div "Slaaptherapeut [PERSON_NAME] leert je stap voor stap de vicieuze cirkel van sla…" at bounding box center [372, 370] width 156 height 43
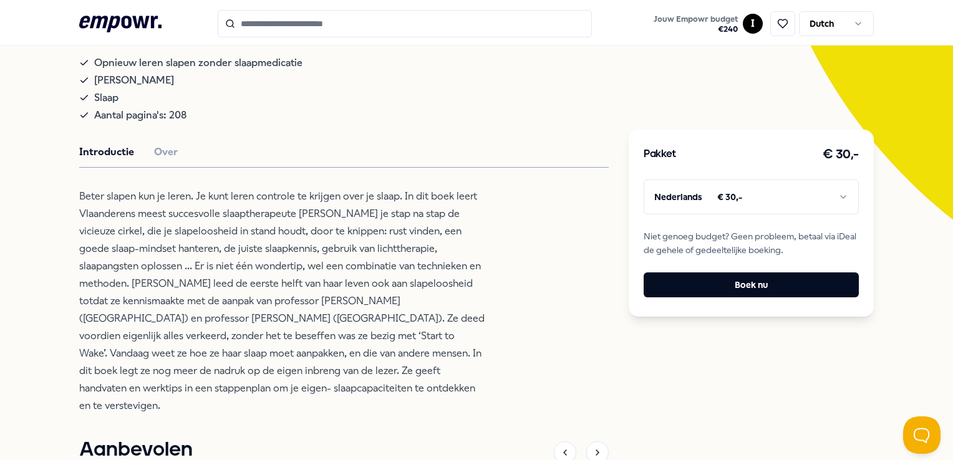
scroll to position [247, 0]
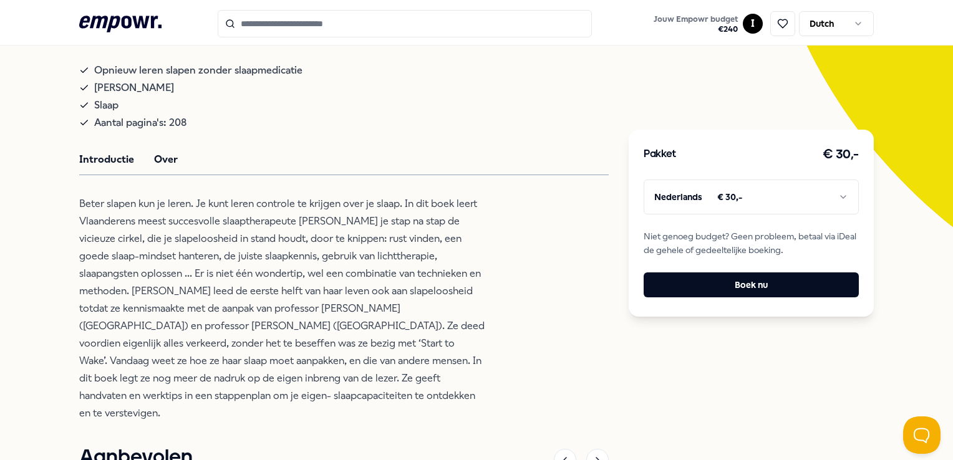
click at [170, 164] on button "Over" at bounding box center [166, 160] width 24 height 16
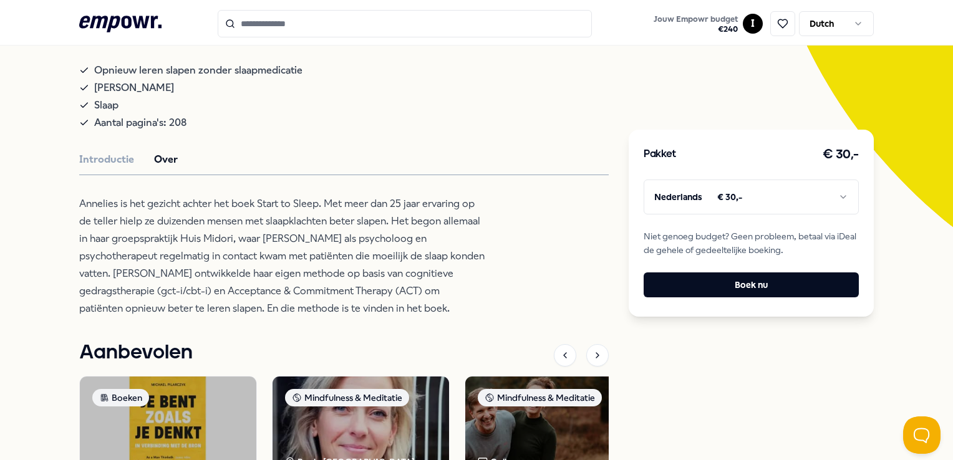
type input "******"
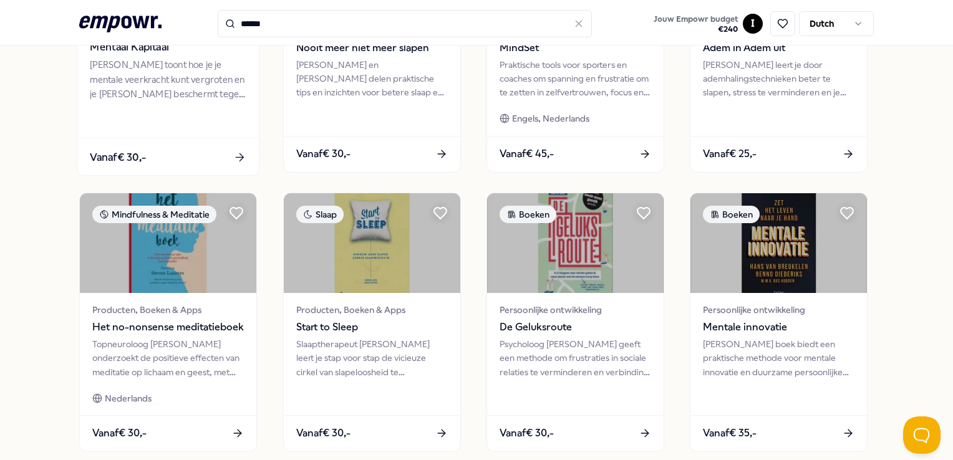
scroll to position [654, 0]
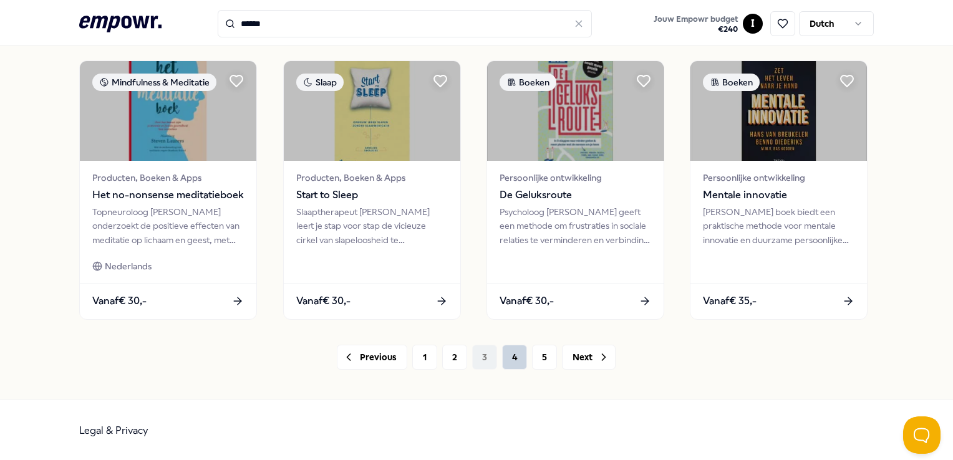
click at [511, 362] on button "4" at bounding box center [514, 357] width 25 height 25
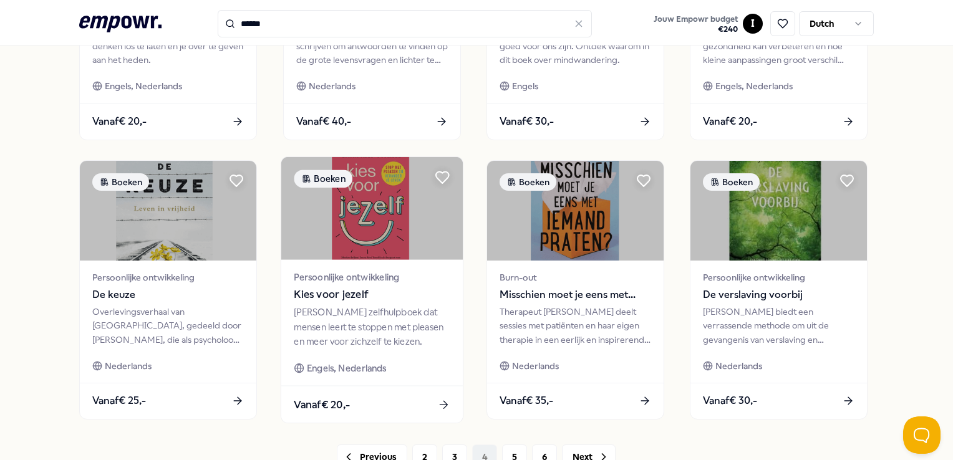
scroll to position [554, 0]
click at [283, 239] on img at bounding box center [371, 209] width 181 height 103
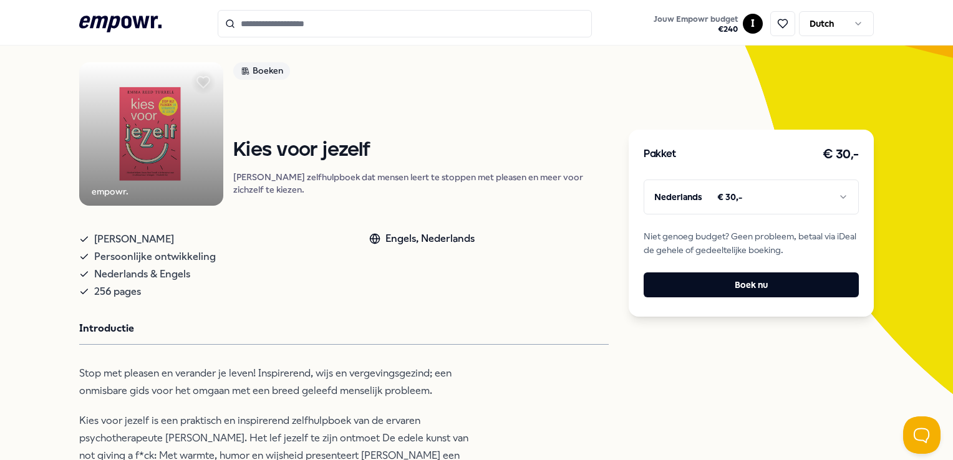
type input "******"
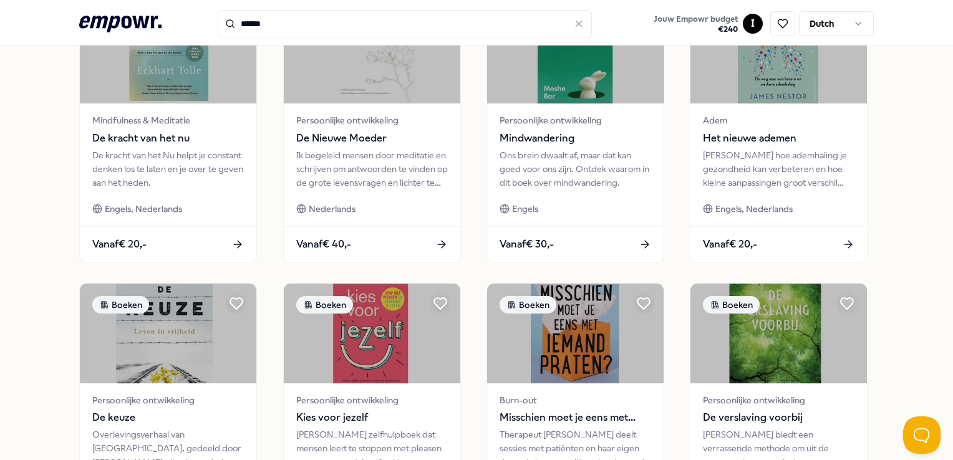
scroll to position [546, 0]
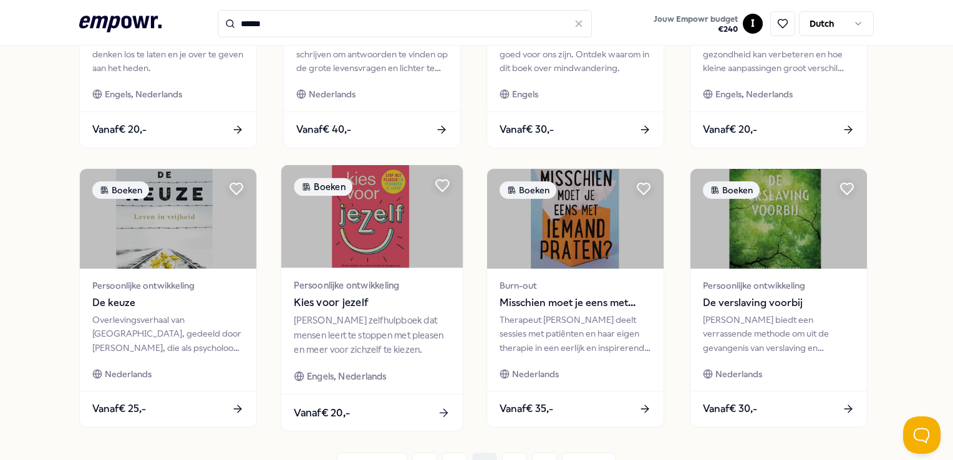
click at [337, 306] on span "Kies voor jezelf" at bounding box center [372, 303] width 156 height 16
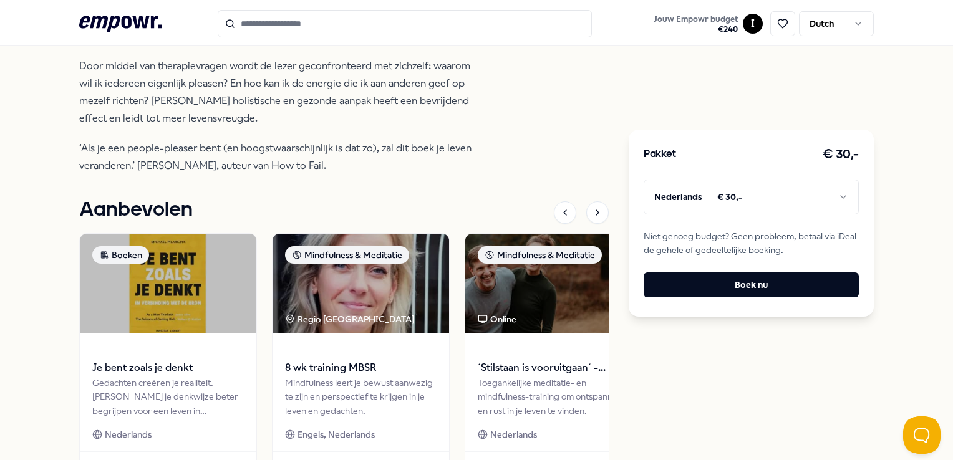
scroll to position [652, 0]
